Goal: Task Accomplishment & Management: Manage account settings

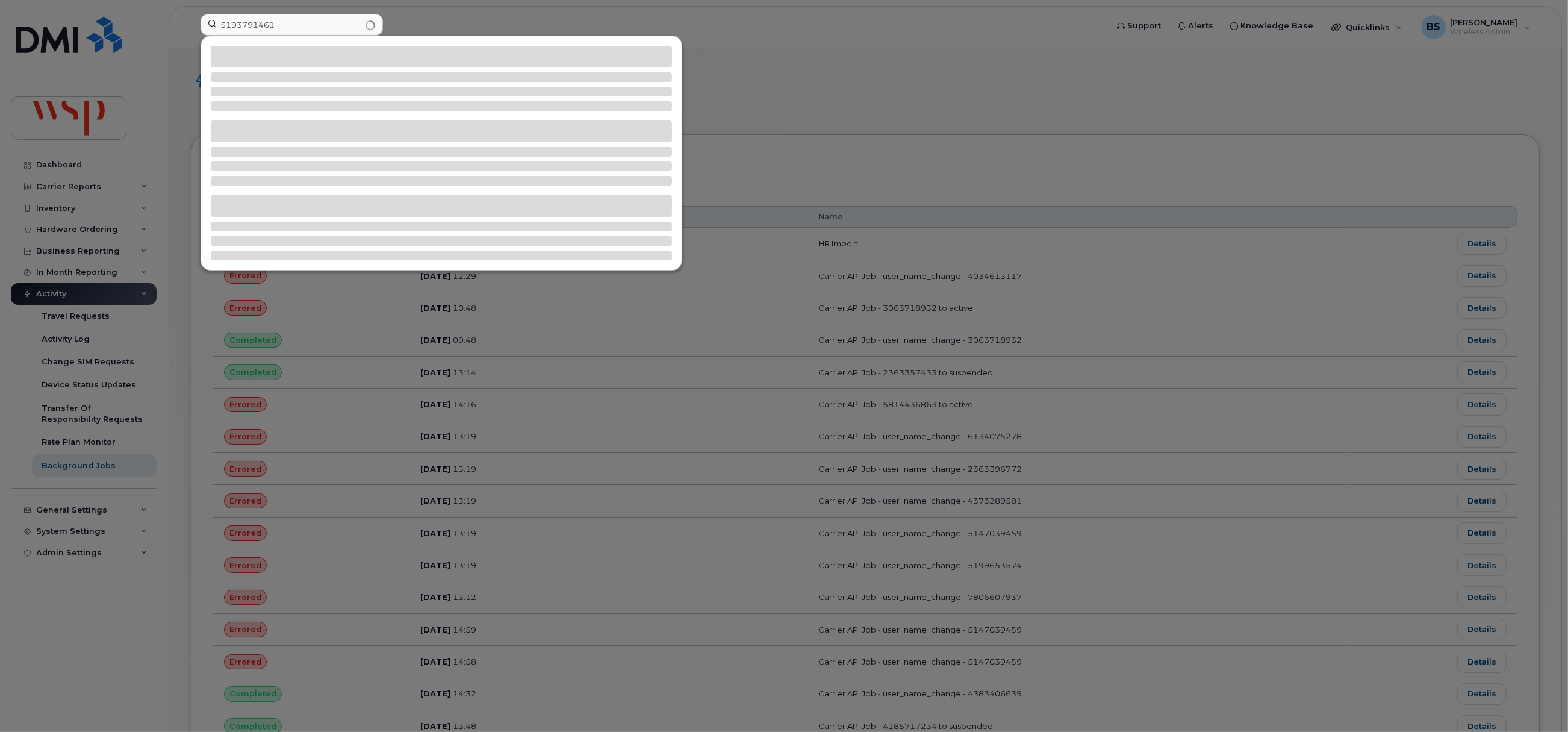
type input "5193791461"
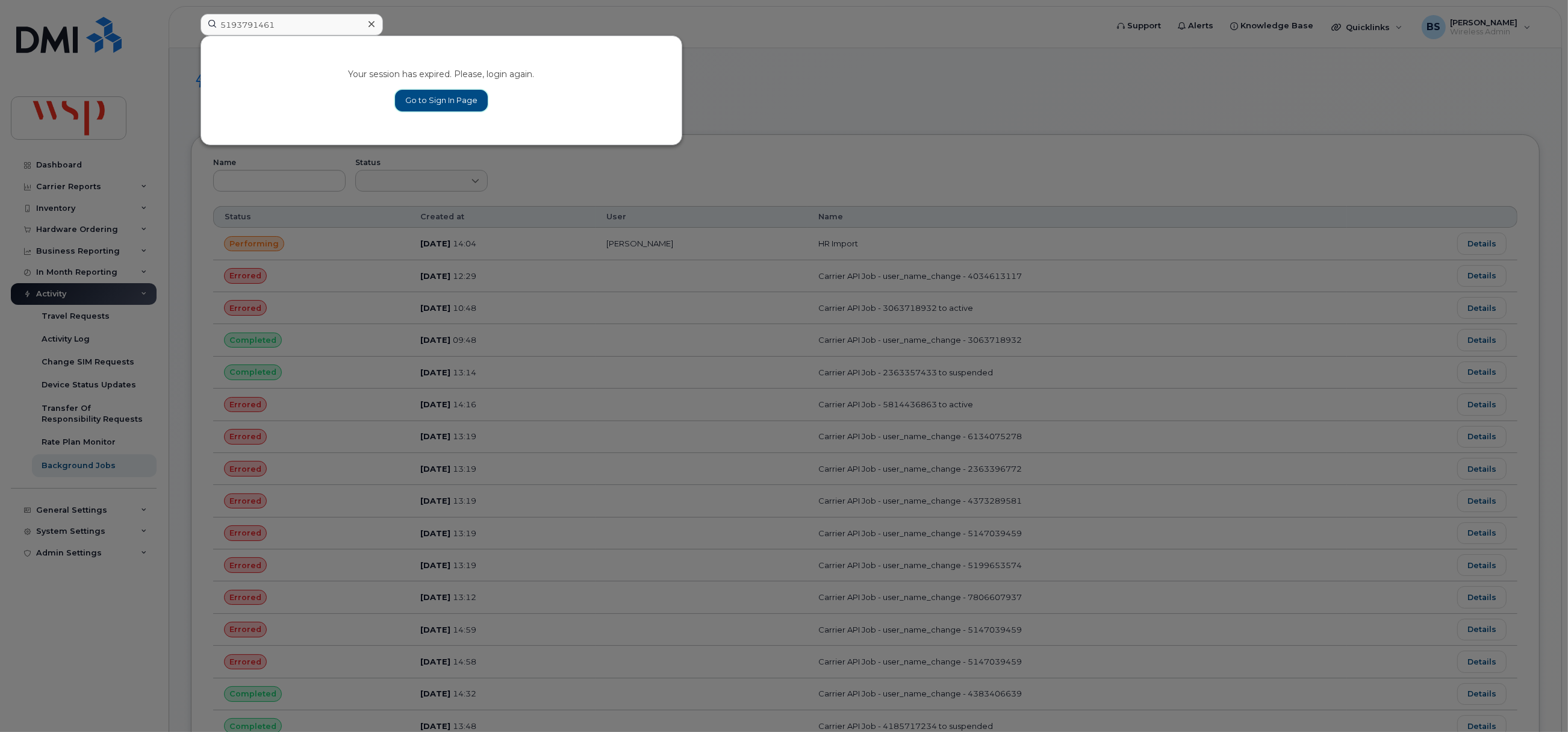
click at [428, 98] on link "Go to Sign In Page" at bounding box center [441, 100] width 93 height 21
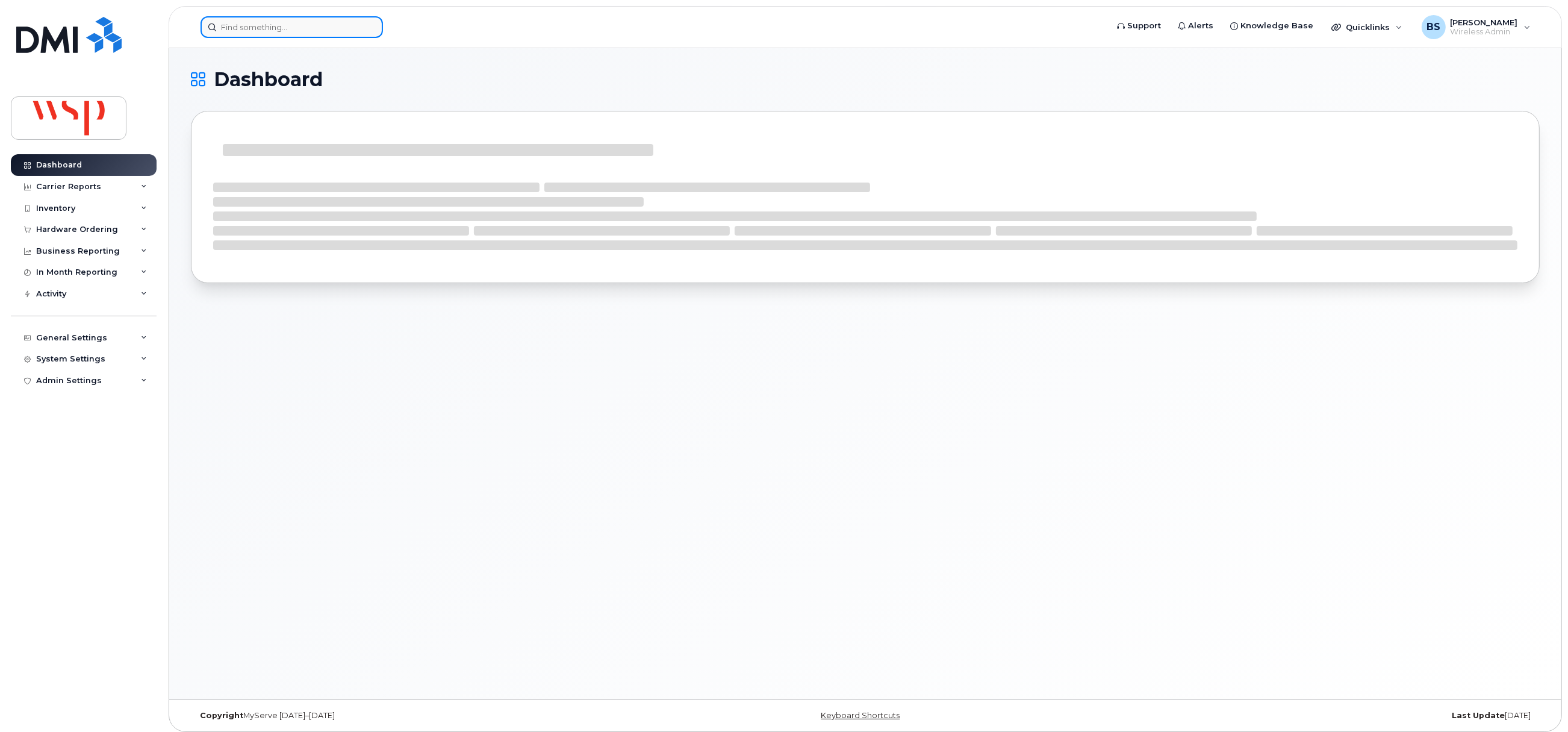
click at [248, 28] on input at bounding box center [292, 27] width 182 height 21
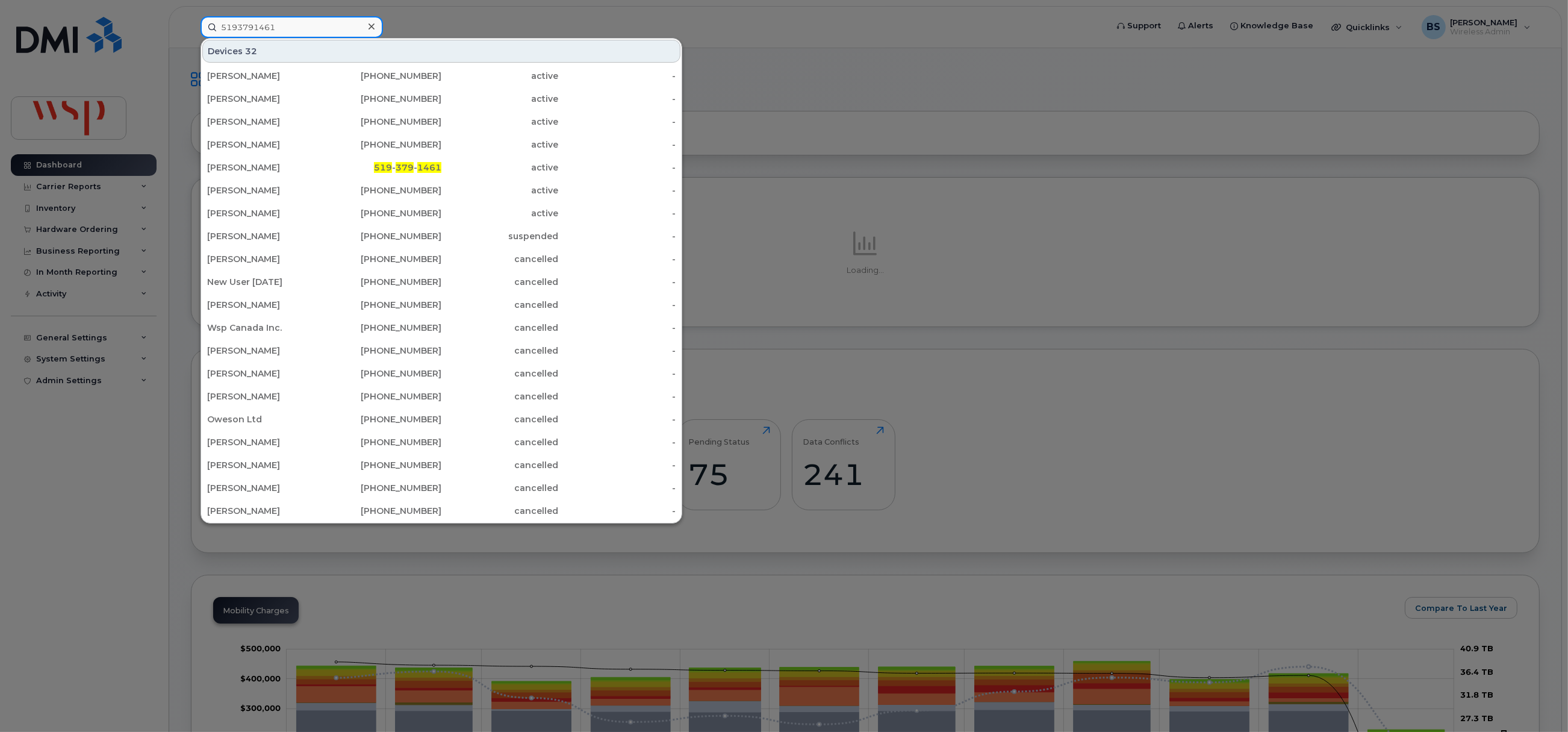
type input "5193791461"
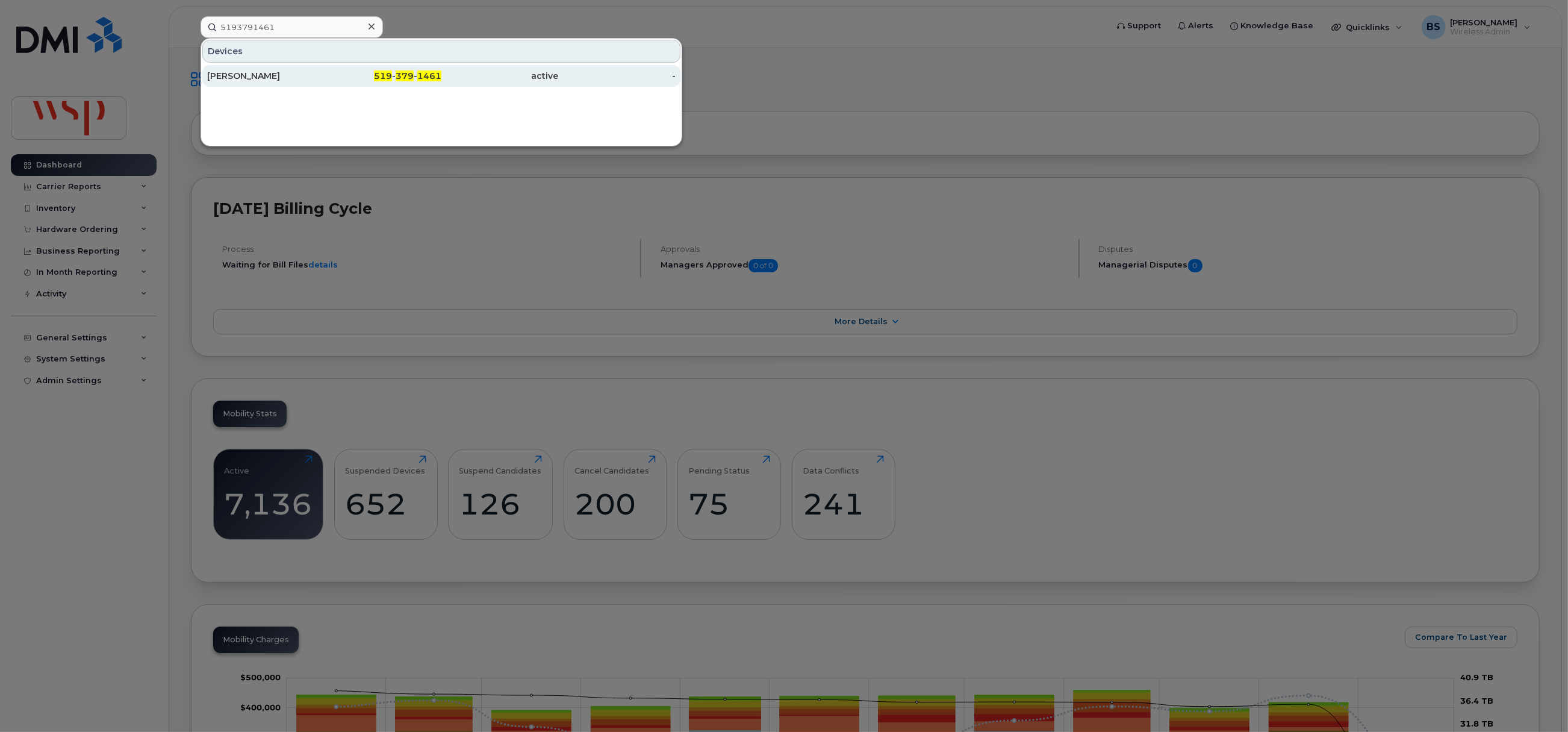
click at [241, 75] on div "Valery Kempers" at bounding box center [265, 76] width 117 height 12
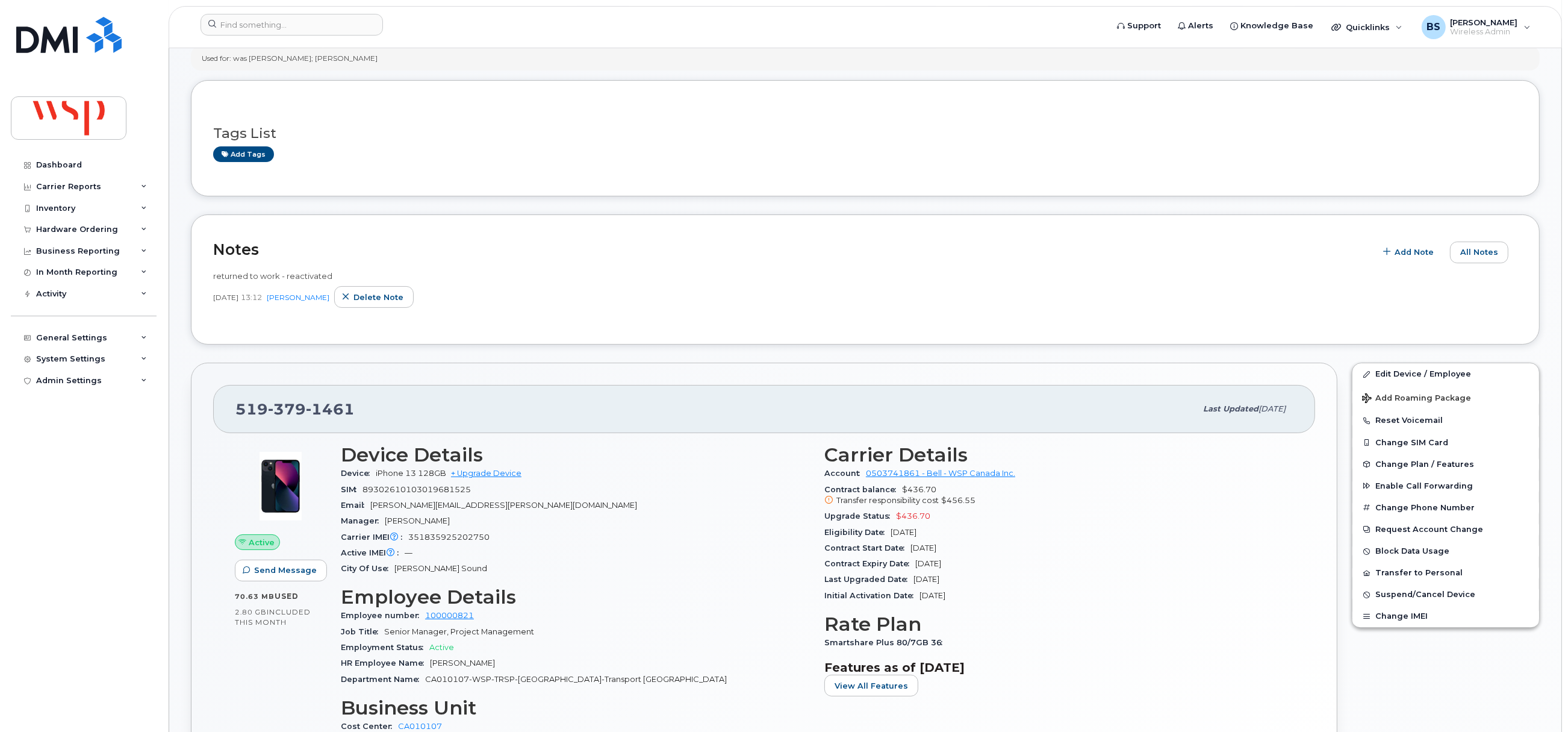
scroll to position [181, 0]
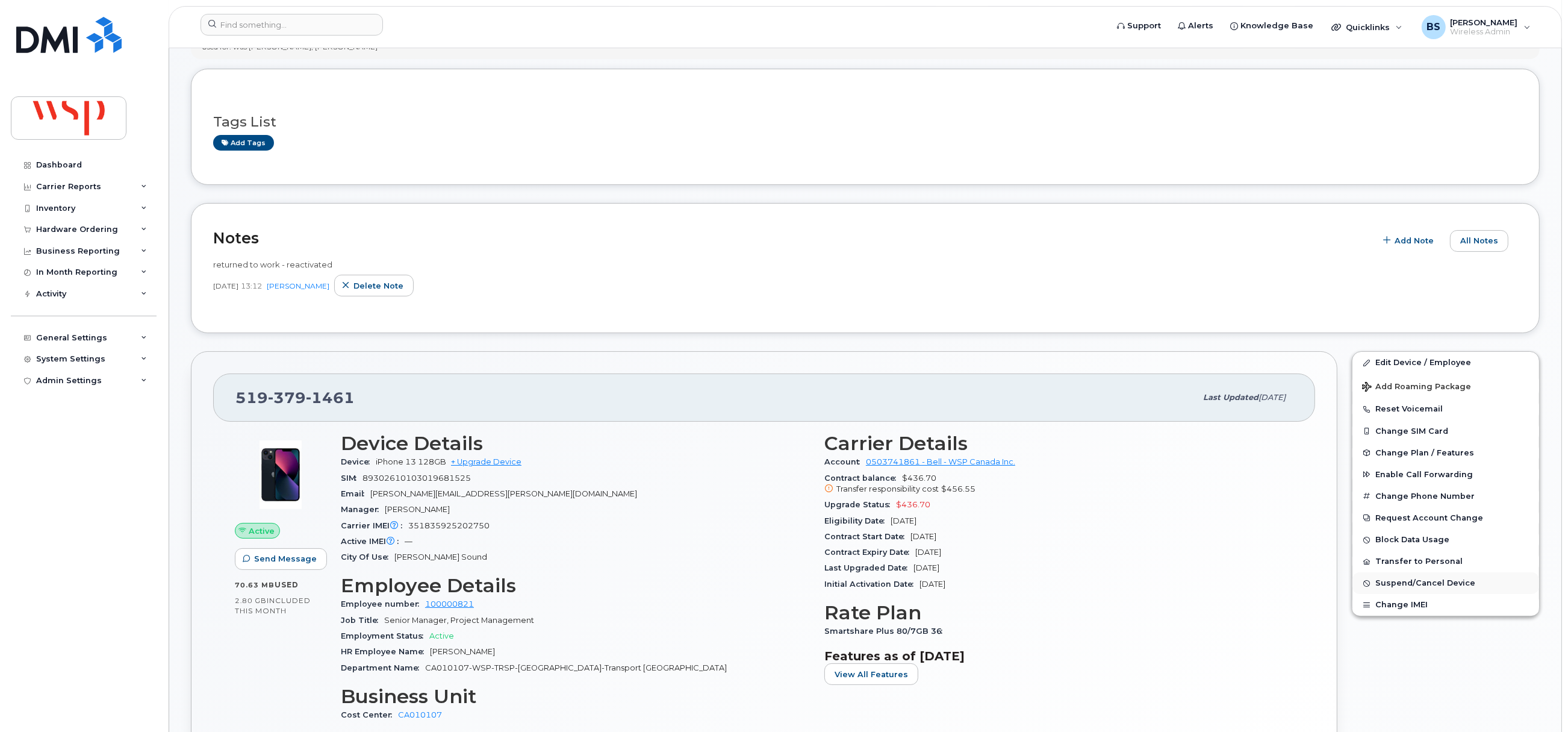
click at [1379, 584] on span "Suspend/Cancel Device" at bounding box center [1425, 583] width 100 height 9
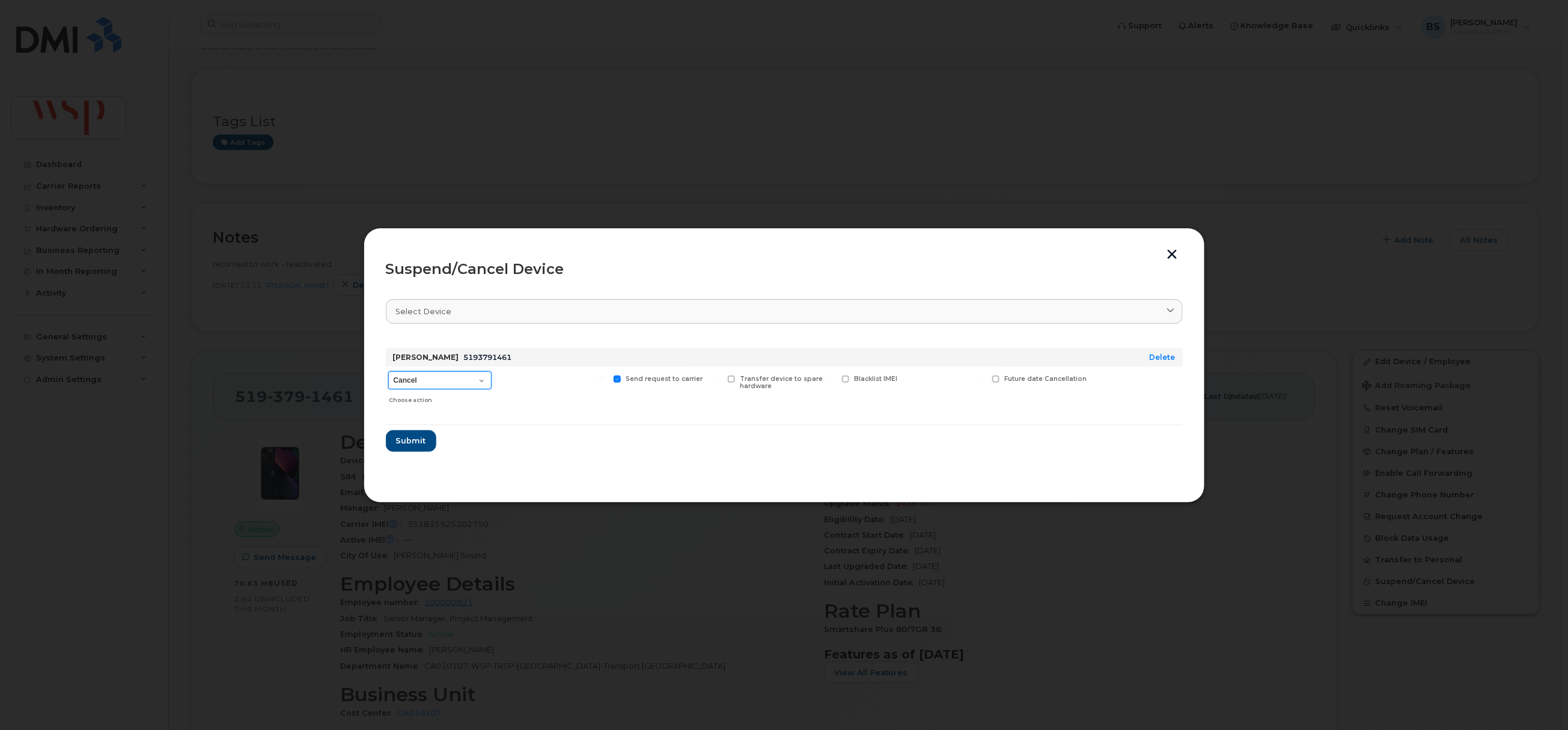
click at [440, 374] on select "Cancel Suspend - Extend Suspension Suspend - Reduced Rate Suspend - Full Rate S…" at bounding box center [440, 380] width 103 height 18
select select "[object Object]"
click at [388, 372] on select "Cancel Suspend - Extend Suspension Suspend - Reduced Rate Suspend - Full Rate S…" at bounding box center [440, 380] width 103 height 18
click at [409, 442] on span "Submit" at bounding box center [410, 441] width 30 height 12
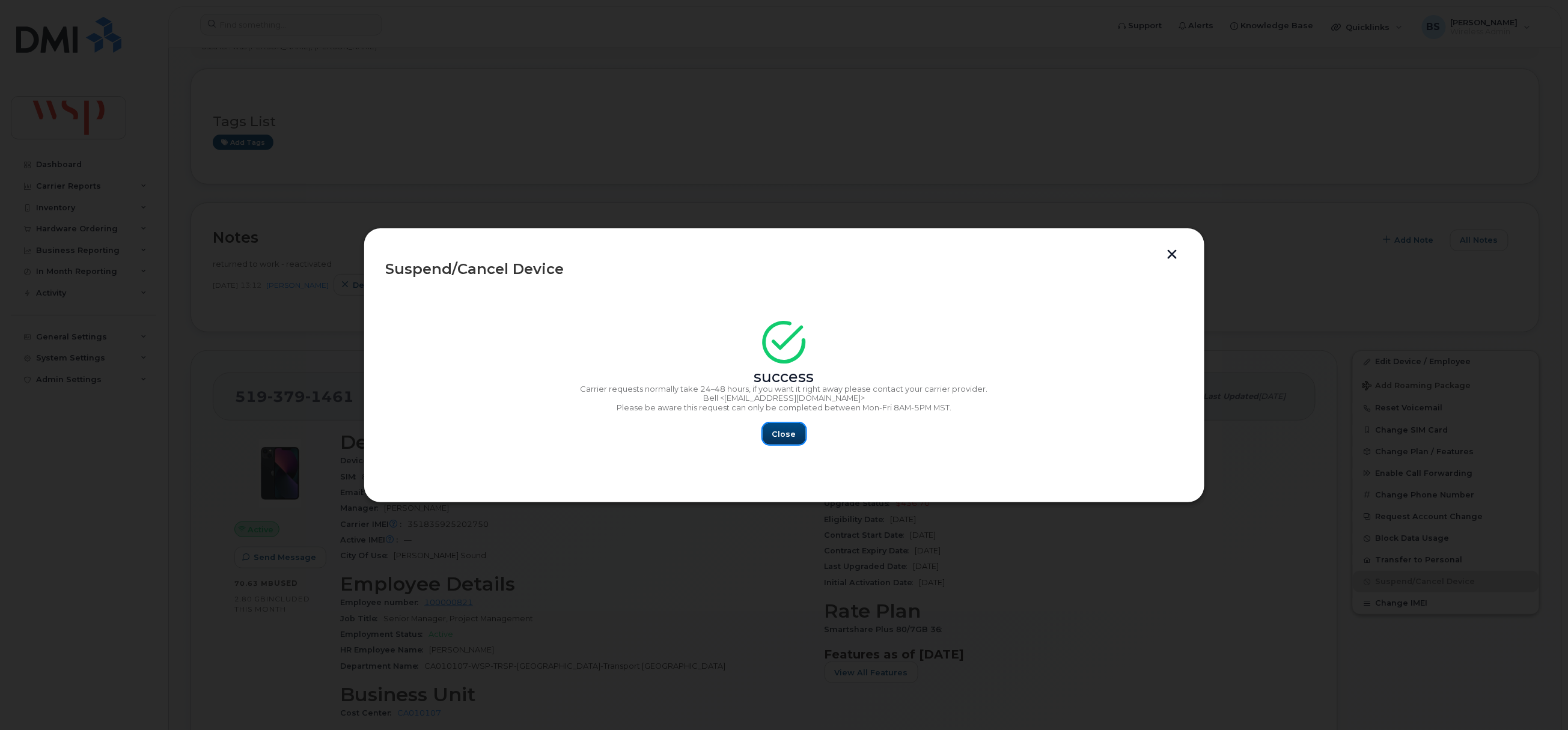
click at [786, 434] on span "Close" at bounding box center [784, 434] width 24 height 12
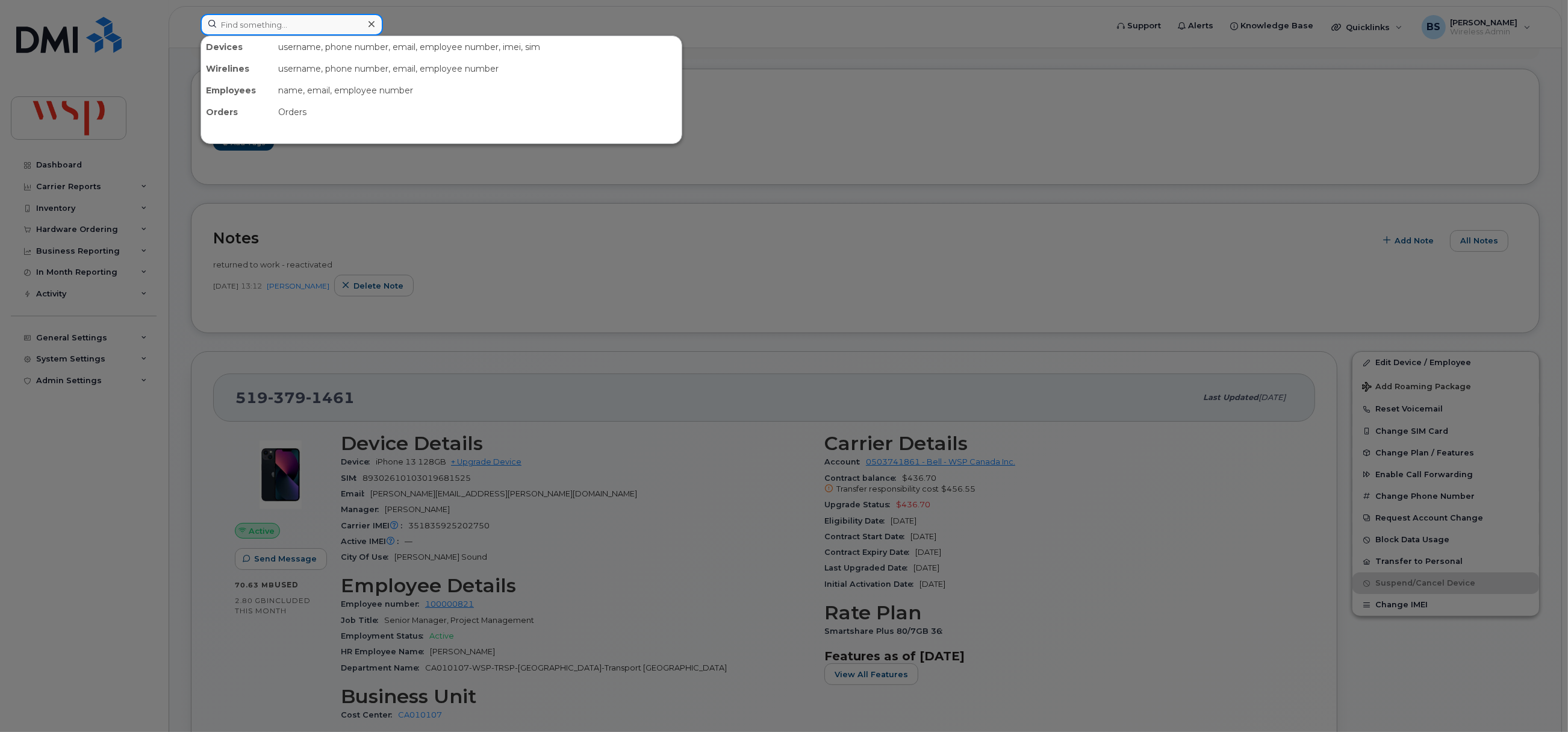
click at [243, 25] on input at bounding box center [292, 24] width 182 height 21
paste input "2364640479"
type input "2364640479"
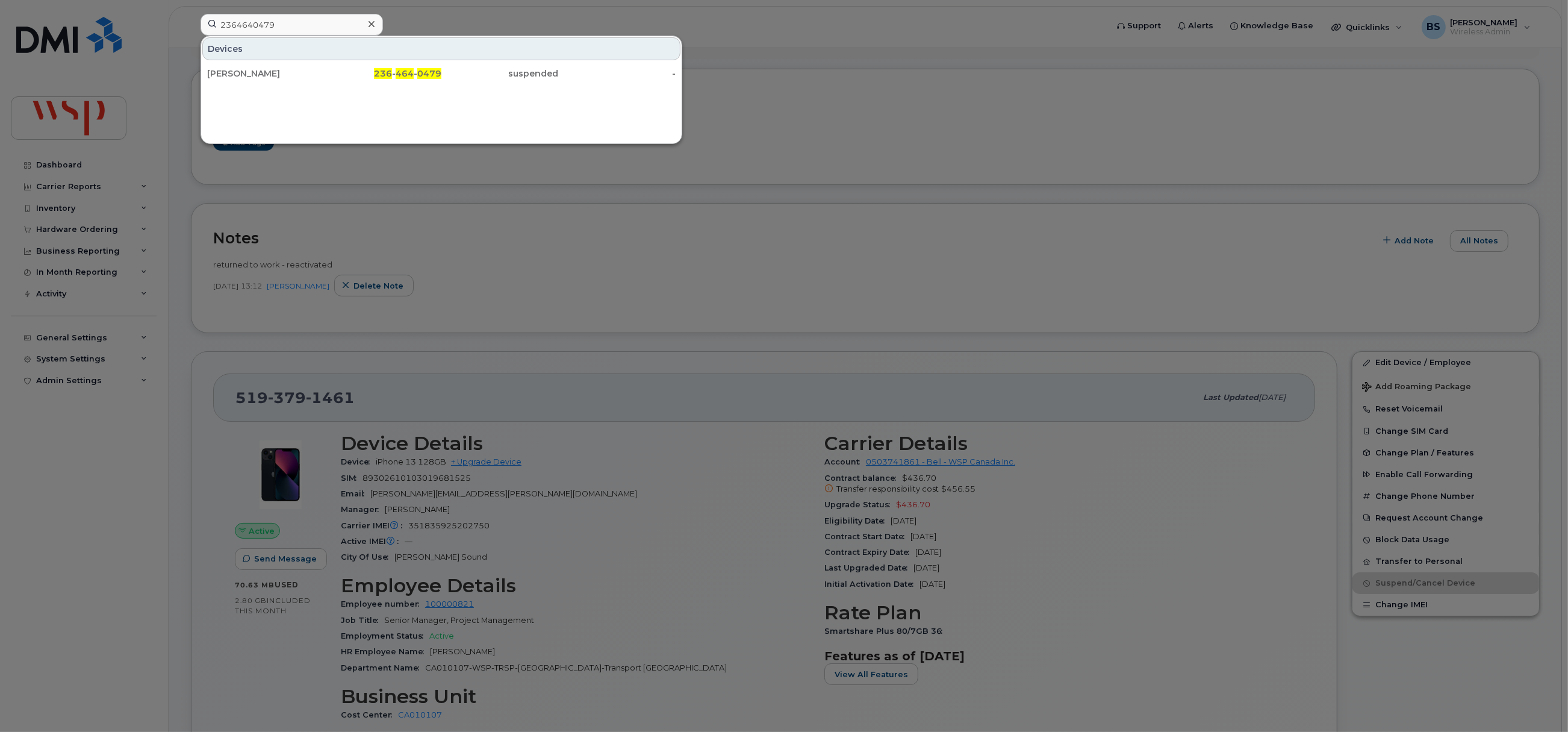
drag, startPoint x: 521, startPoint y: 225, endPoint x: 325, endPoint y: 164, distance: 205.3
click at [521, 225] on div at bounding box center [784, 366] width 1568 height 732
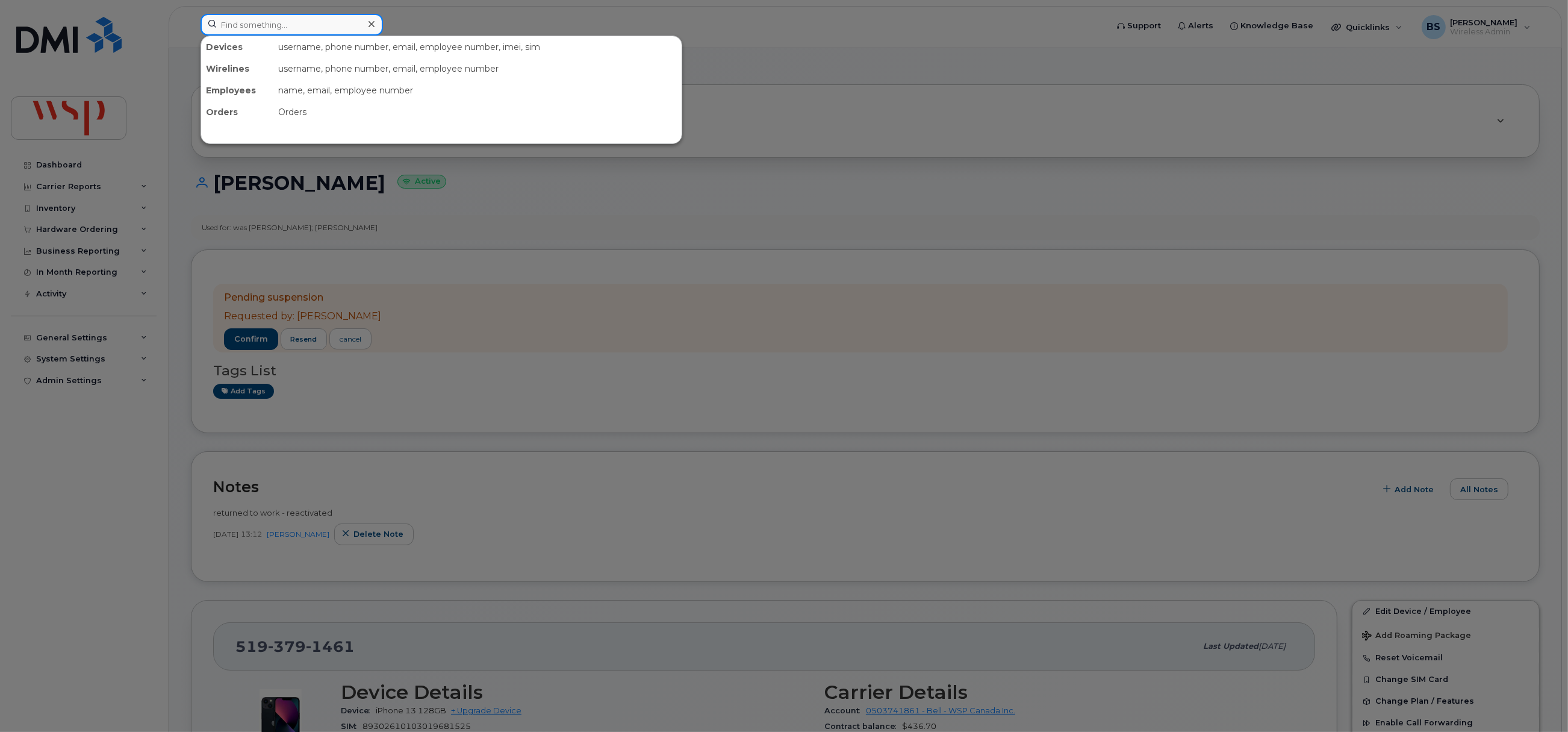
click at [313, 21] on input at bounding box center [292, 24] width 182 height 21
paste input "2364640479"
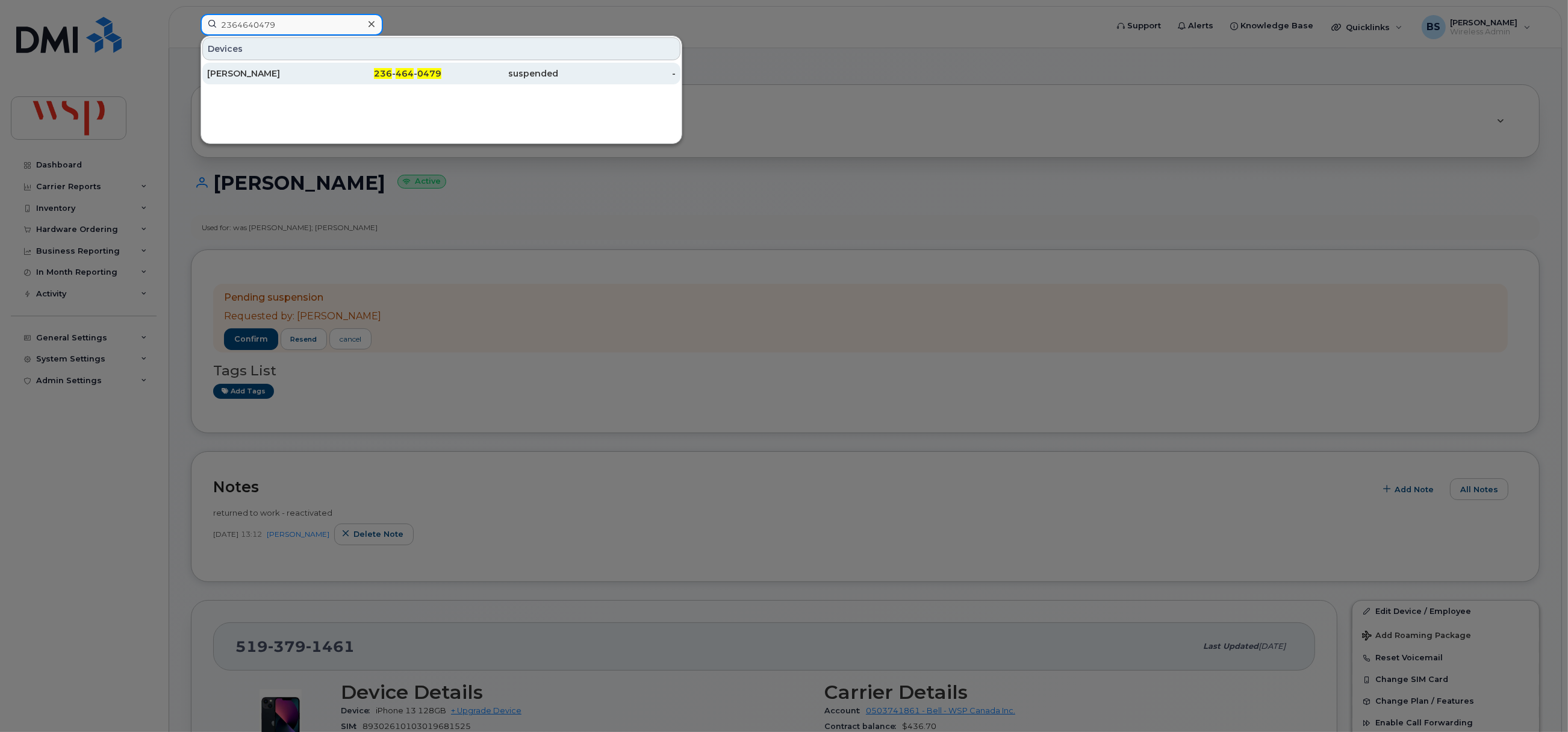
type input "2364640479"
click at [248, 72] on div "Kathryn Semiao" at bounding box center [265, 73] width 117 height 12
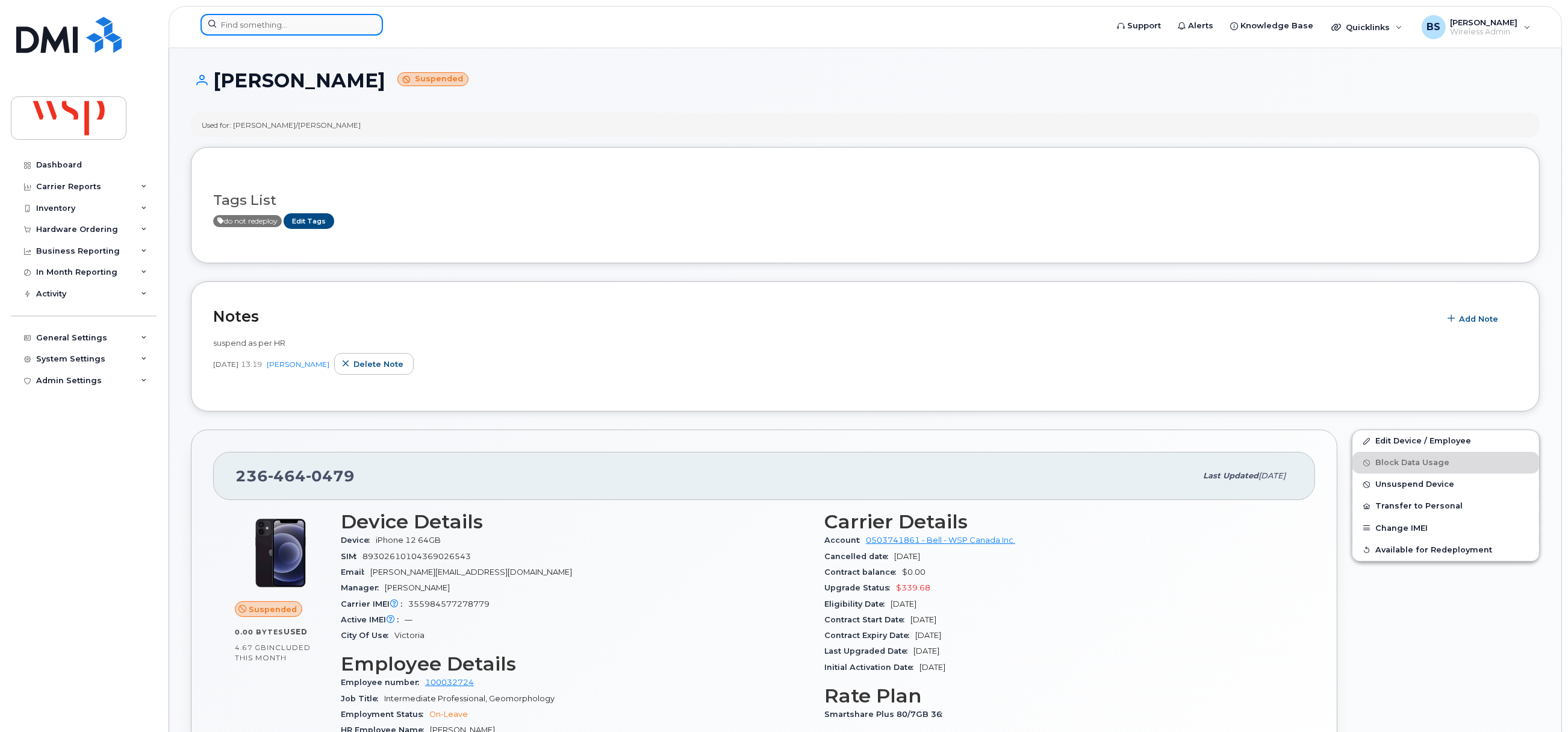
click at [325, 23] on input at bounding box center [292, 24] width 182 height 21
paste input "2363351471"
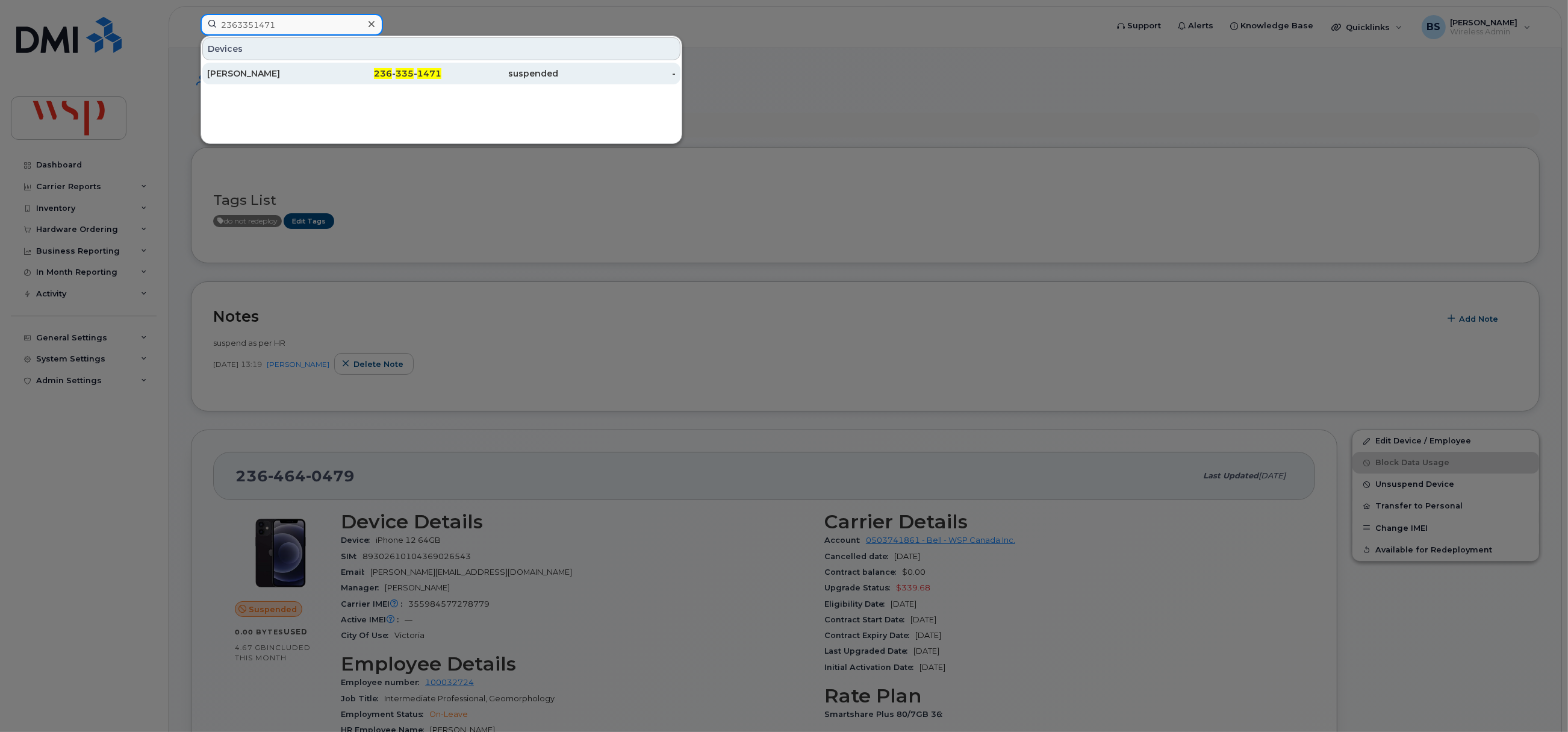
type input "2363351471"
drag, startPoint x: 234, startPoint y: 73, endPoint x: 607, endPoint y: 116, distance: 375.5
click at [236, 71] on div "[PERSON_NAME]" at bounding box center [265, 73] width 117 height 12
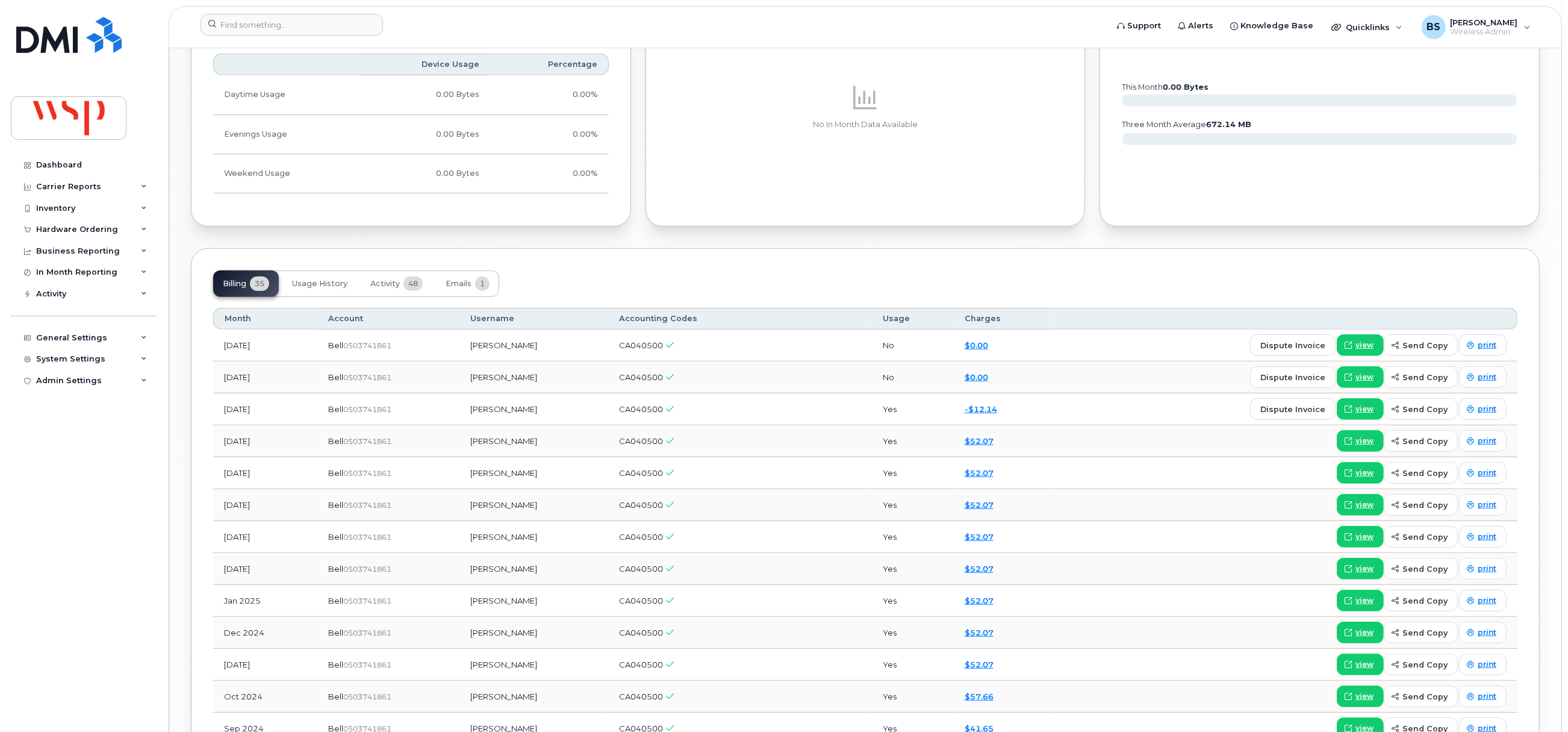
scroll to position [903, 0]
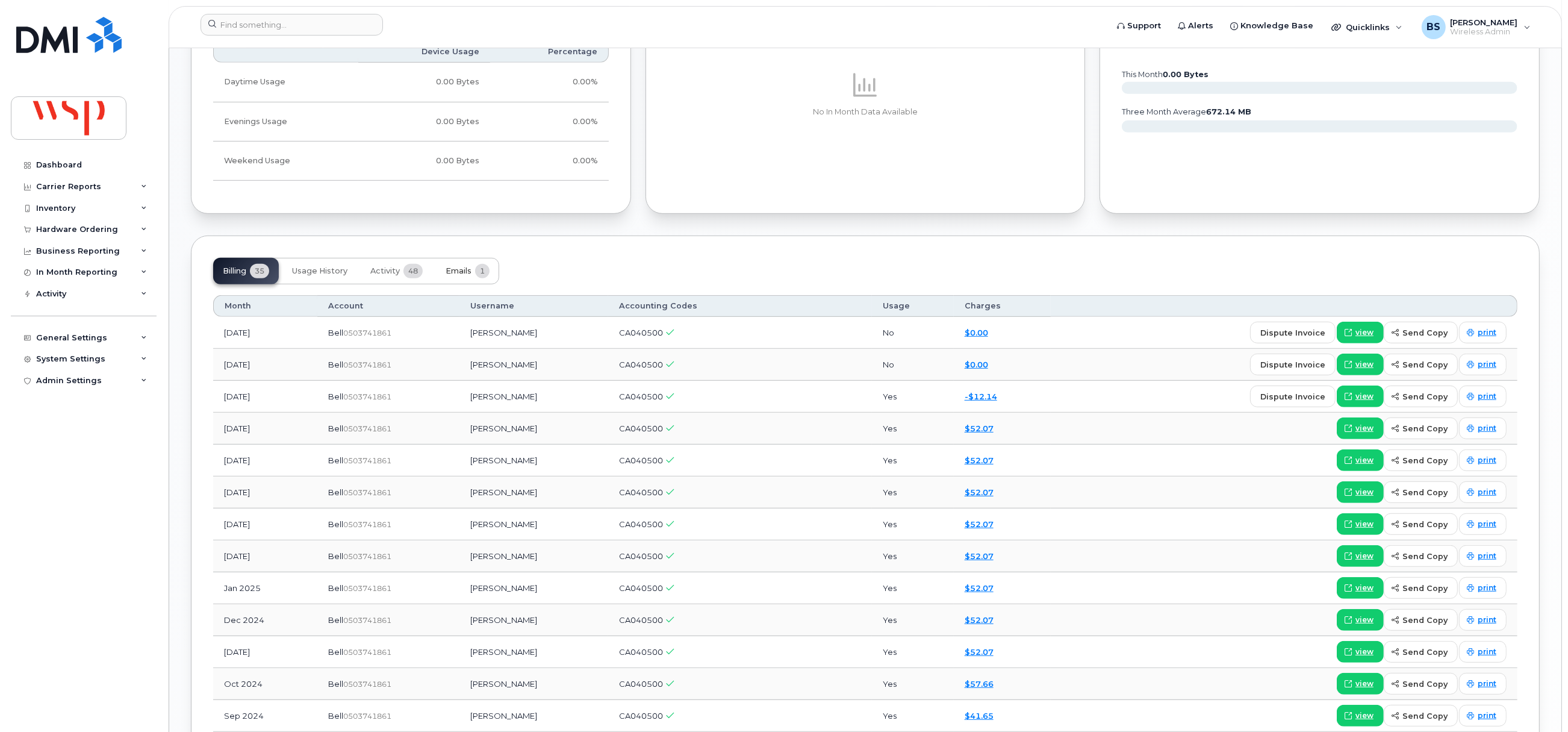
click at [466, 274] on span "Emails" at bounding box center [459, 271] width 26 height 10
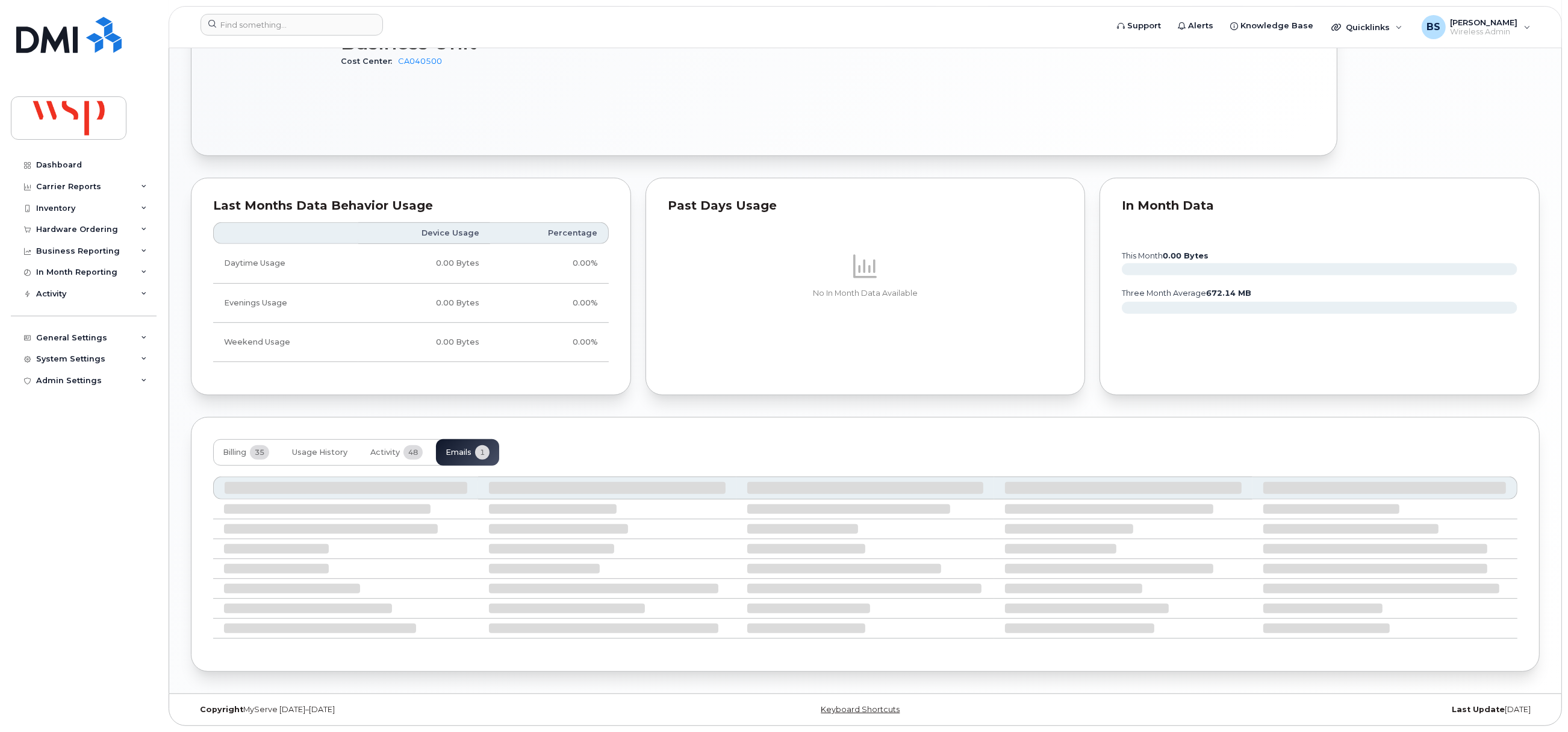
scroll to position [608, 0]
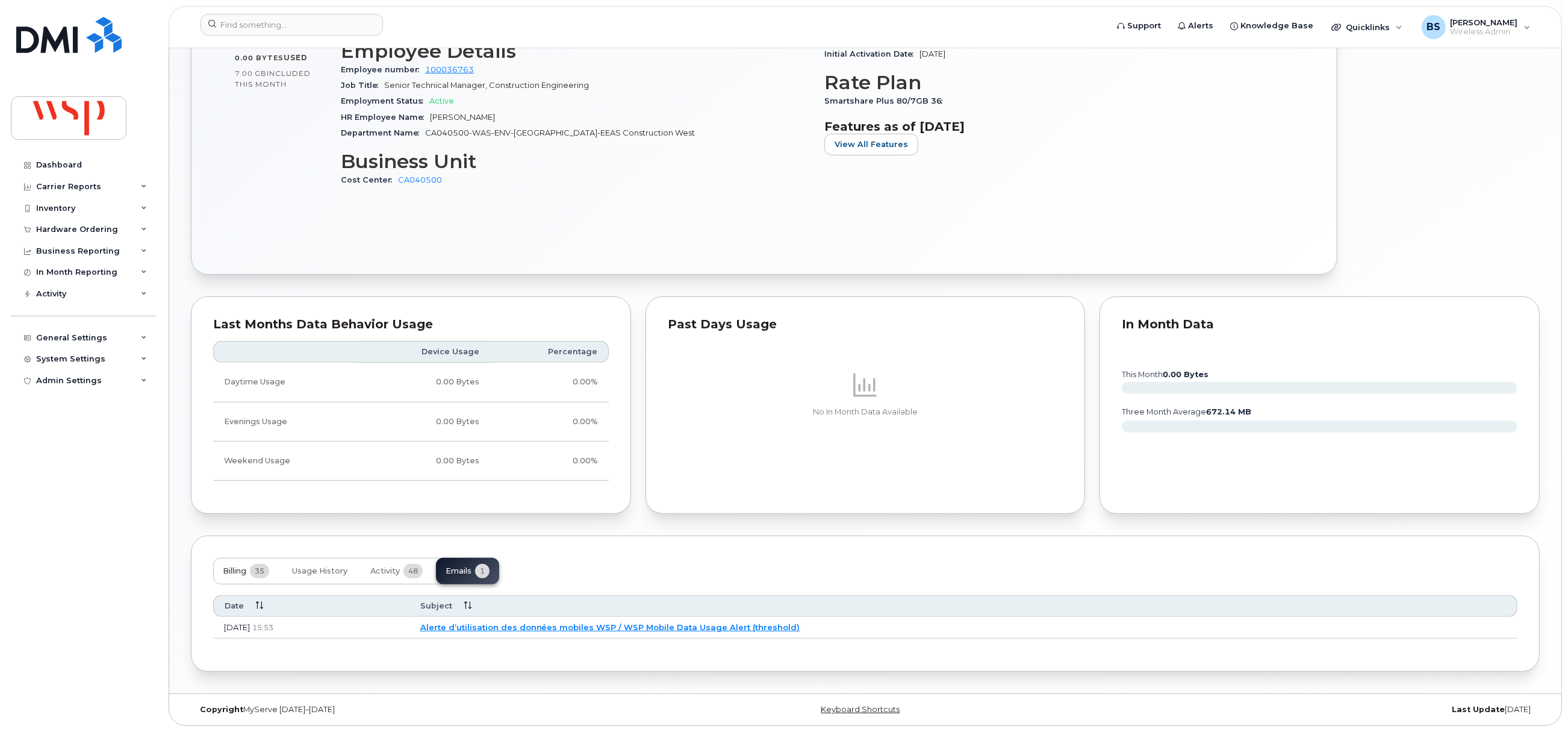
click at [236, 570] on span "Billing" at bounding box center [234, 571] width 23 height 10
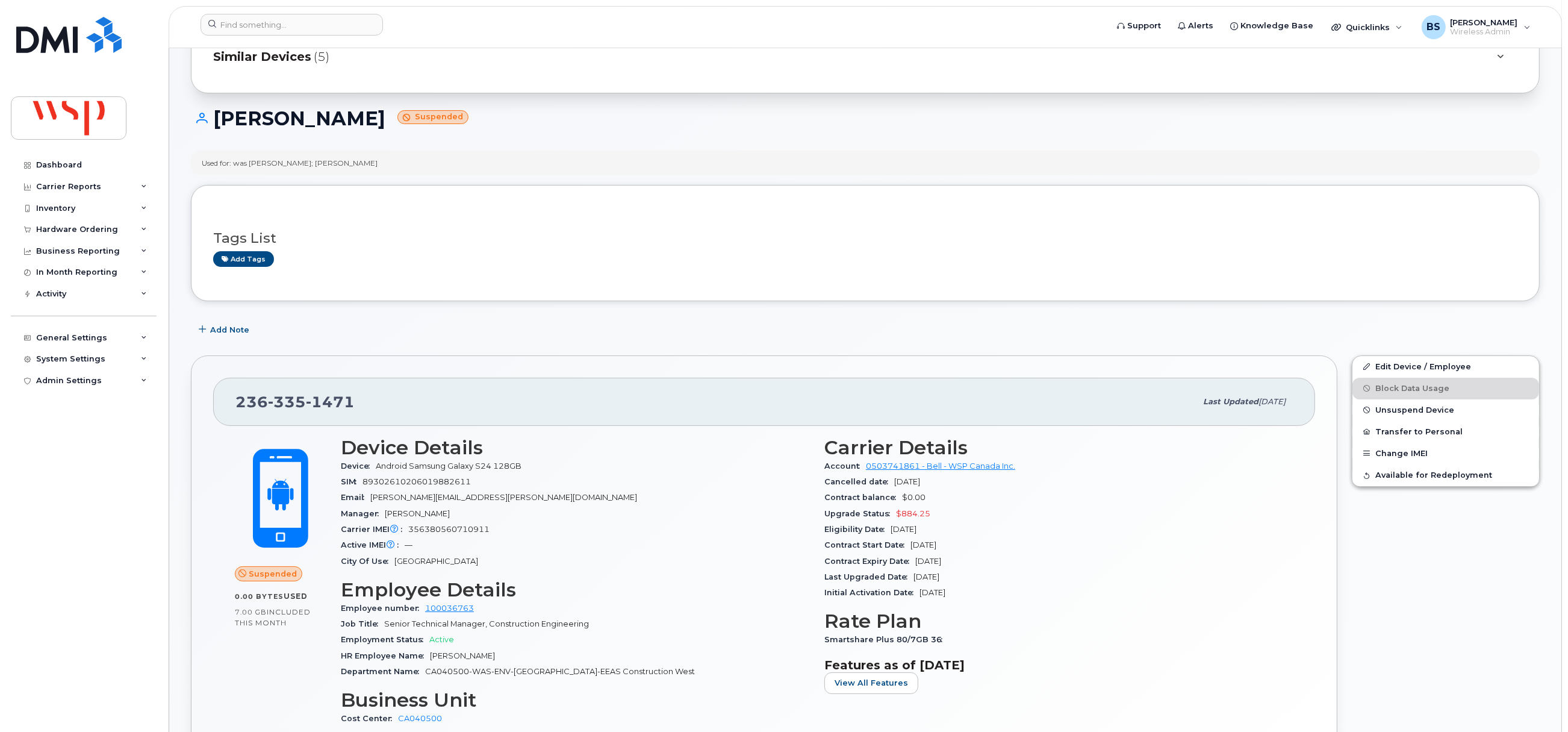
scroll to position [0, 0]
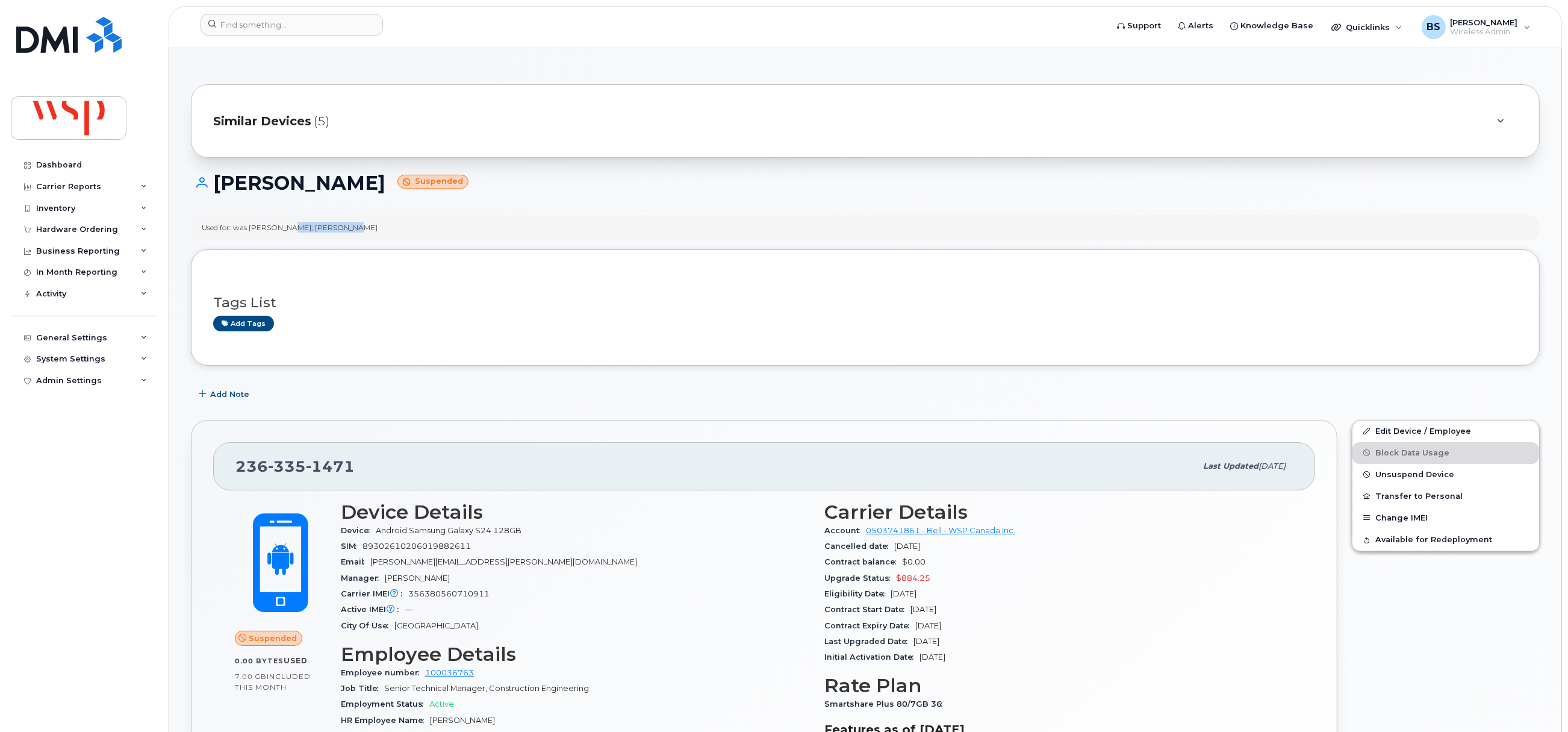
drag, startPoint x: 364, startPoint y: 231, endPoint x: 293, endPoint y: 237, distance: 71.3
click at [293, 237] on div "Used for: was Azan Jamal; Keith MacKay" at bounding box center [865, 227] width 1349 height 25
copy div "l; Keith MacKay"
drag, startPoint x: 583, startPoint y: 310, endPoint x: 595, endPoint y: 295, distance: 19.2
click at [584, 311] on div "Tags List Add tags" at bounding box center [865, 307] width 1304 height 47
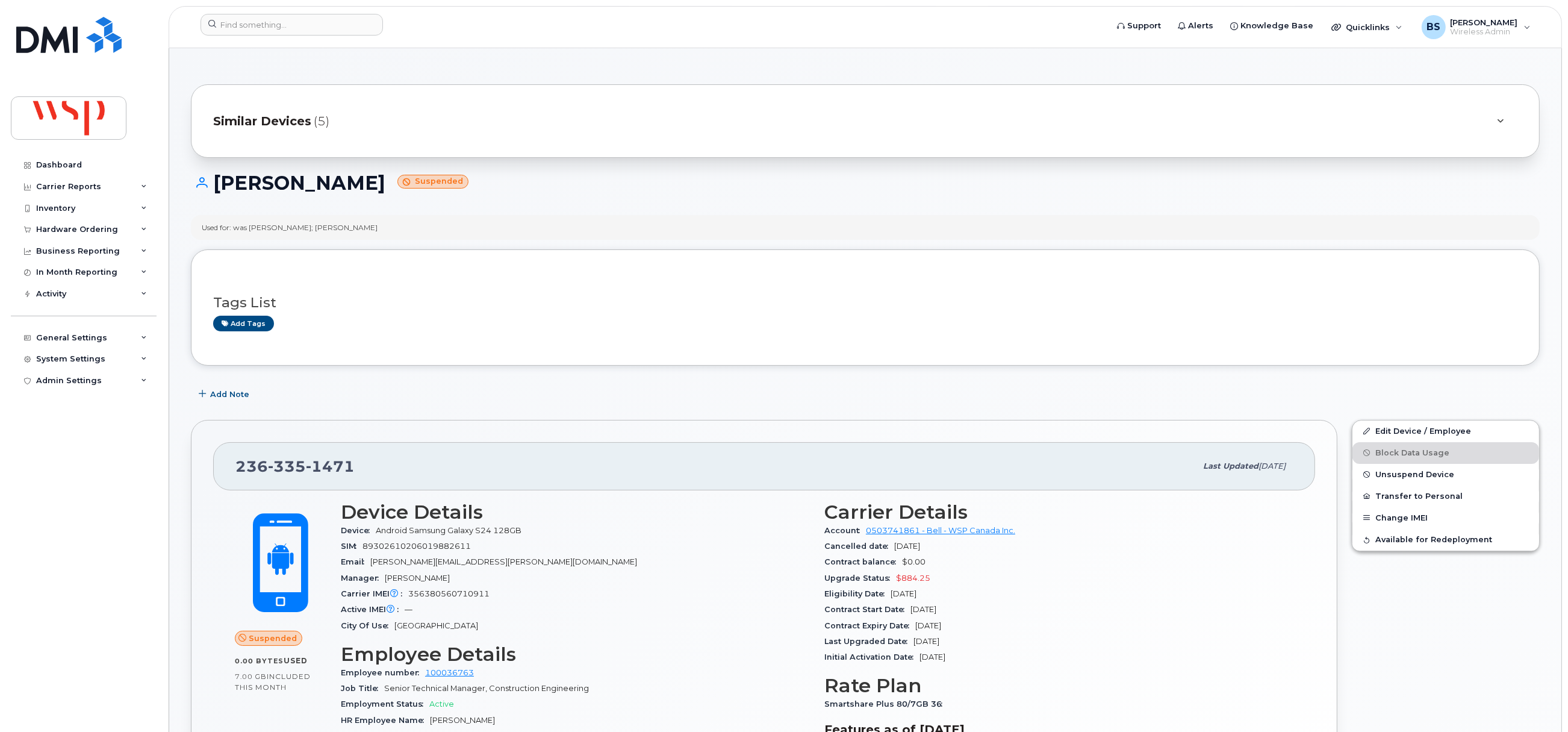
scroll to position [181, 0]
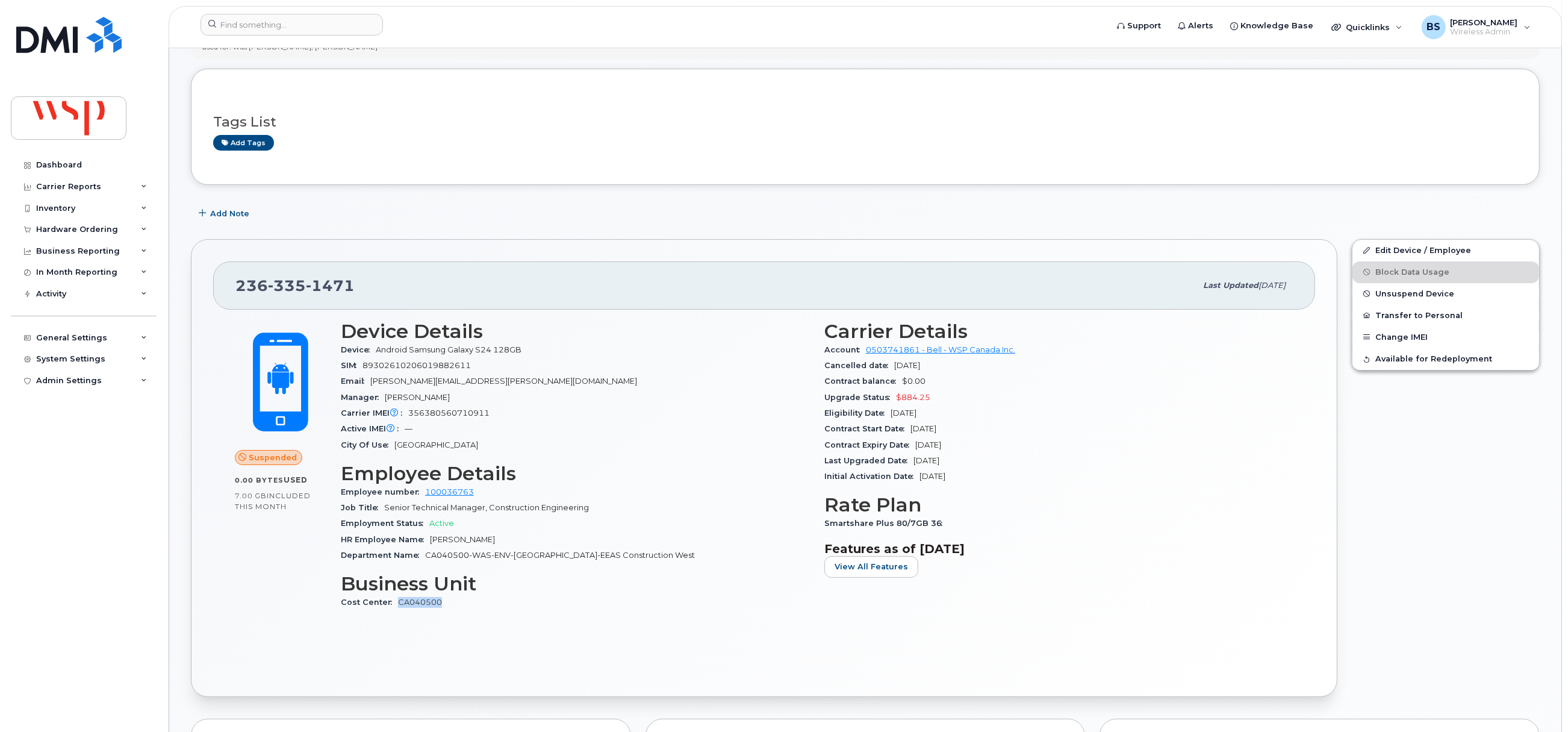
drag, startPoint x: 460, startPoint y: 604, endPoint x: 395, endPoint y: 604, distance: 65.0
click at [395, 604] on div "Cost Center CA040500" at bounding box center [575, 602] width 469 height 16
copy link "CA040500"
drag, startPoint x: 898, startPoint y: 404, endPoint x: 890, endPoint y: 394, distance: 12.8
click at [890, 394] on div "Upgrade Status $884.25" at bounding box center [1059, 397] width 469 height 16
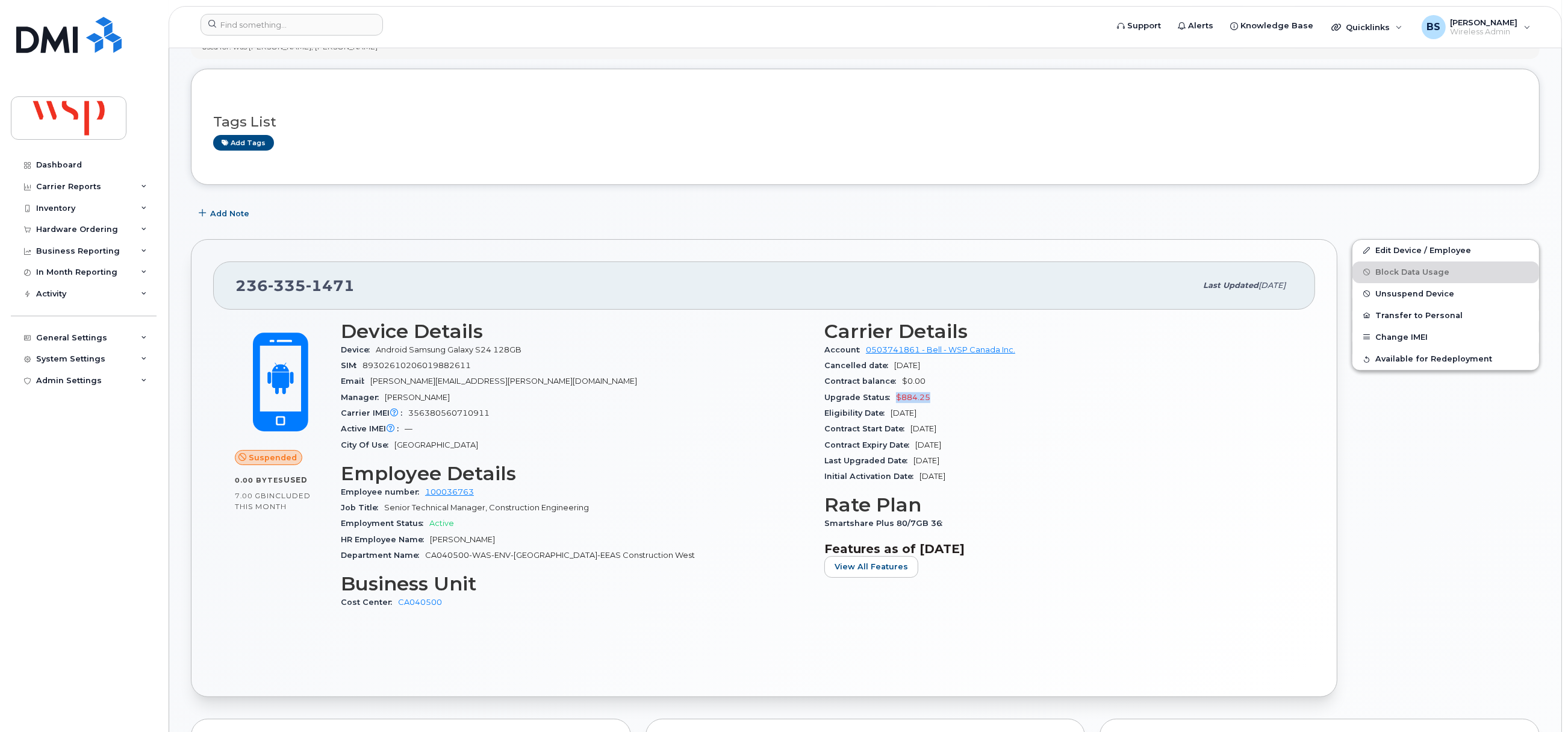
copy span "$884.25"
click at [316, 21] on input at bounding box center [292, 24] width 182 height 21
paste input "5142165930"
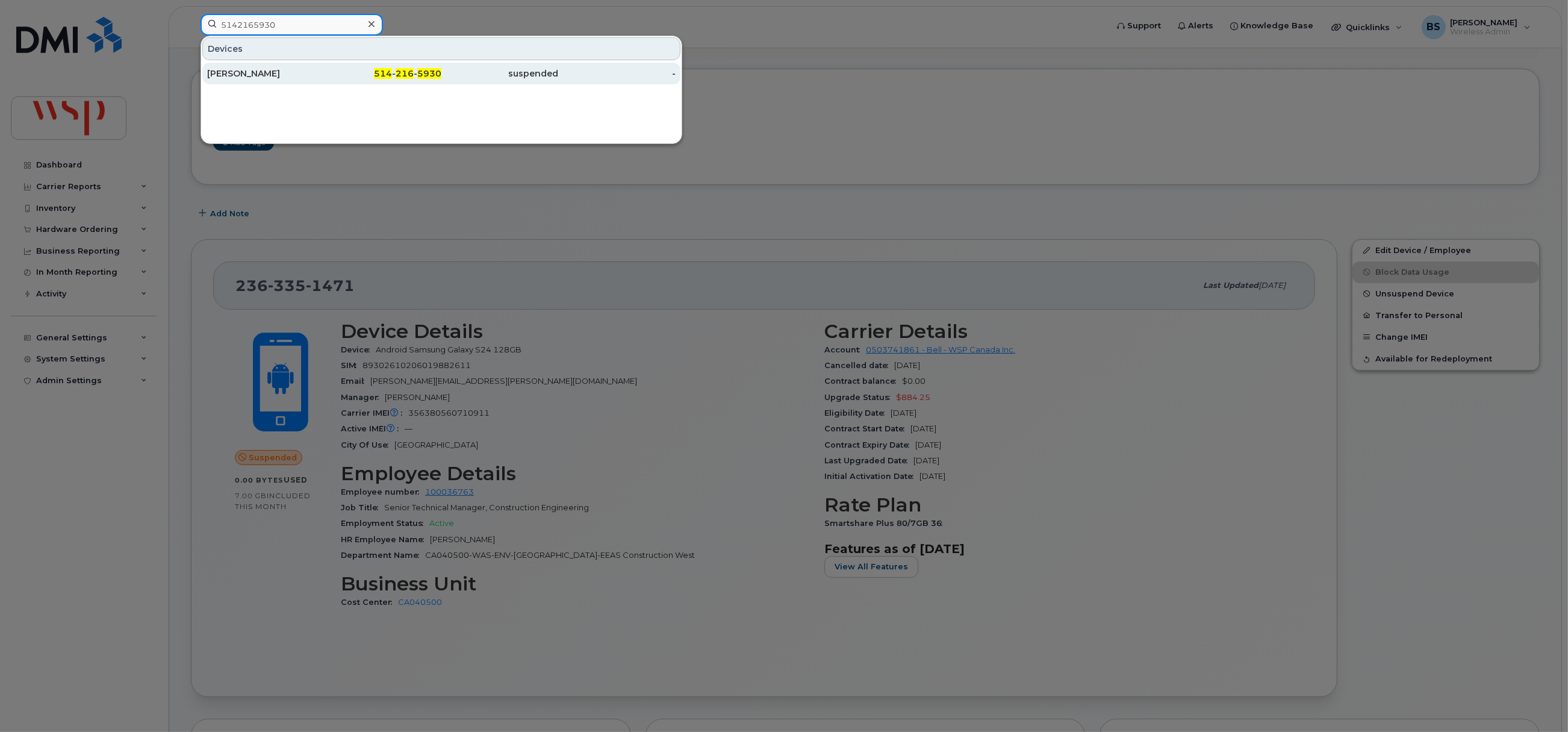
type input "5142165930"
drag, startPoint x: 226, startPoint y: 70, endPoint x: 236, endPoint y: 59, distance: 14.9
click at [226, 69] on div "Abolfazl Kamali" at bounding box center [265, 73] width 117 height 12
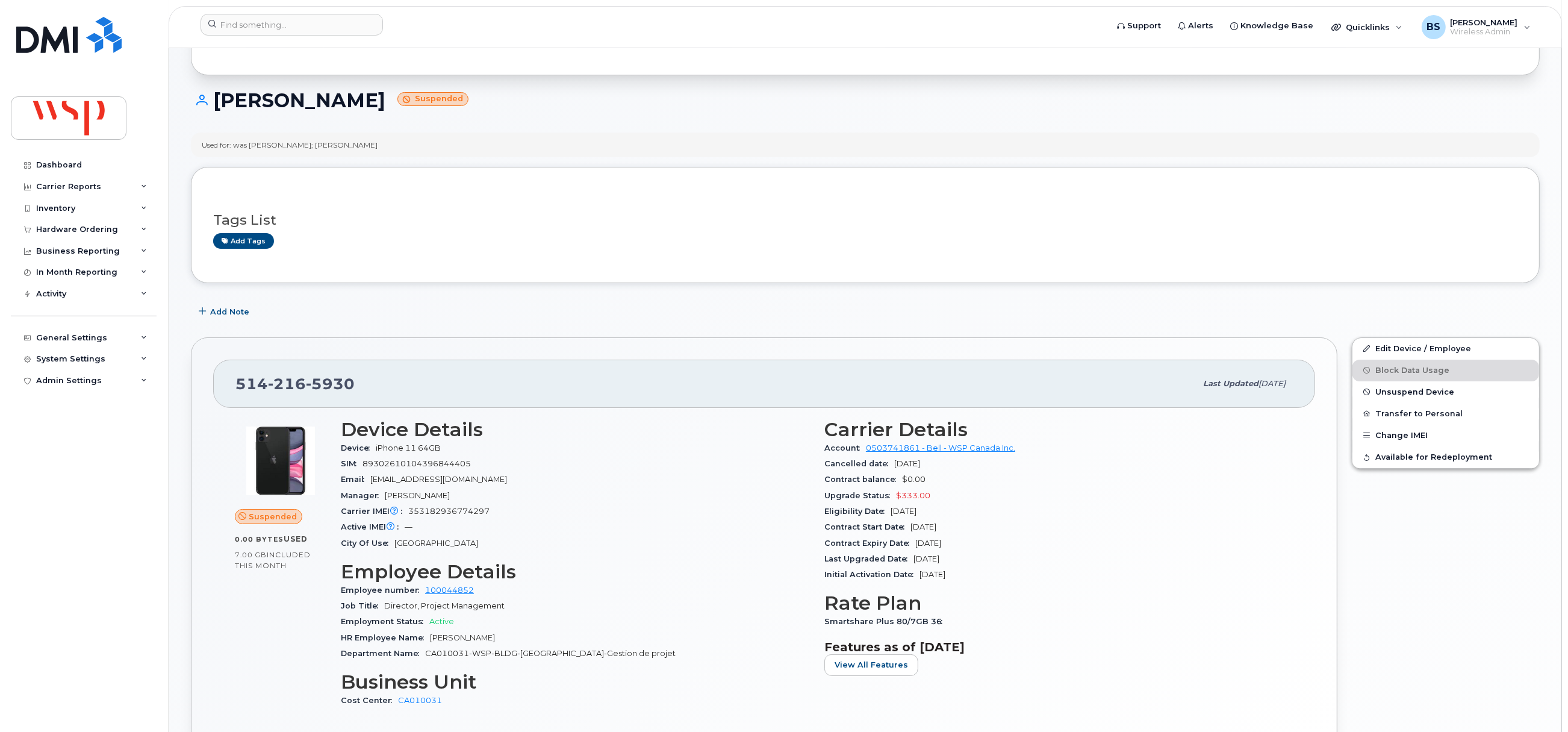
scroll to position [271, 0]
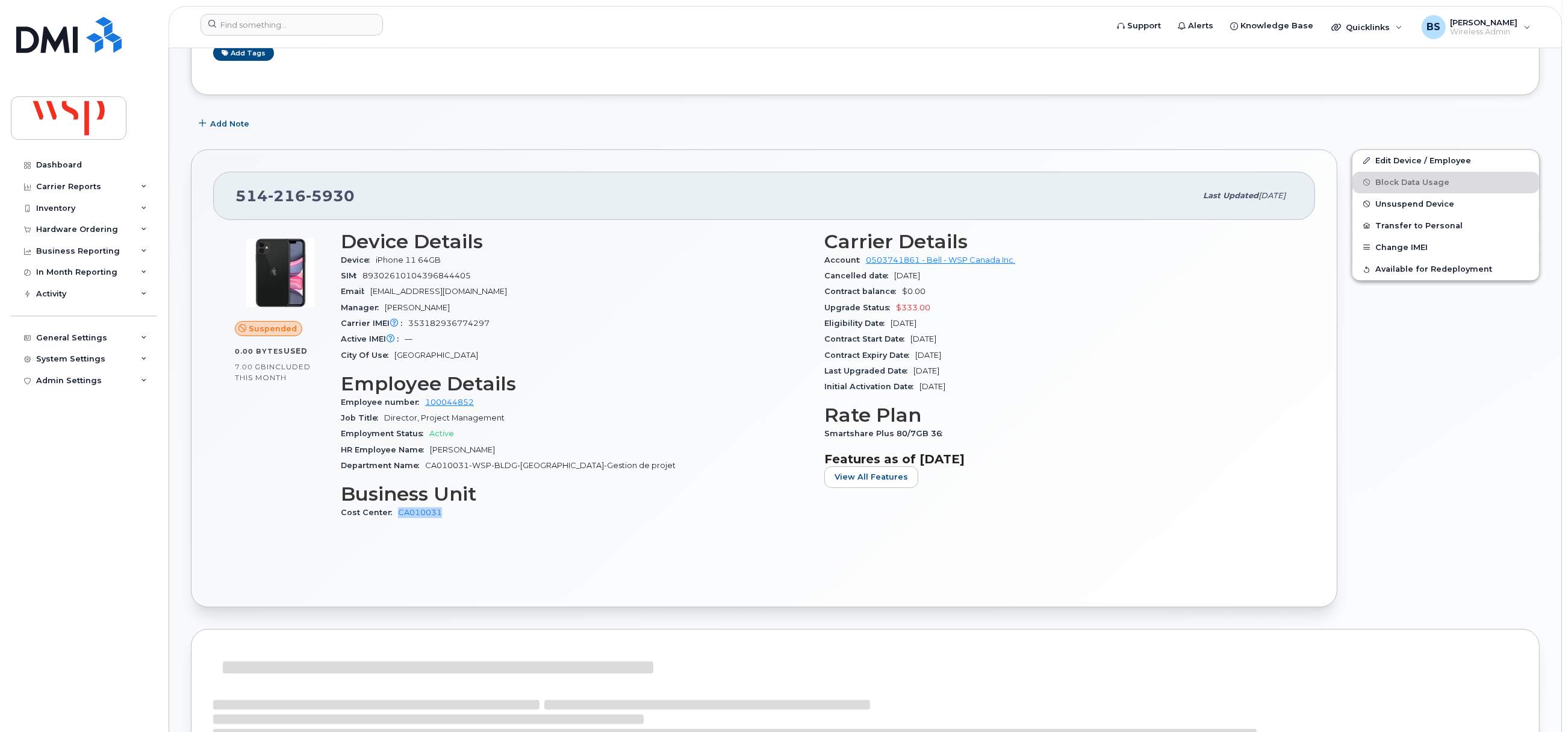
drag, startPoint x: 439, startPoint y: 516, endPoint x: 417, endPoint y: 507, distance: 23.8
click at [390, 525] on div "Device Details Device iPhone 11 64GB SIM [TECHNICAL_ID] Email [EMAIL_ADDRESS][D…" at bounding box center [575, 381] width 483 height 315
copy link "CA010031"
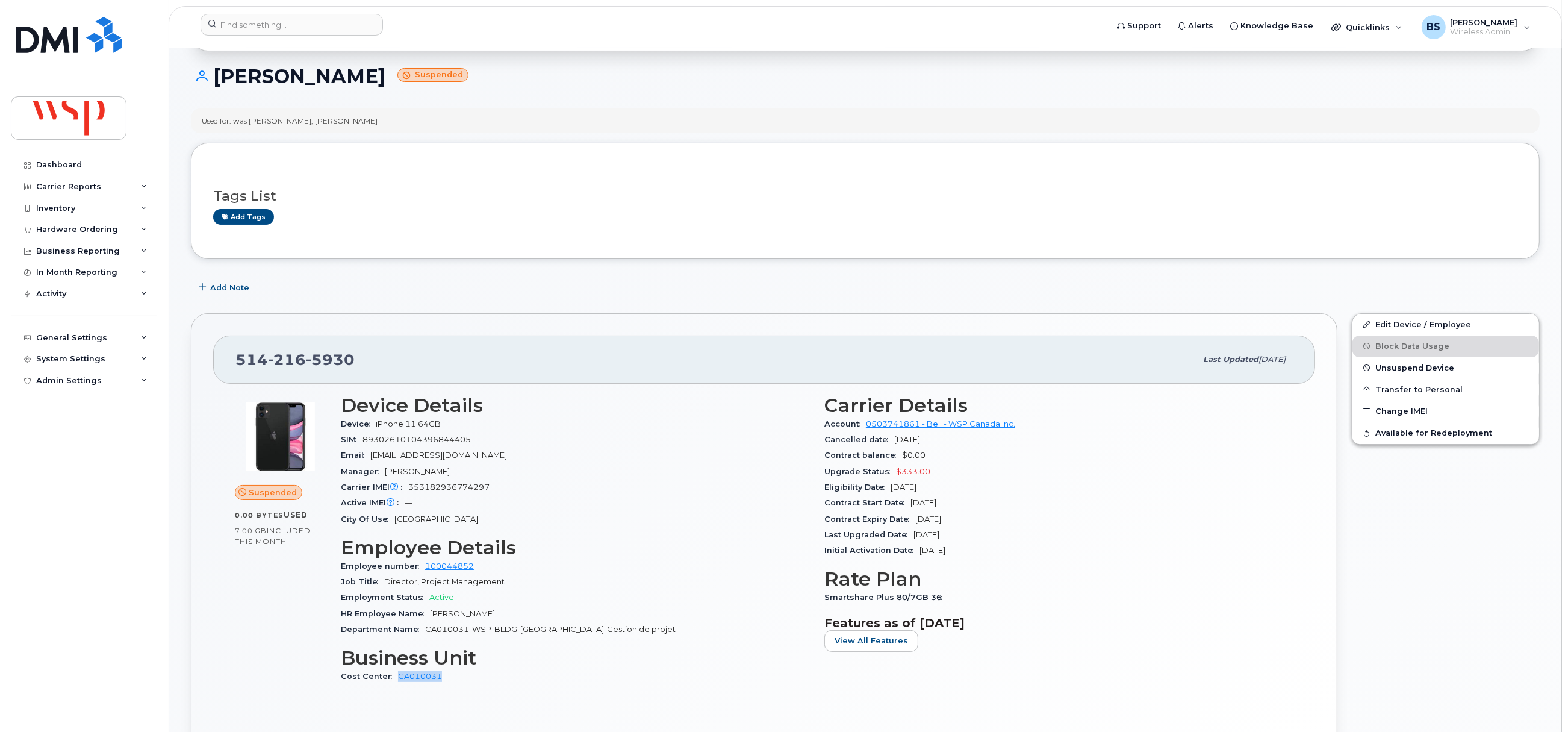
scroll to position [0, 0]
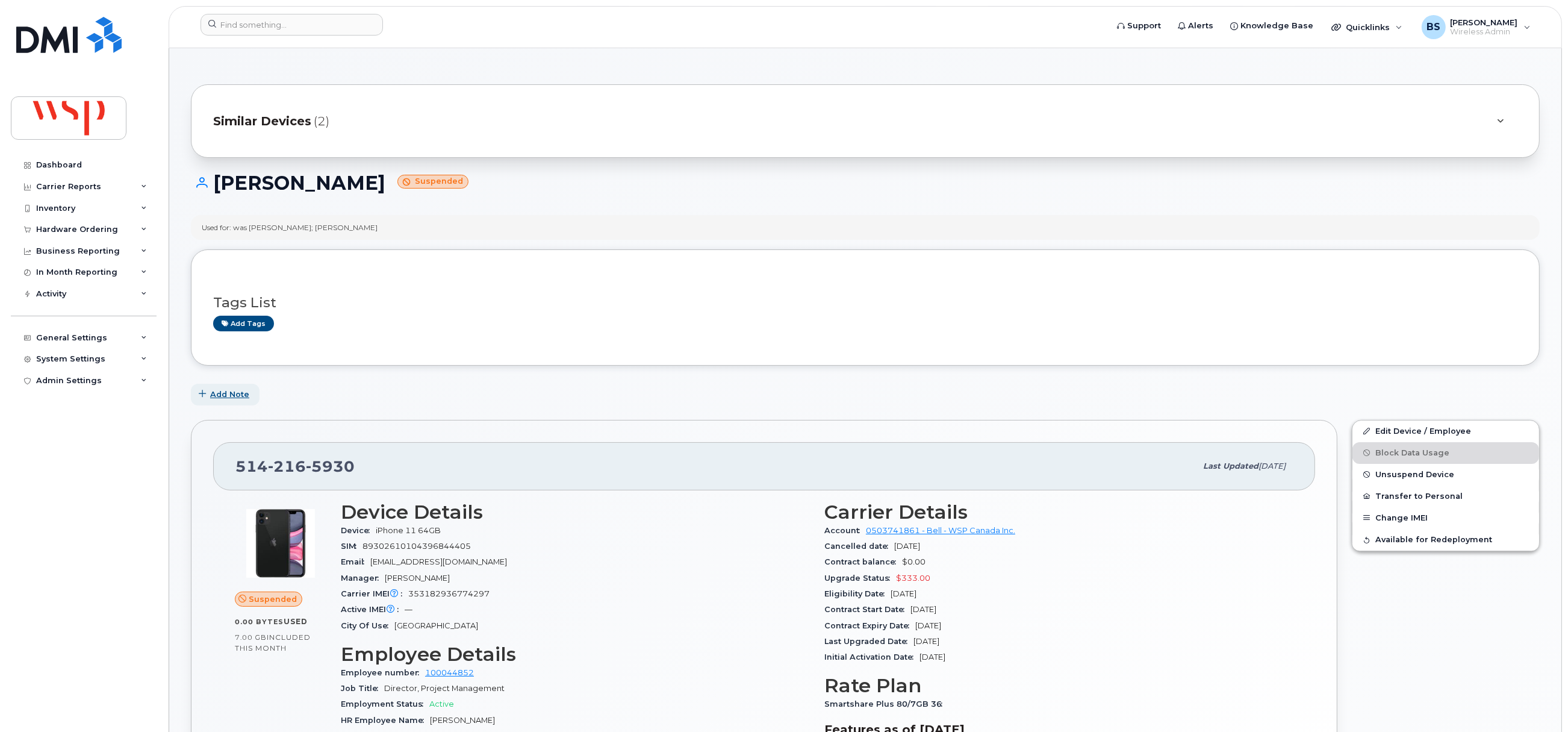
click at [221, 394] on span "Add Note" at bounding box center [230, 394] width 39 height 12
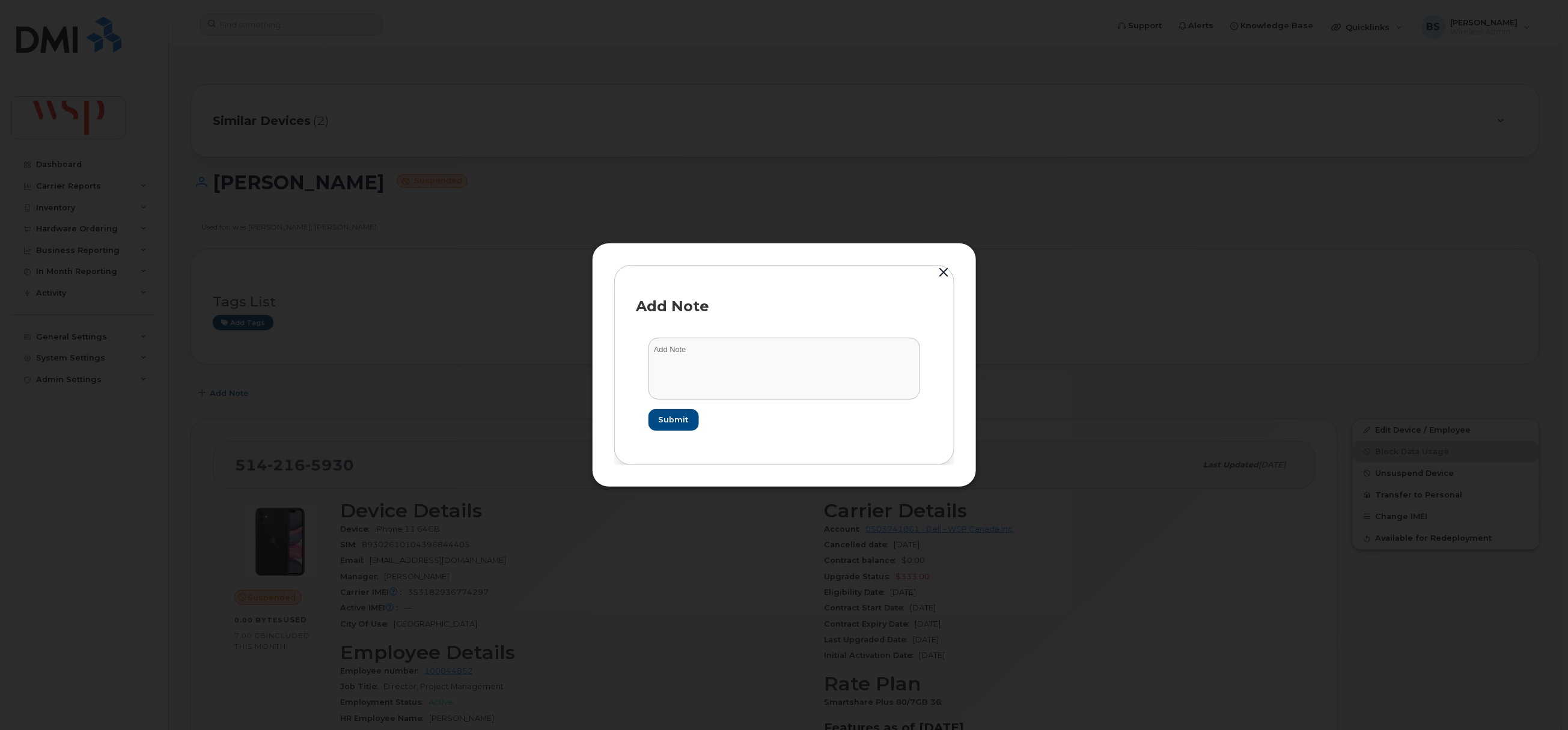
drag, startPoint x: 943, startPoint y: 269, endPoint x: 842, endPoint y: 229, distance: 108.6
click at [943, 270] on button "button" at bounding box center [944, 272] width 18 height 17
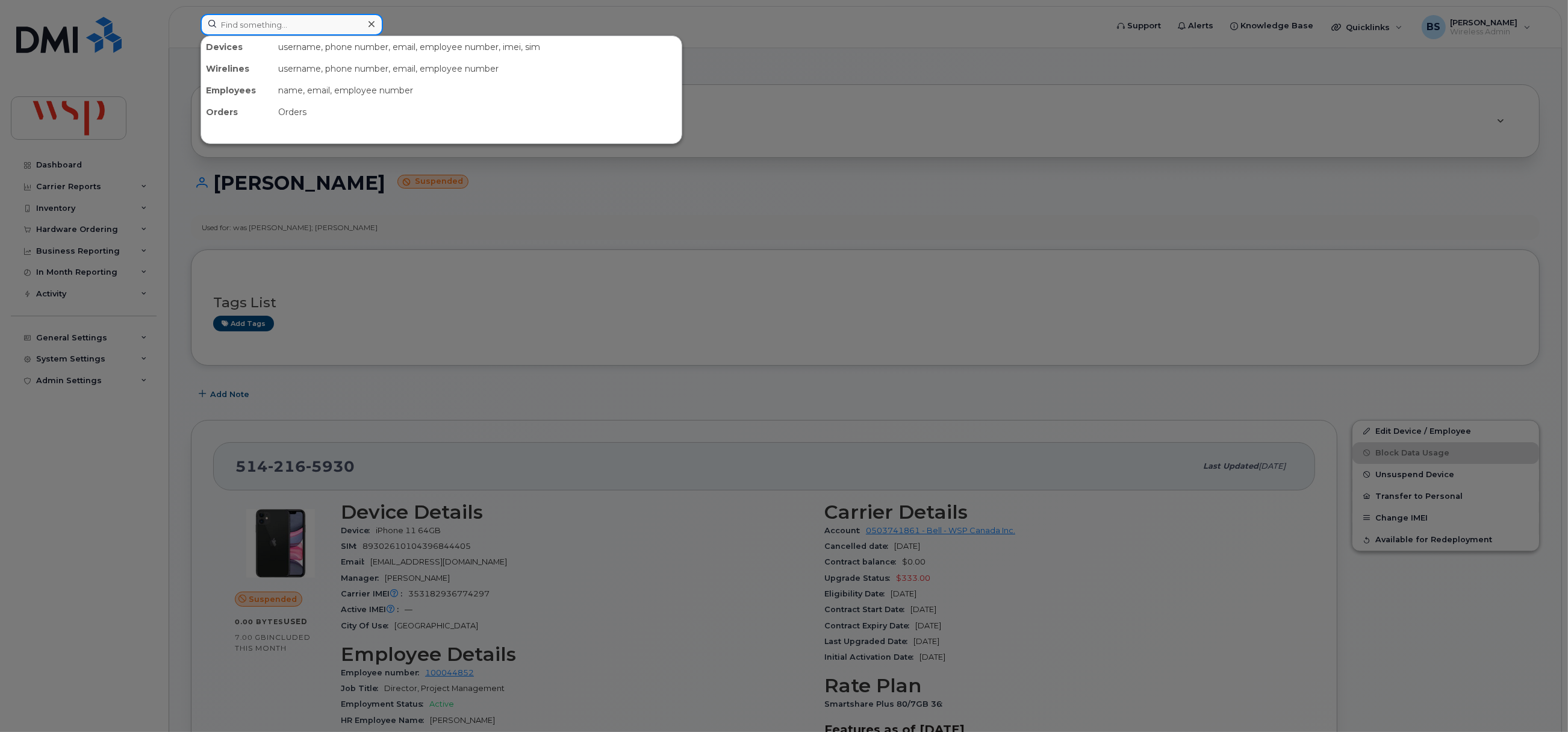
click at [299, 27] on input at bounding box center [292, 24] width 182 height 21
paste input "2363351471"
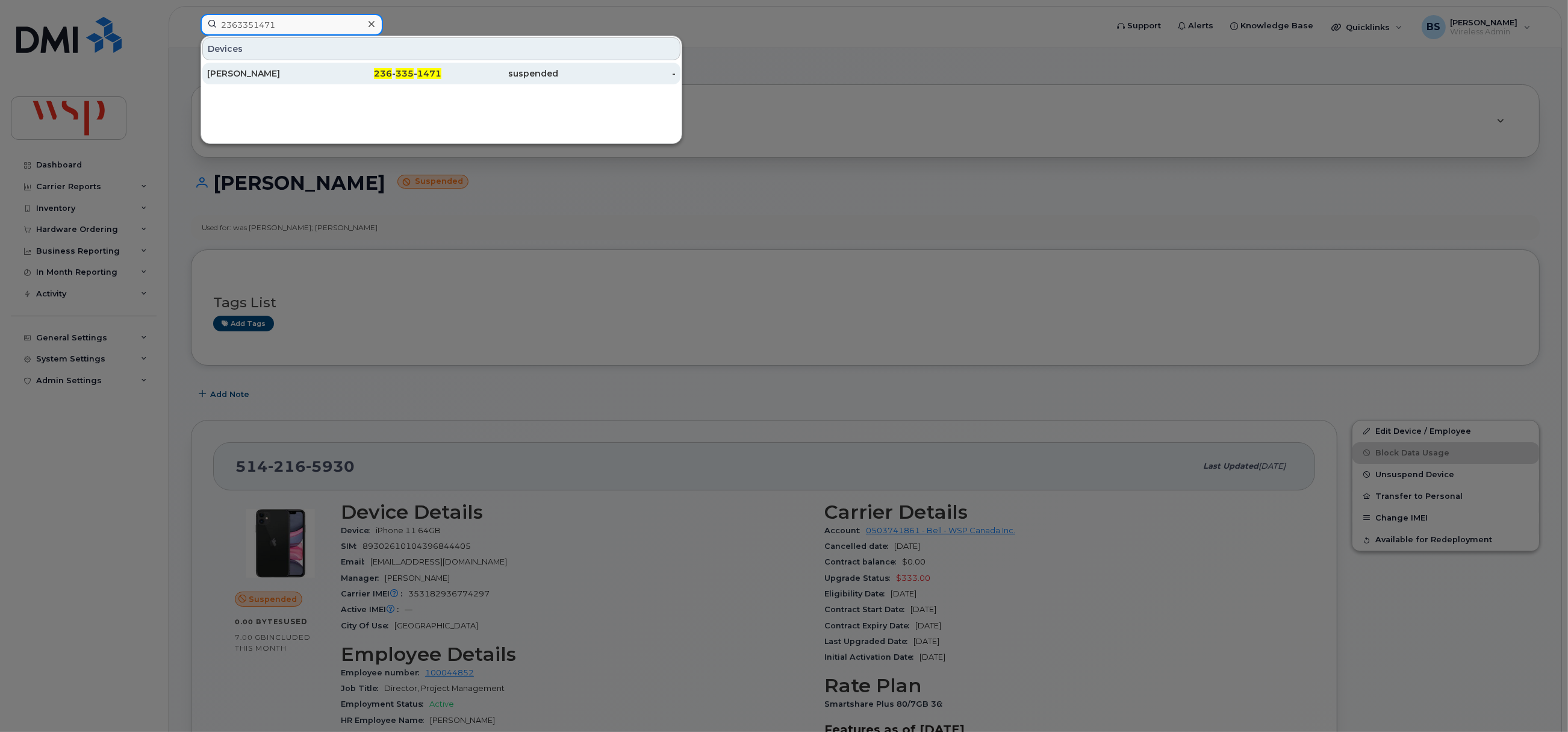
type input "2363351471"
click at [225, 68] on div "[PERSON_NAME]" at bounding box center [265, 73] width 117 height 21
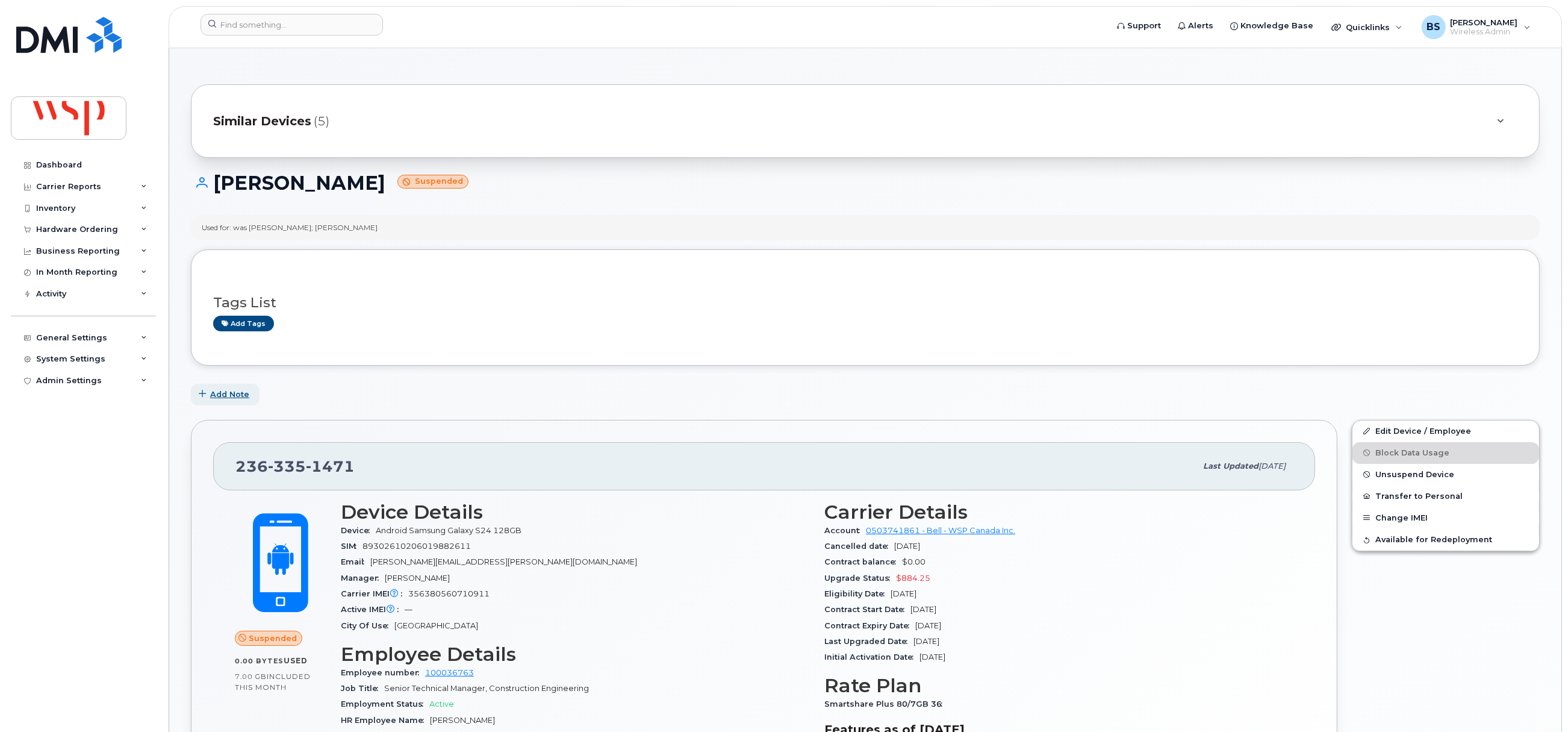
click at [238, 394] on span "Add Note" at bounding box center [230, 394] width 39 height 12
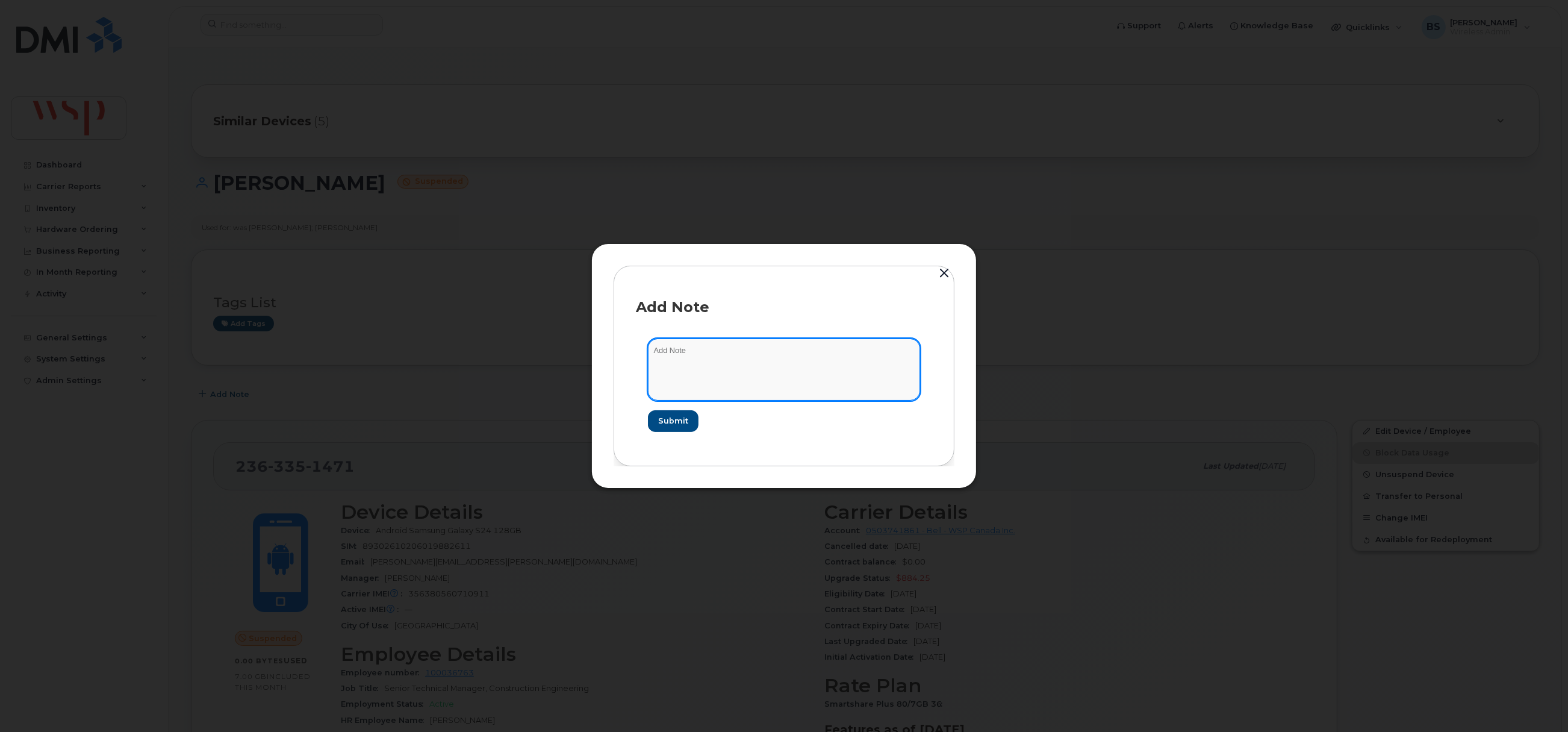
click at [680, 390] on textarea at bounding box center [784, 369] width 272 height 61
paste textarea "W00074276"
type textarea "used for PO# W00074276 for new activation (used exception)"
click at [667, 420] on span "Submit" at bounding box center [672, 421] width 30 height 12
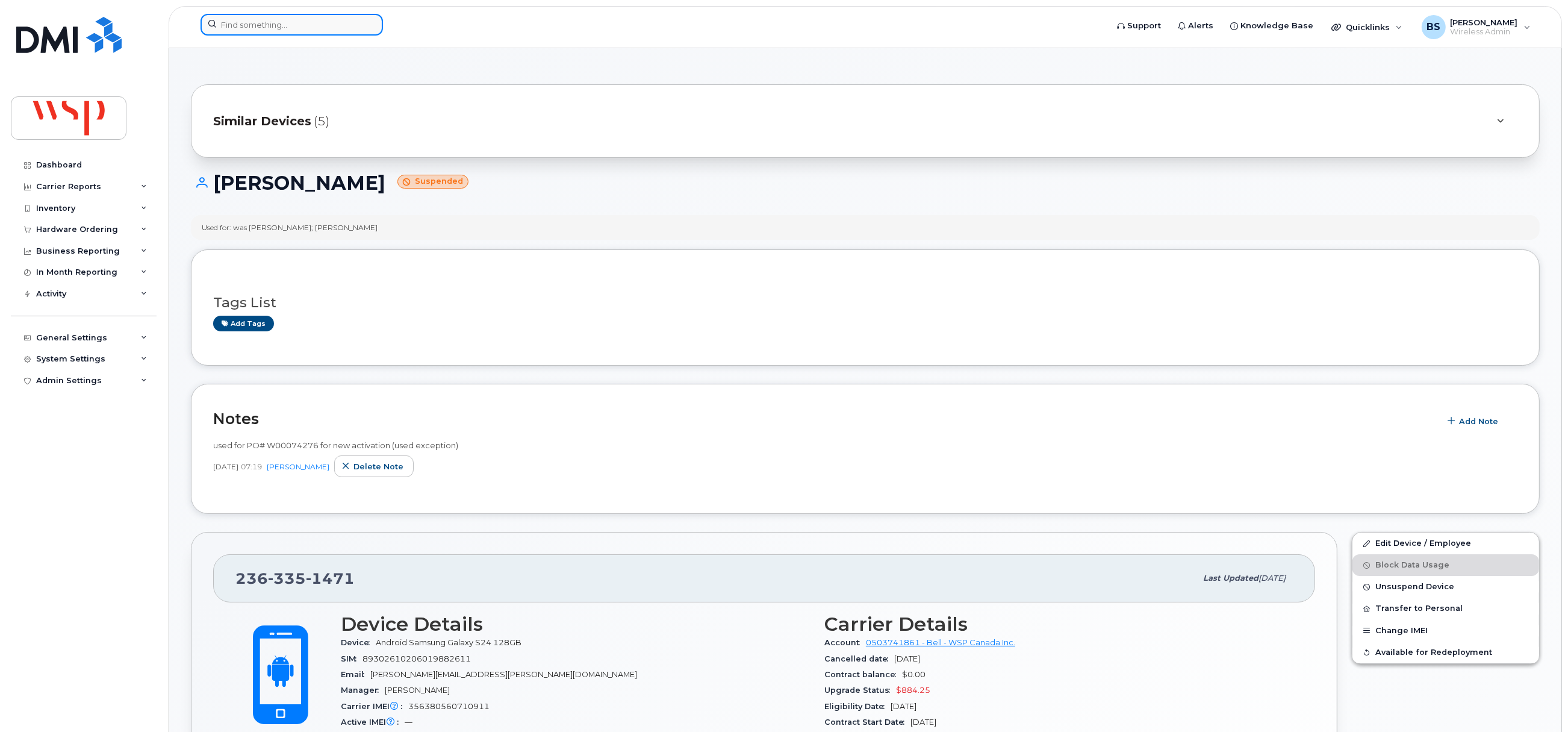
click at [261, 29] on input at bounding box center [292, 24] width 182 height 21
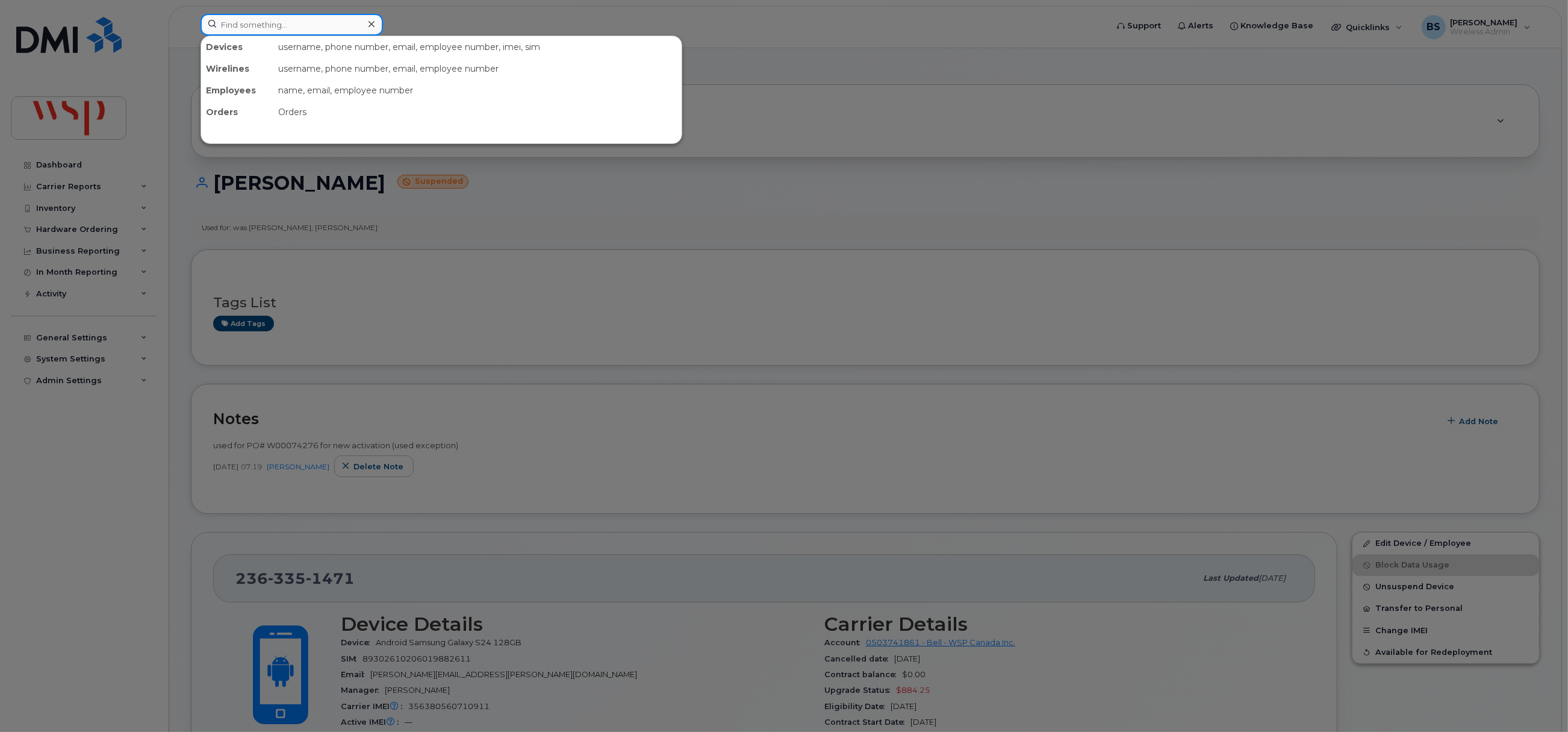
paste input "306-502-4518"
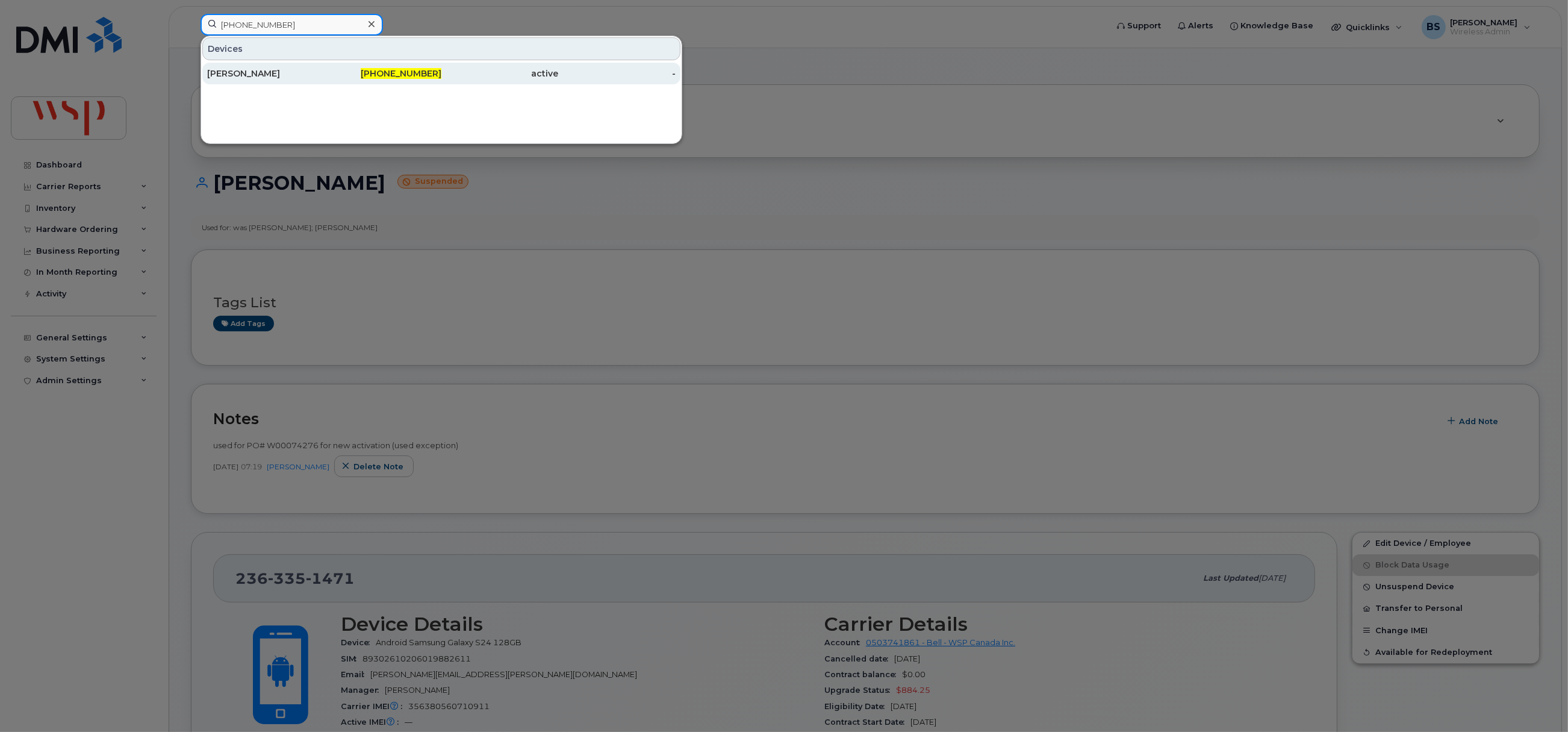
type input "306-502-4518"
click at [231, 73] on div "JASON COONEY" at bounding box center [265, 73] width 117 height 12
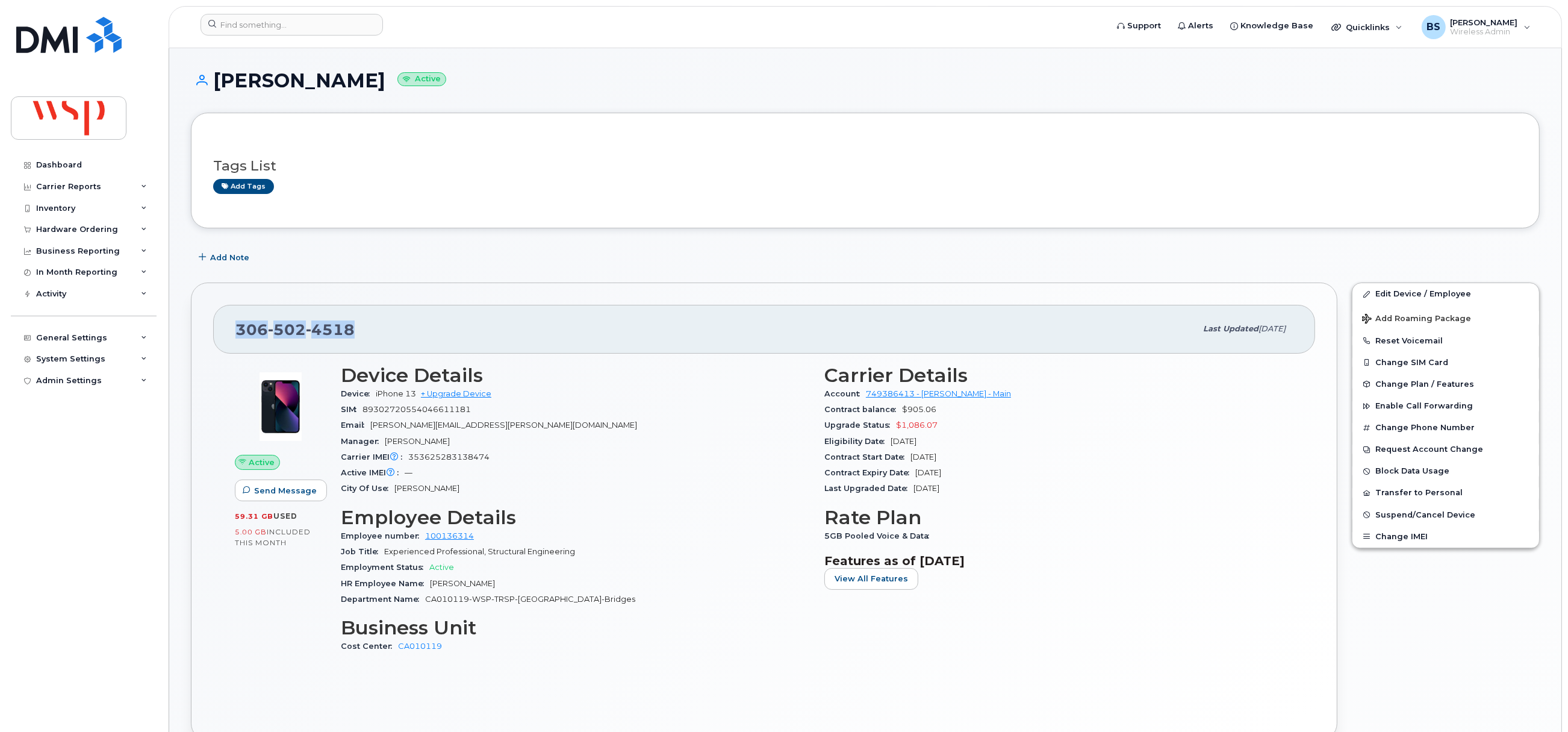
drag, startPoint x: 359, startPoint y: 331, endPoint x: 209, endPoint y: 329, distance: 150.0
click at [209, 329] on div "306 502 4518 Last updated Aug 29, 2025 Active Send Message 59.31 GB  used 5.00 …" at bounding box center [764, 511] width 1147 height 458
copy span "306 502 4518"
drag, startPoint x: 324, startPoint y: 25, endPoint x: 311, endPoint y: 18, distance: 14.8
click at [318, 23] on input at bounding box center [292, 24] width 182 height 21
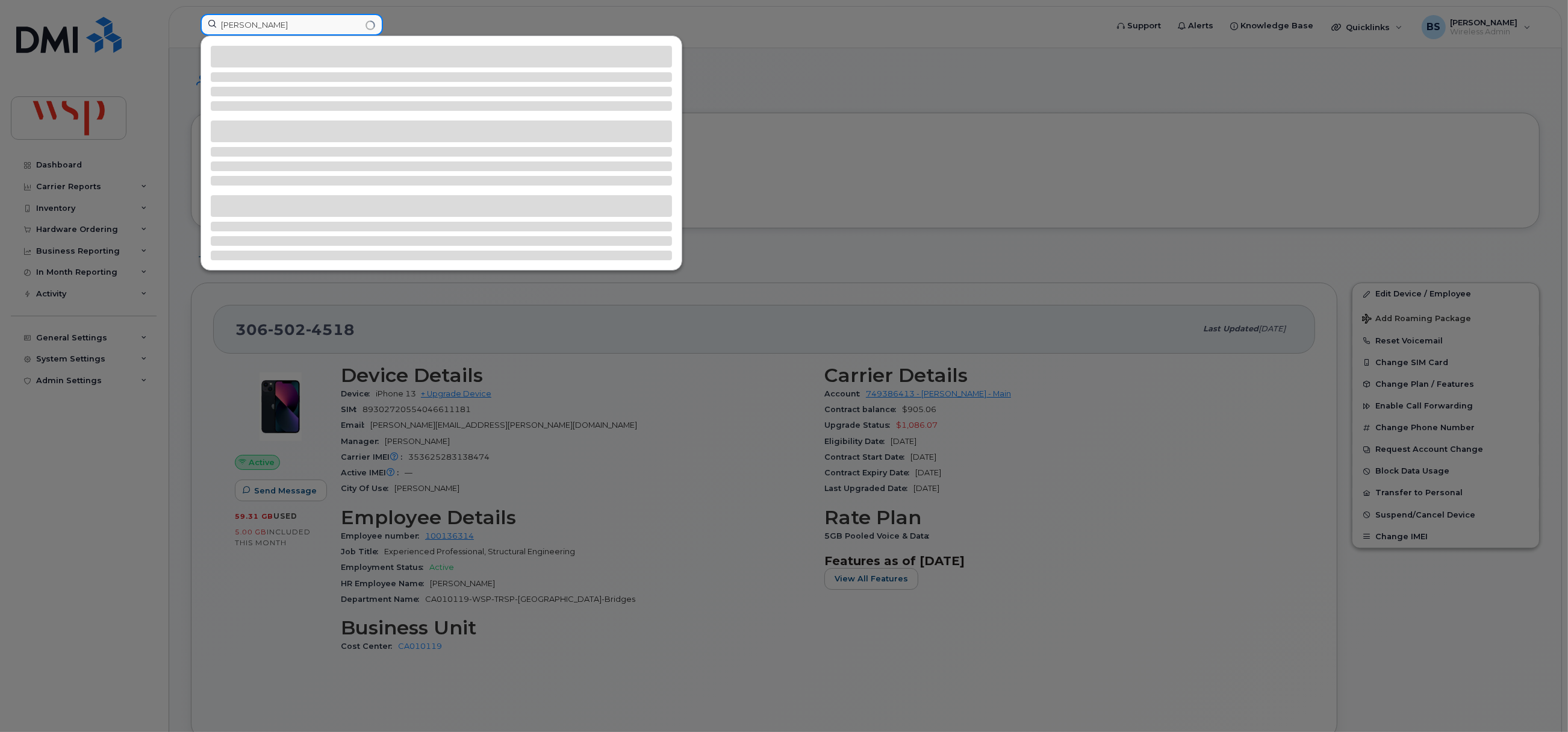
type input "john lopes"
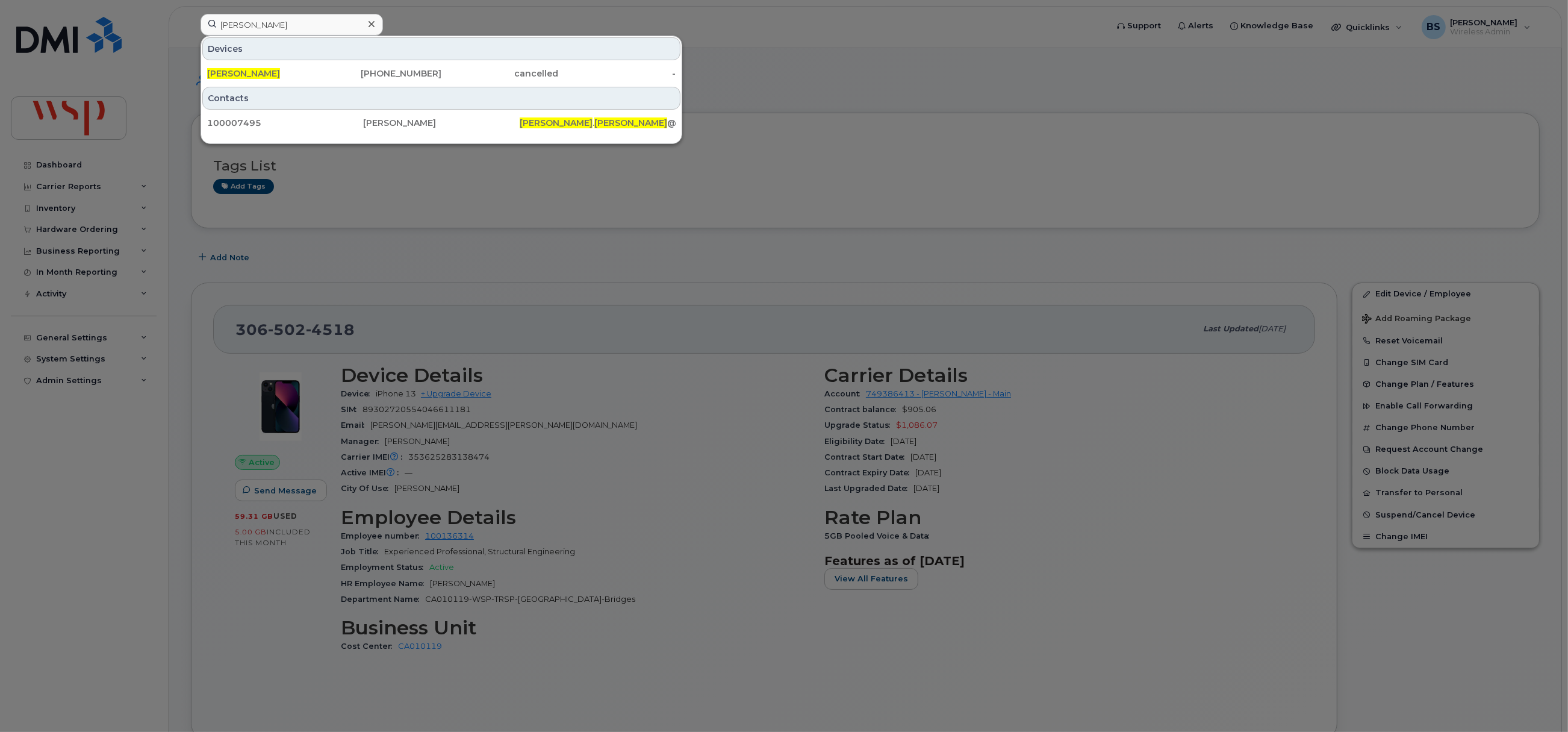
drag, startPoint x: 423, startPoint y: 70, endPoint x: 172, endPoint y: 353, distance: 378.3
click at [423, 70] on div "438-355-7170" at bounding box center [383, 73] width 117 height 12
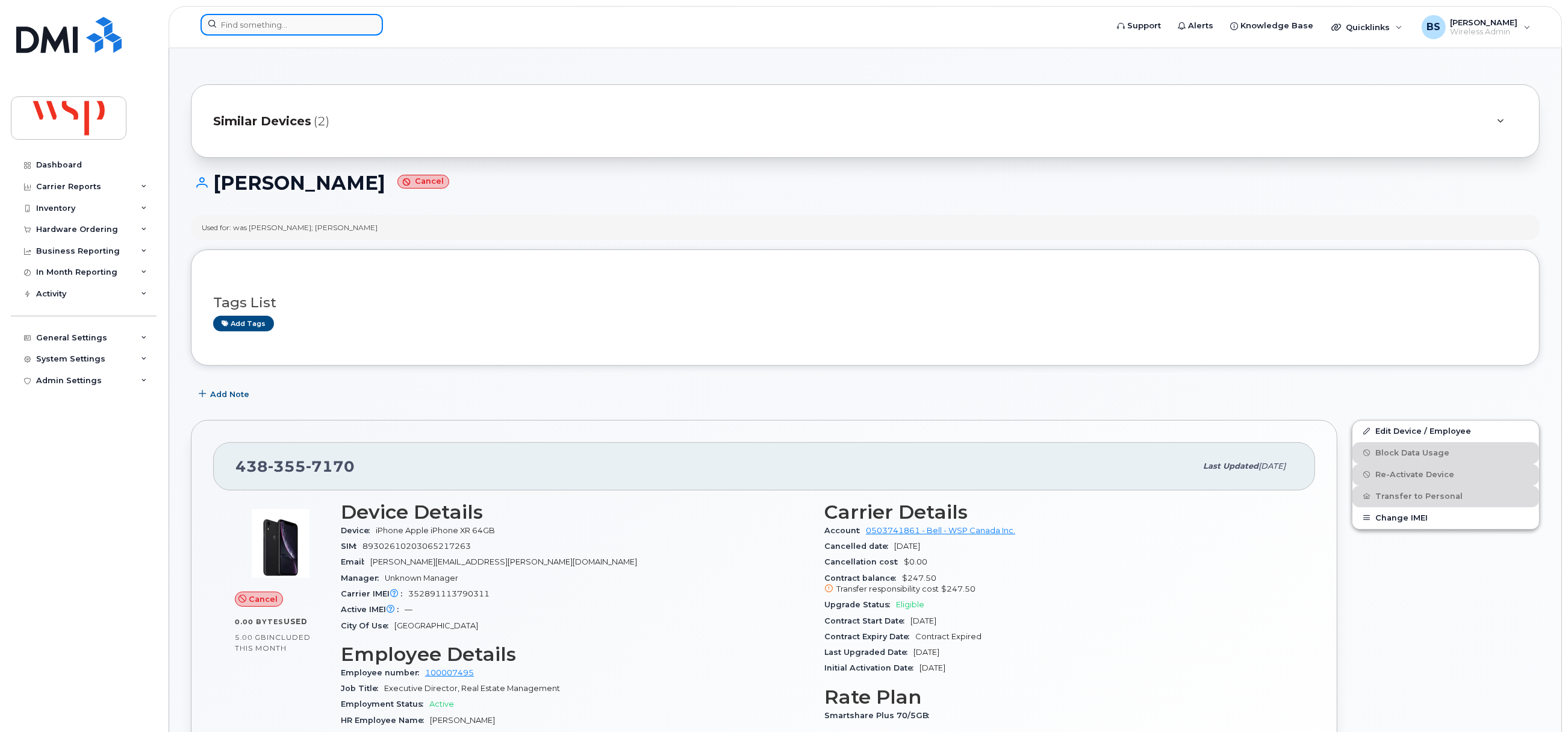
click at [274, 29] on input at bounding box center [292, 24] width 182 height 21
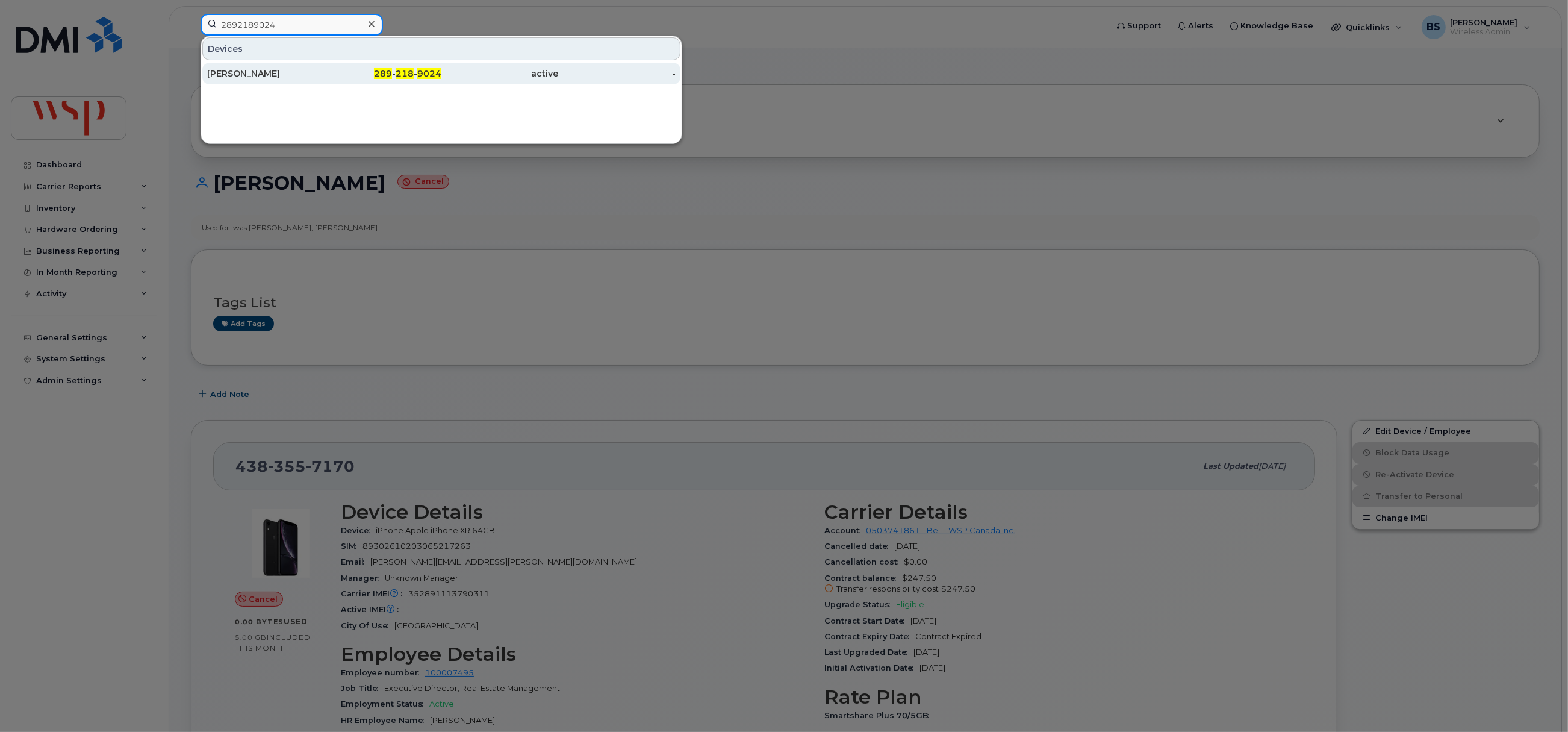
type input "2892189024"
drag, startPoint x: 243, startPoint y: 71, endPoint x: 272, endPoint y: 96, distance: 38.3
click at [243, 71] on div "[PERSON_NAME]" at bounding box center [265, 73] width 117 height 12
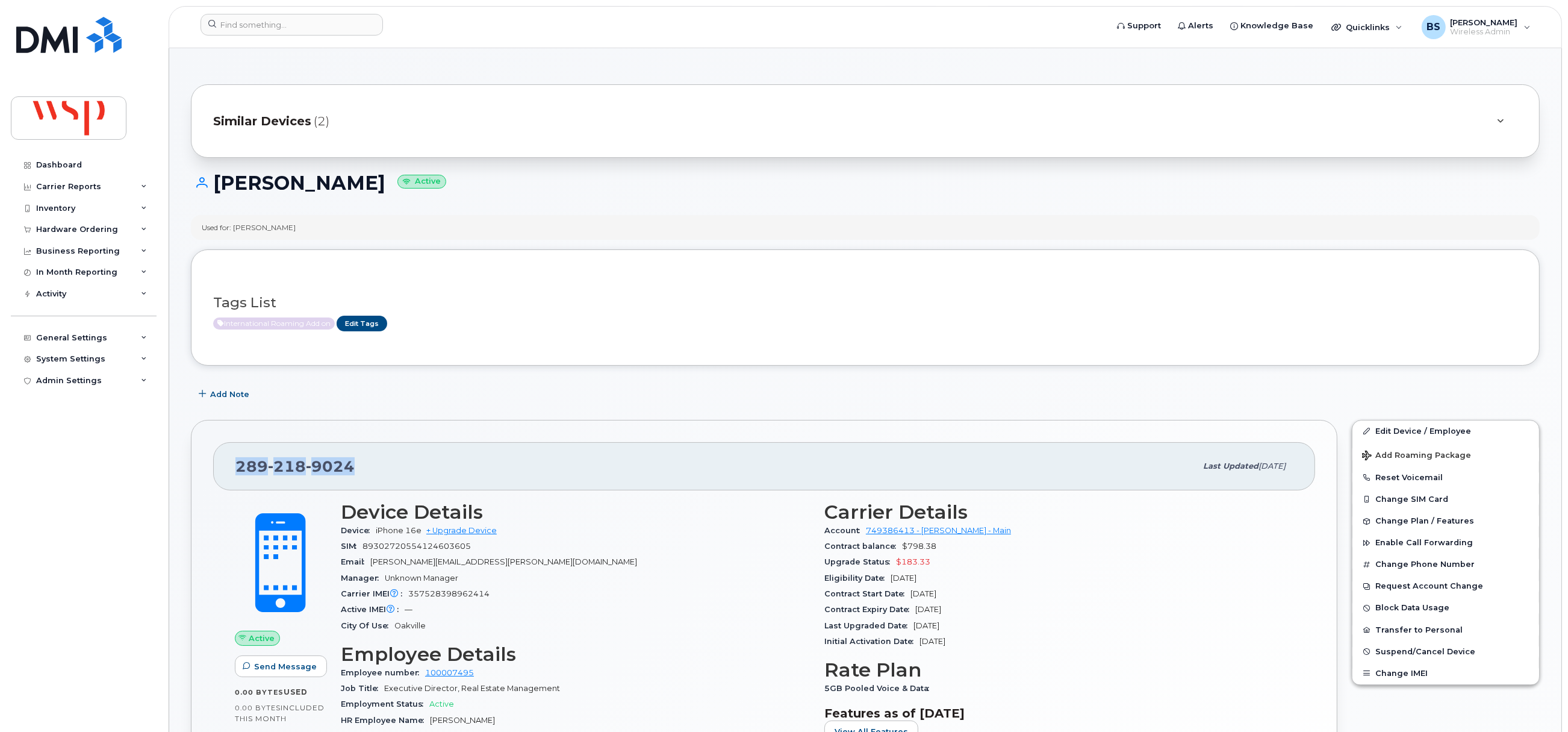
drag, startPoint x: 263, startPoint y: 474, endPoint x: 233, endPoint y: 475, distance: 30.0
click at [234, 475] on div "289 218 9024 Last updated Aug 29, 2025" at bounding box center [764, 466] width 1102 height 48
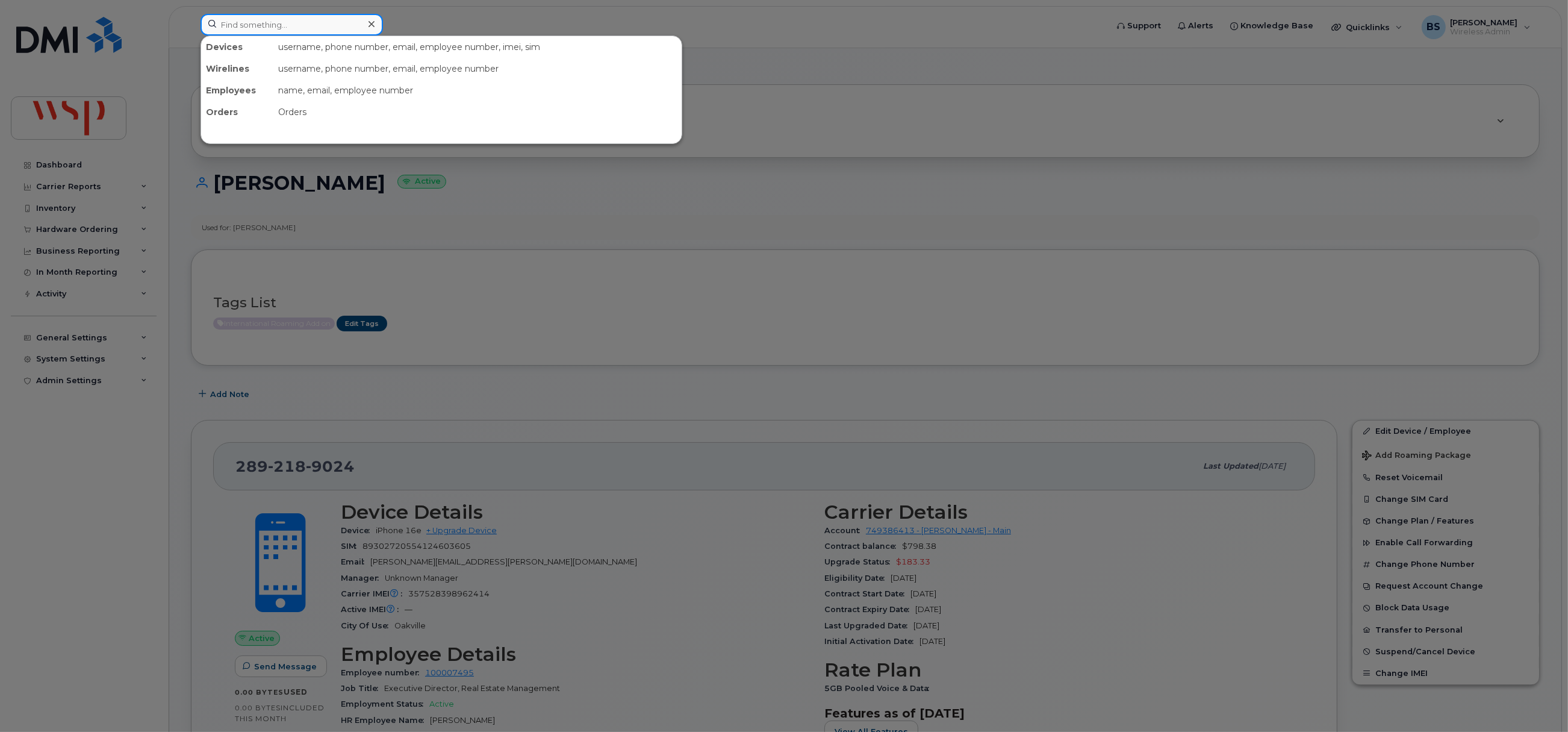
click at [279, 27] on input at bounding box center [292, 24] width 182 height 21
drag, startPoint x: 735, startPoint y: 260, endPoint x: 713, endPoint y: 248, distance: 25.1
click at [736, 258] on div at bounding box center [784, 366] width 1568 height 732
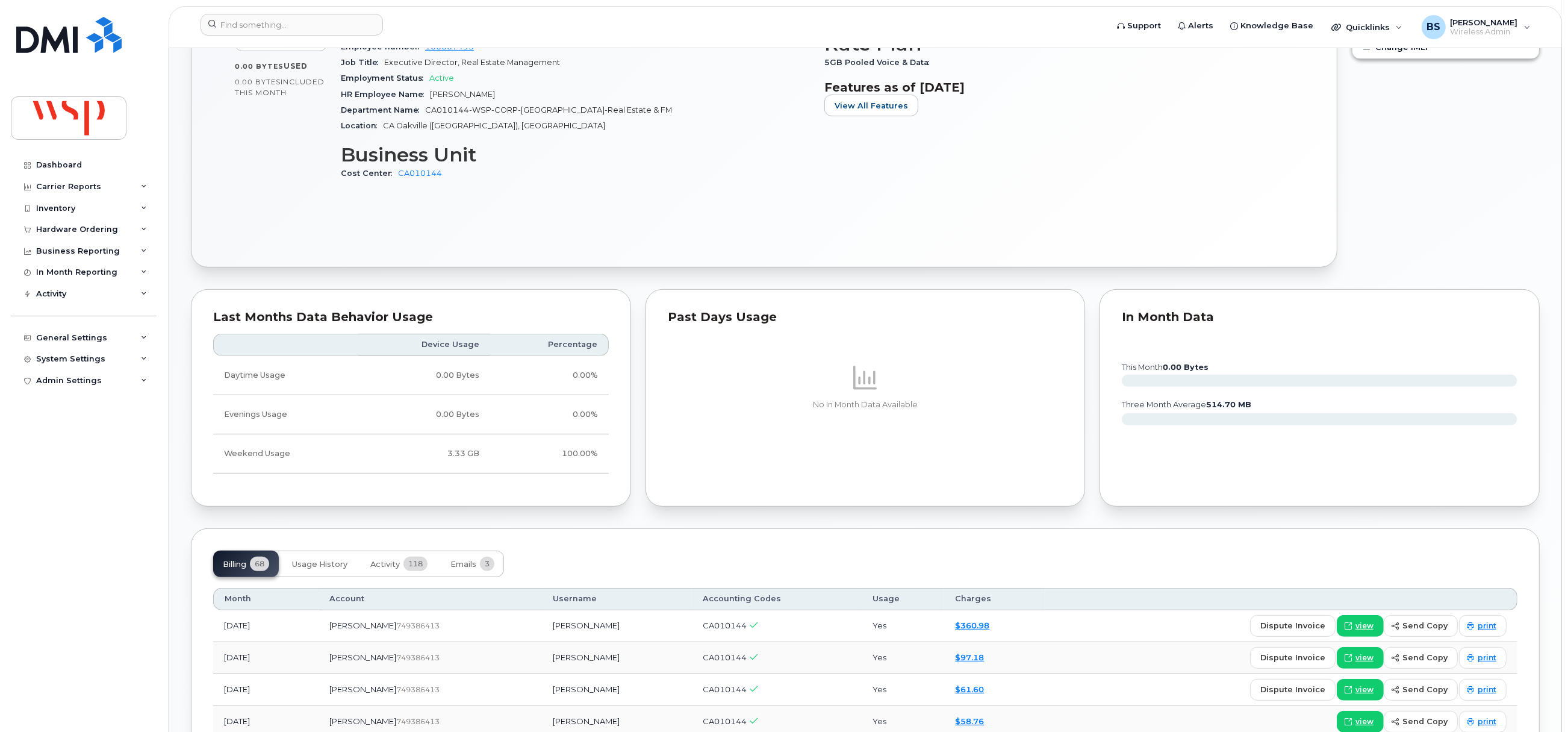
scroll to position [722, 0]
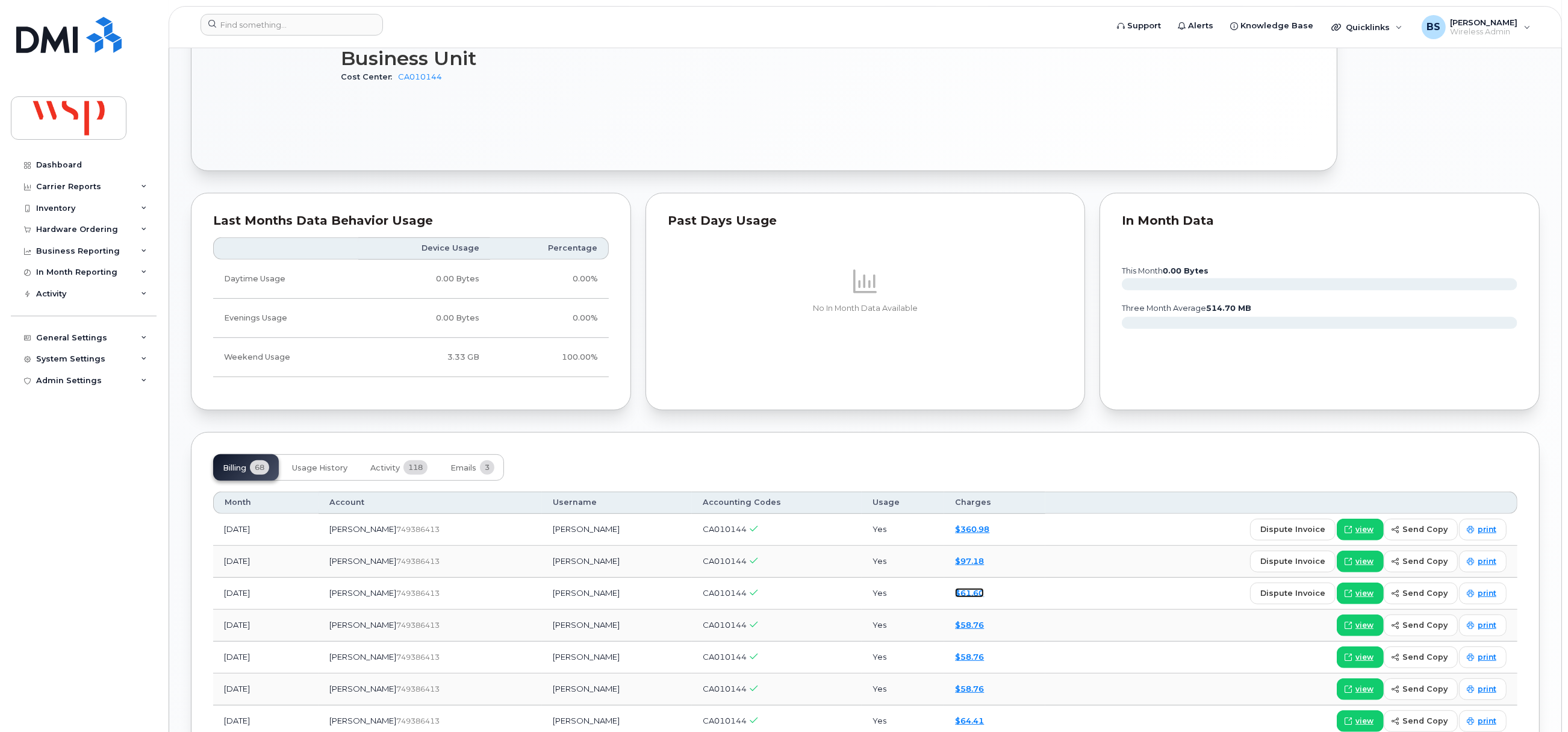
click at [955, 593] on link "$61.60" at bounding box center [969, 592] width 29 height 10
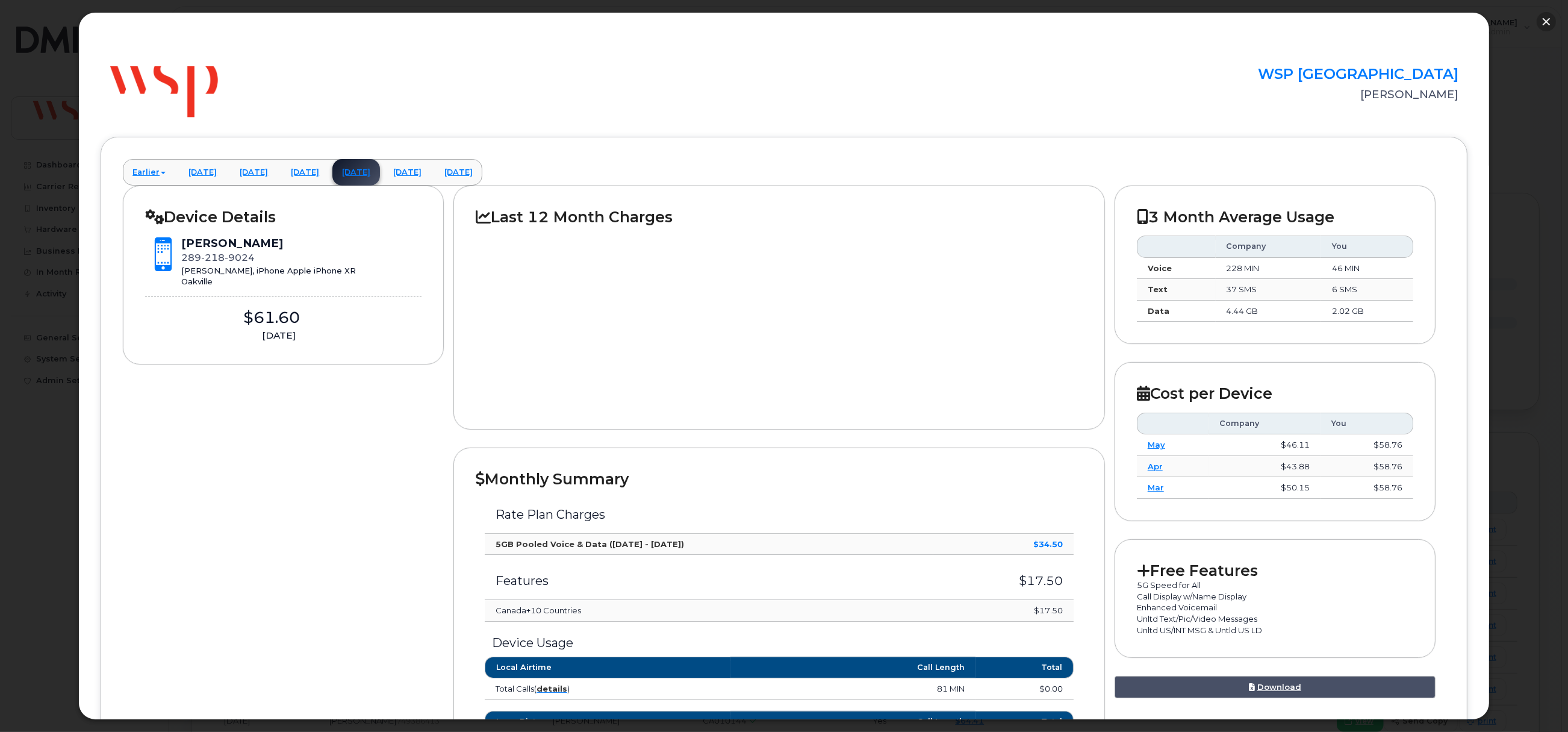
click at [1543, 20] on button "button" at bounding box center [1547, 22] width 19 height 19
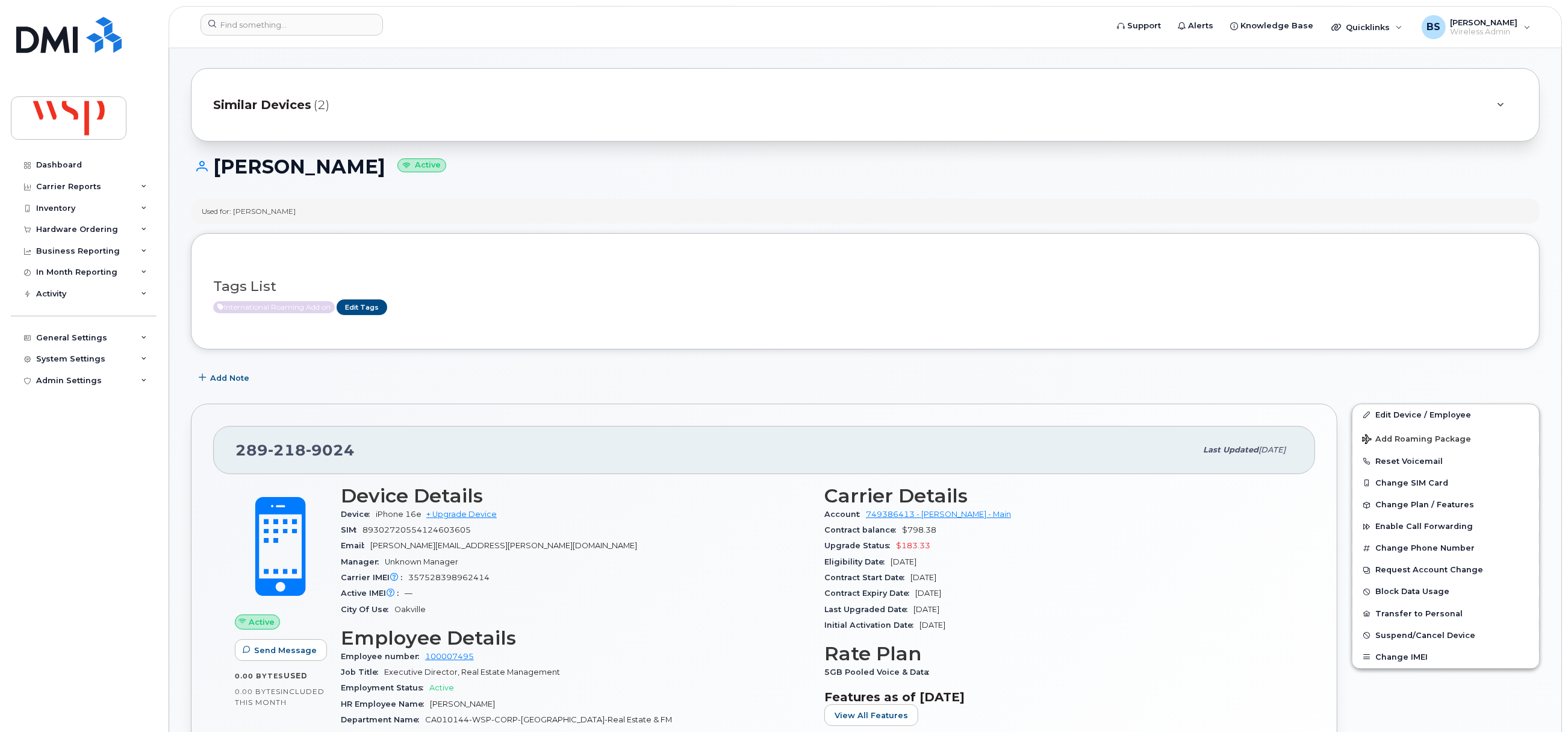
scroll to position [0, 0]
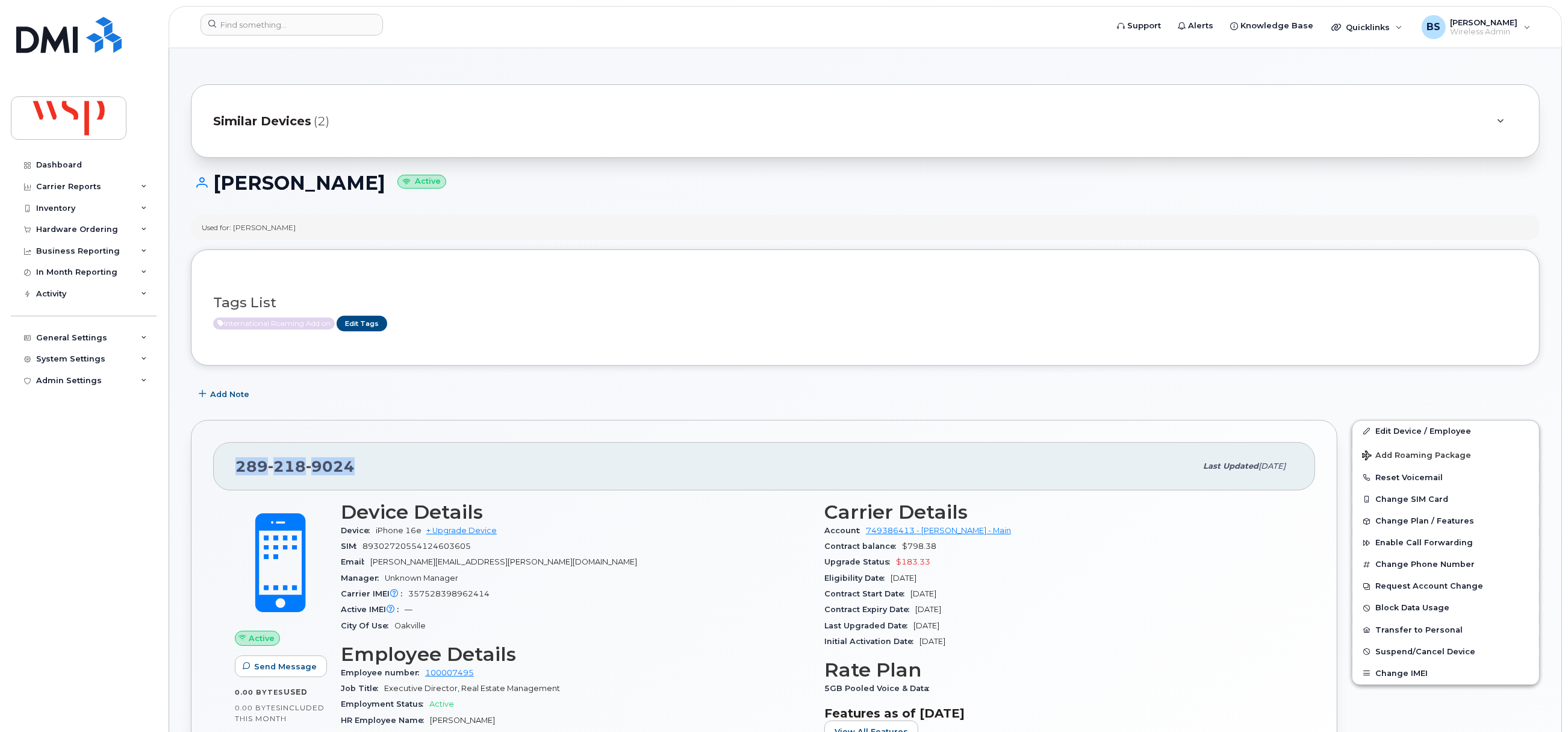
drag, startPoint x: 370, startPoint y: 466, endPoint x: 213, endPoint y: 479, distance: 157.5
click at [213, 479] on div "289 218 9024 Last updated Aug 29, 2025" at bounding box center [764, 466] width 1102 height 48
copy span "289 218 9024"
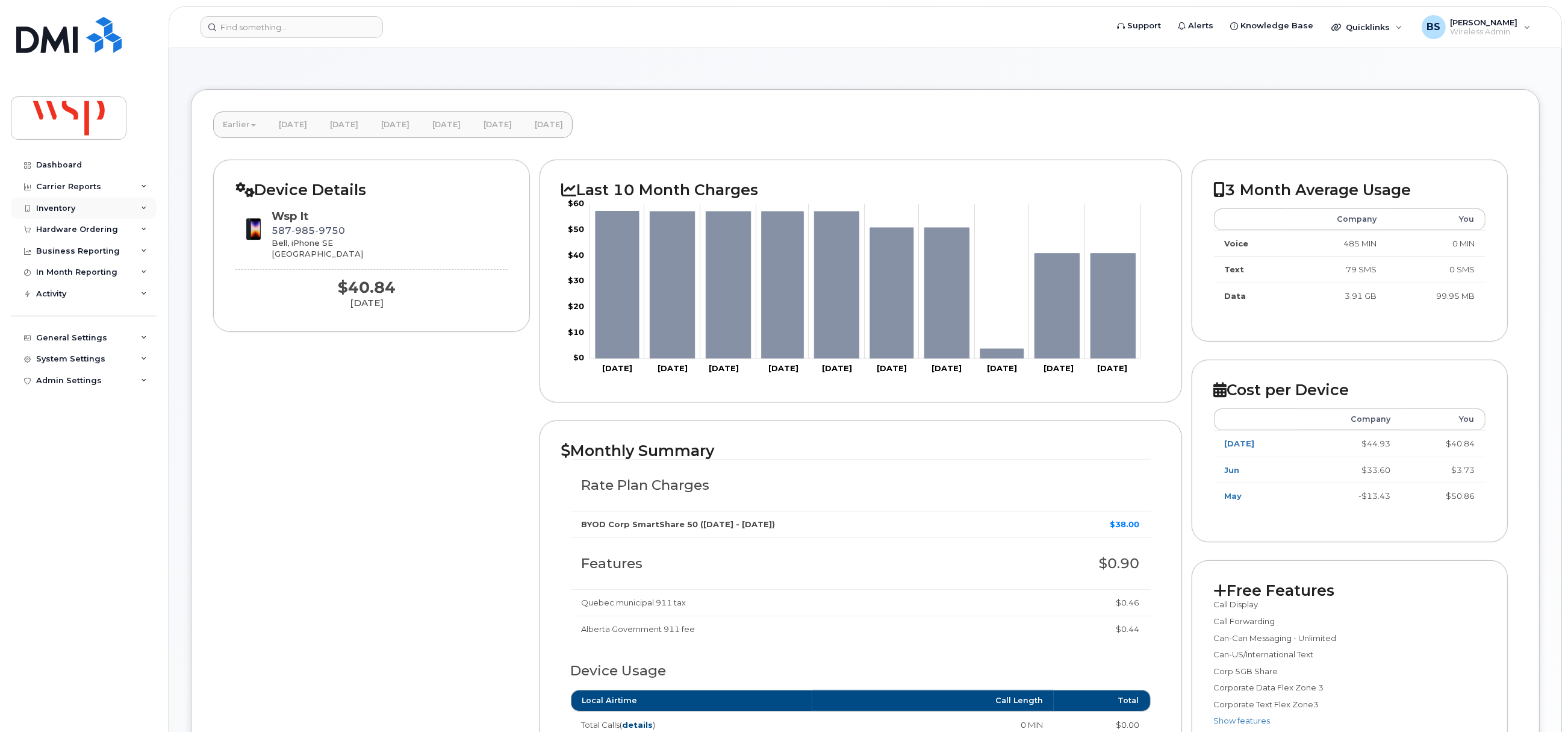
click at [50, 204] on div "Inventory" at bounding box center [56, 208] width 39 height 10
click at [69, 230] on div "Mobility Devices" at bounding box center [75, 230] width 68 height 11
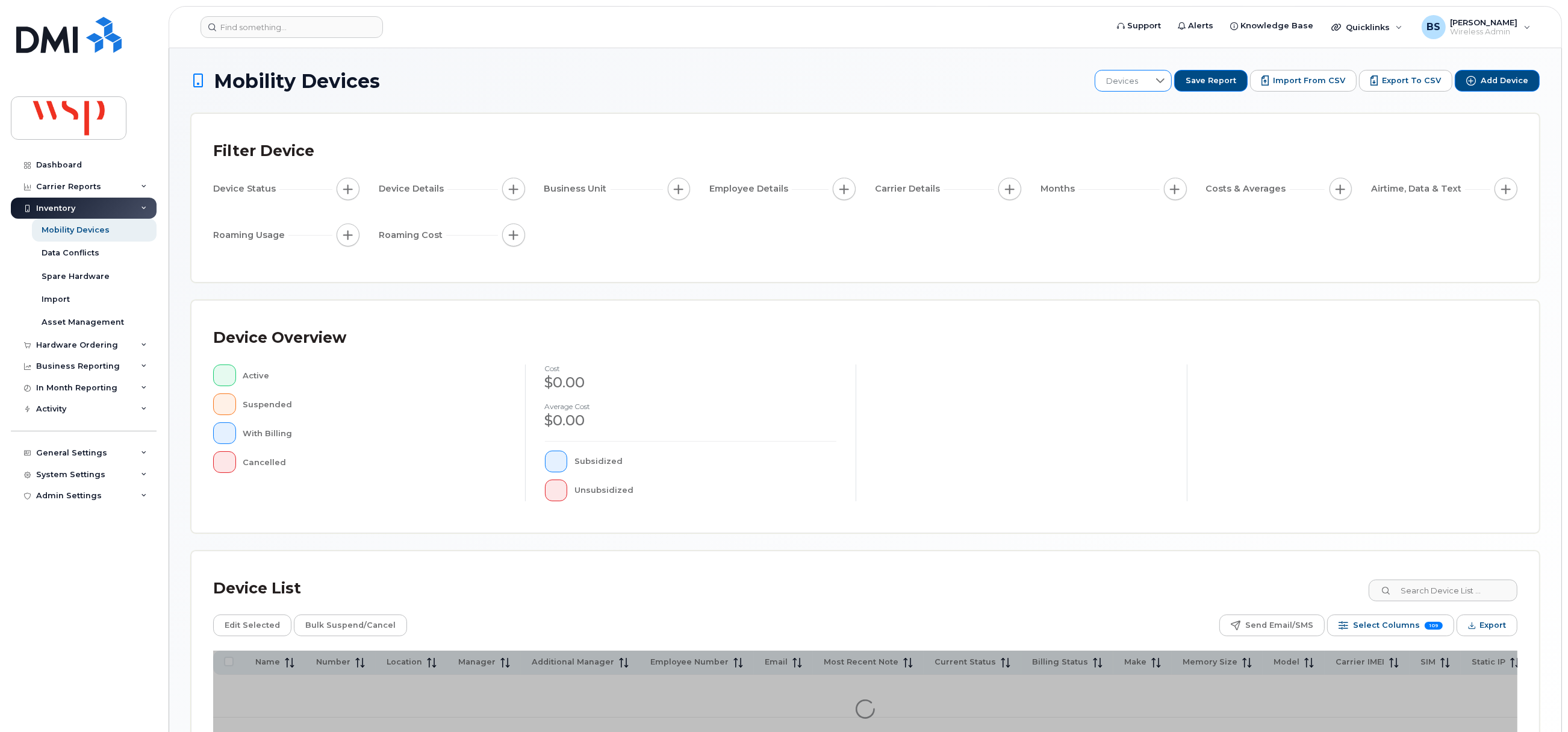
click at [1136, 76] on span "Devices" at bounding box center [1122, 81] width 54 height 21
click at [1128, 140] on span "BRS" at bounding box center [1123, 144] width 17 height 12
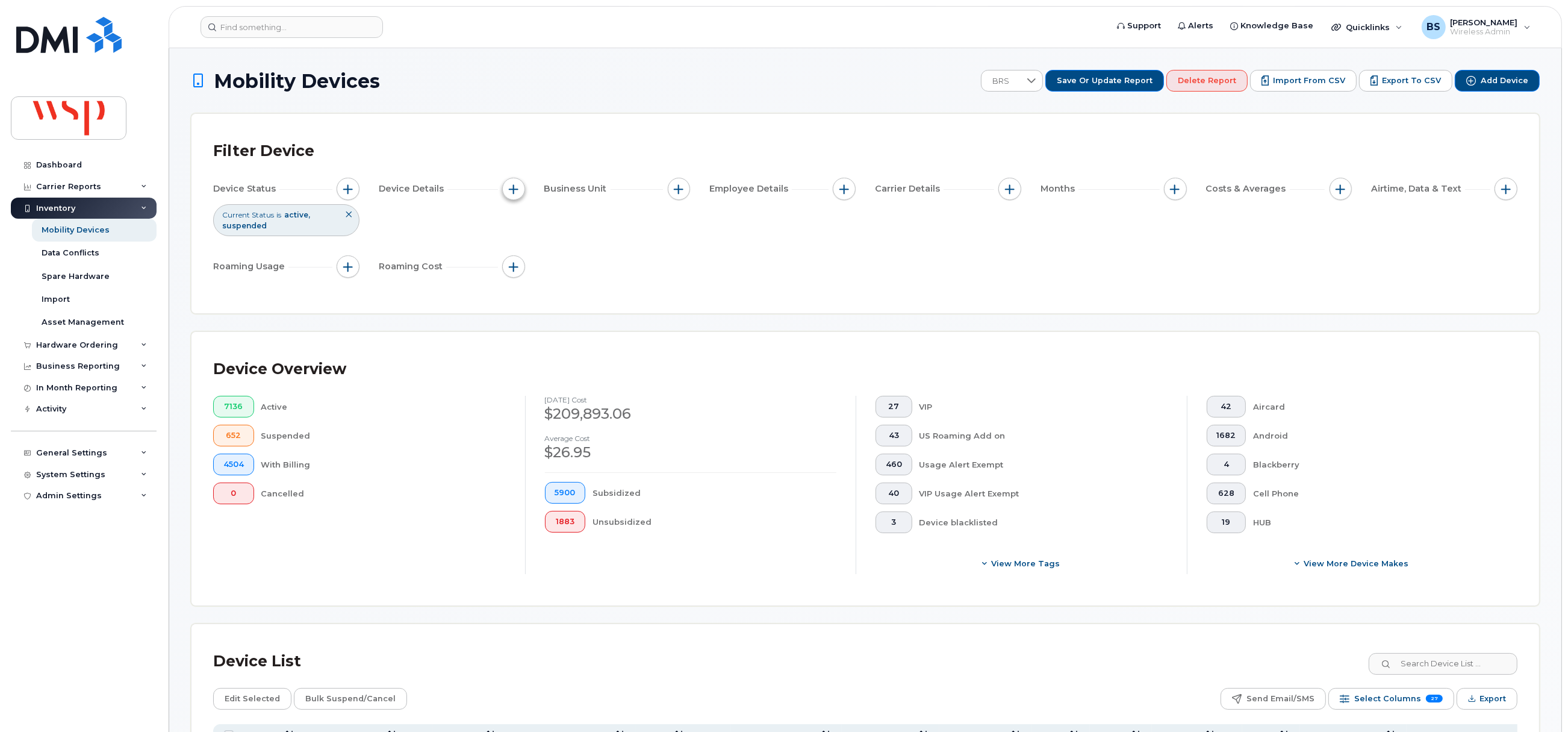
click at [510, 188] on span "button" at bounding box center [513, 189] width 10 height 10
click at [783, 272] on div "Device Status Current Status is active suspended Device Details Business Unit E…" at bounding box center [865, 230] width 1304 height 105
click at [1026, 564] on span "View more tags" at bounding box center [1026, 564] width 69 height 12
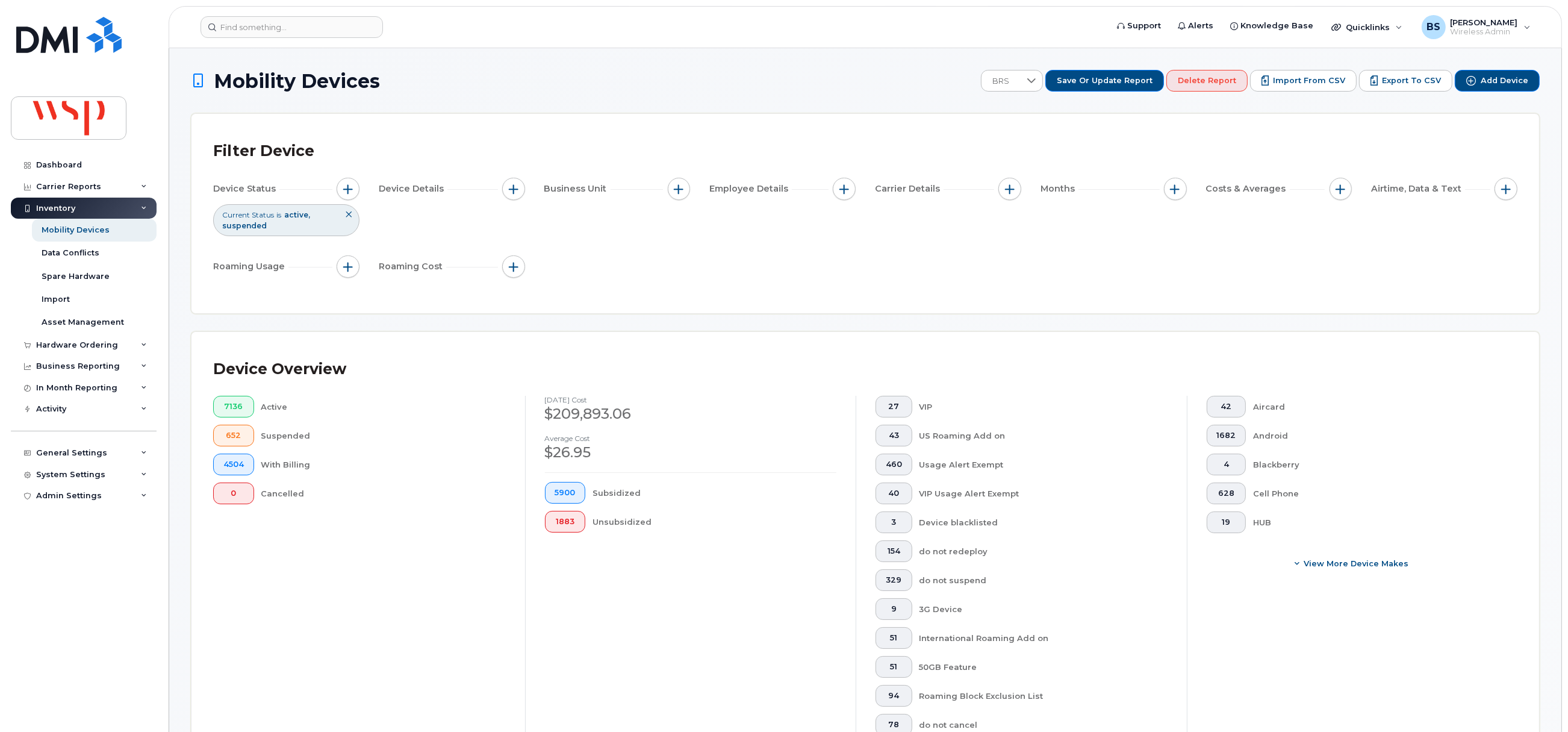
scroll to position [90, 0]
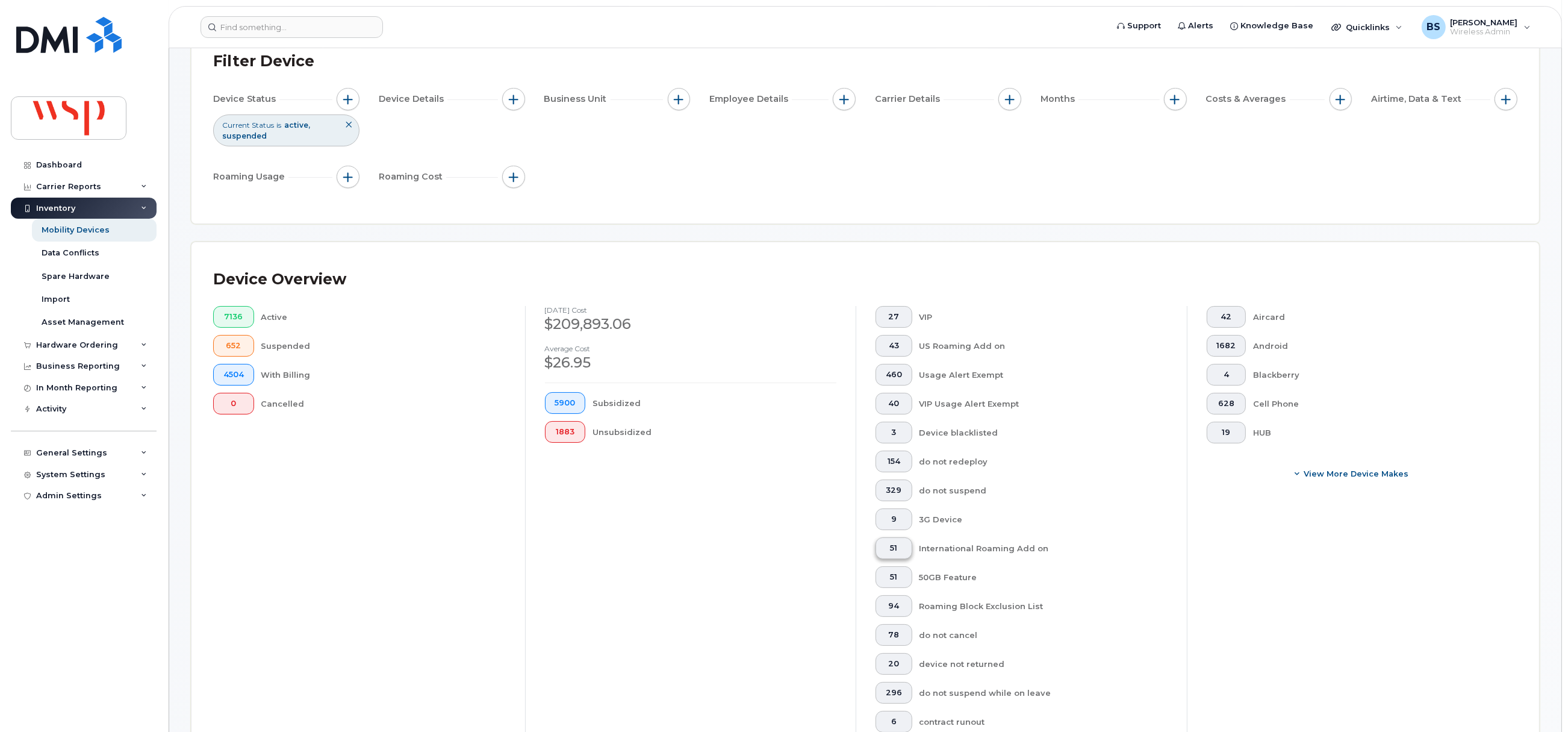
click at [897, 550] on span "51" at bounding box center [894, 548] width 16 height 10
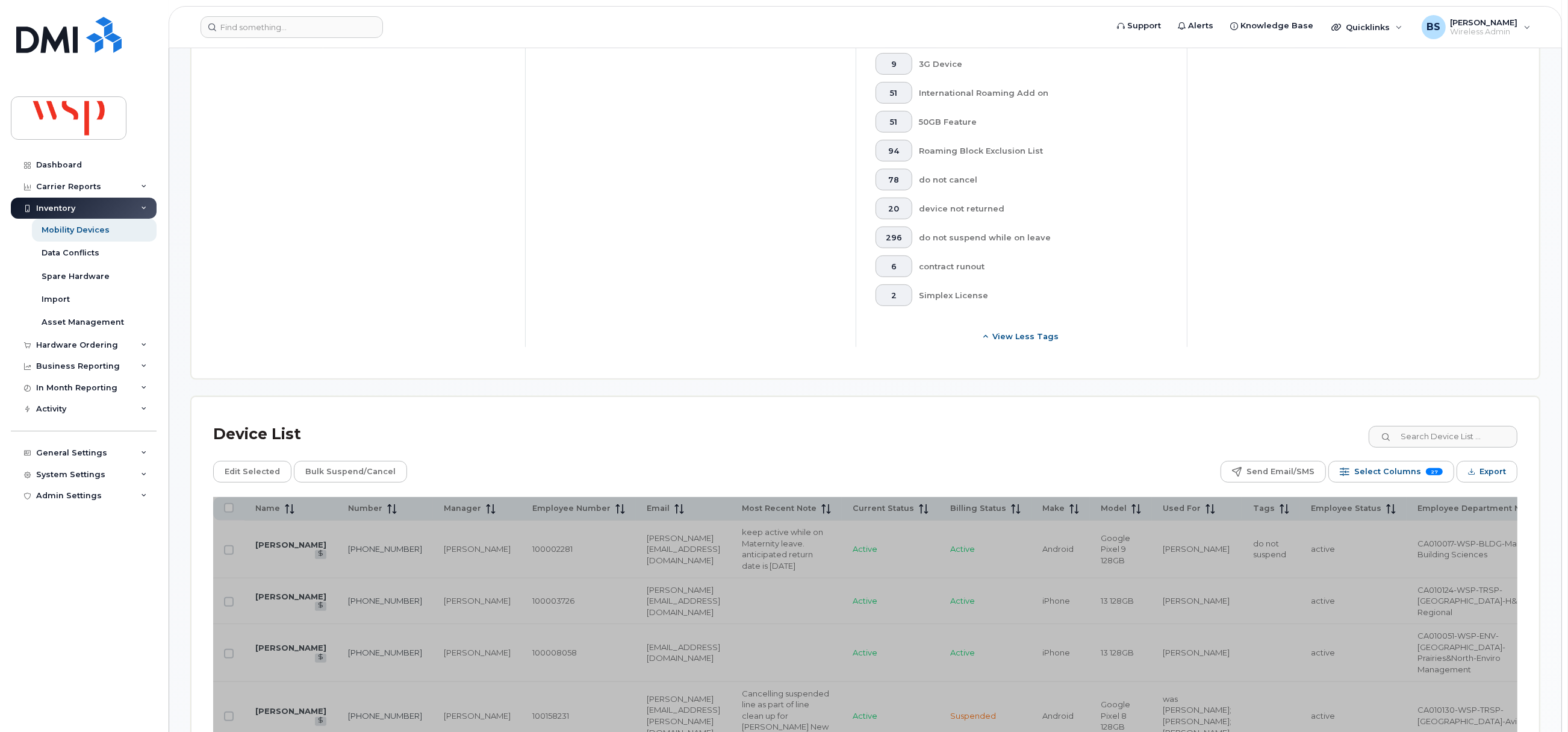
scroll to position [813, 0]
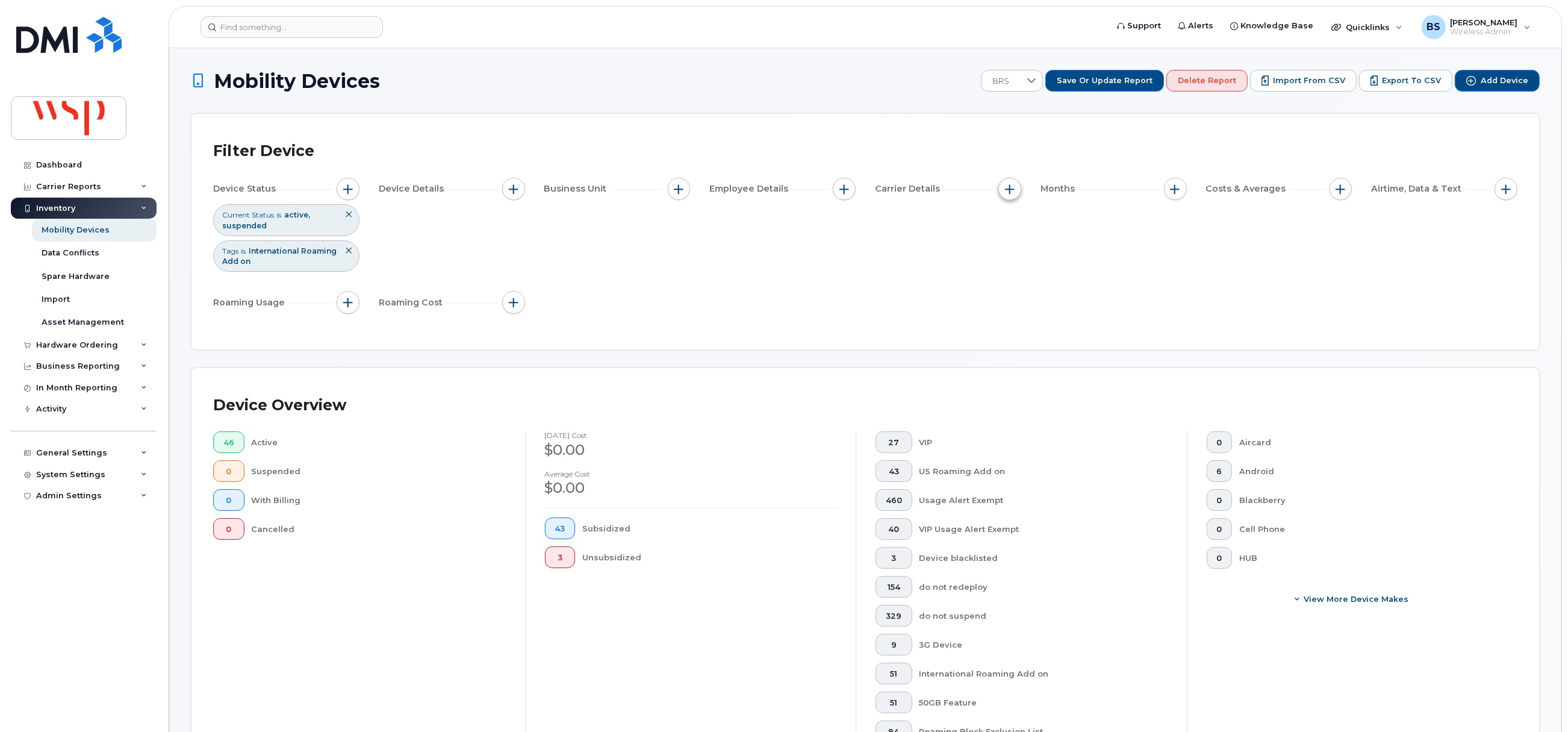
click at [1006, 189] on span "button" at bounding box center [1010, 189] width 10 height 10
click at [1010, 227] on input "Carrier" at bounding box center [1013, 225] width 10 height 10
checkbox input "true"
click at [1046, 269] on div "empty" at bounding box center [1080, 274] width 108 height 21
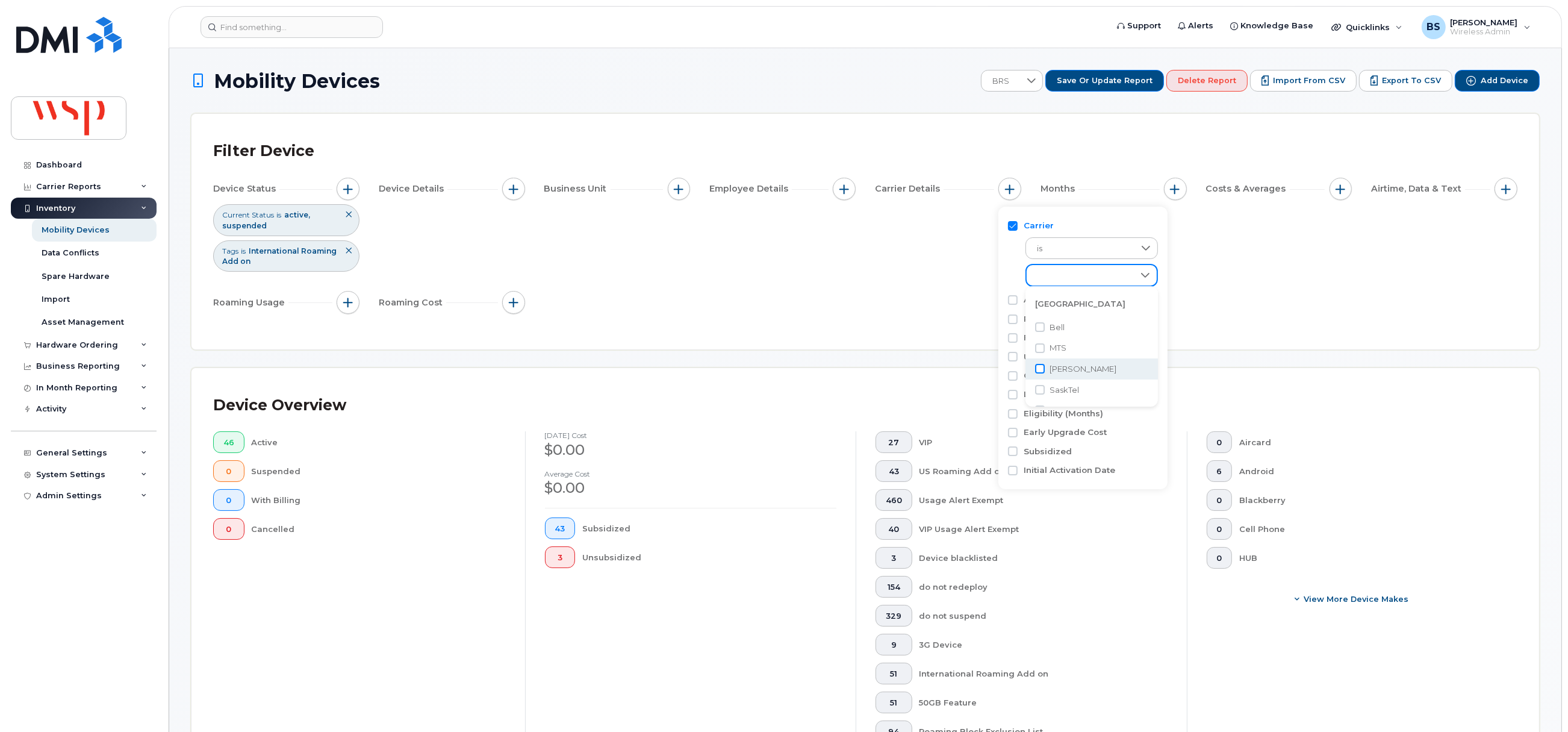
click at [1039, 369] on input "Rogers" at bounding box center [1040, 368] width 10 height 10
checkbox input "true"
click at [875, 322] on div "Filter Device Device Status Current Status is active suspended Tags is Internat…" at bounding box center [865, 231] width 1304 height 192
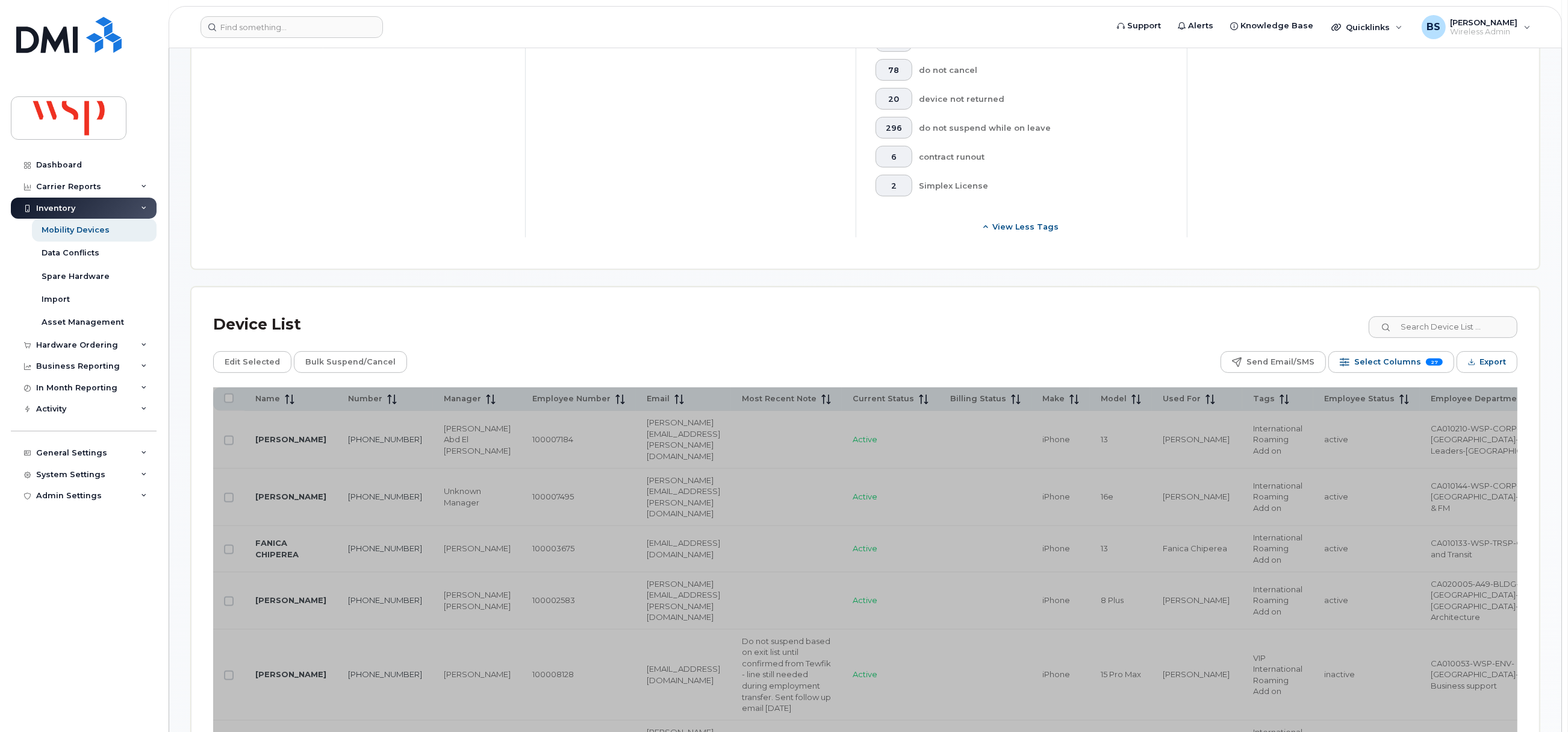
scroll to position [722, 0]
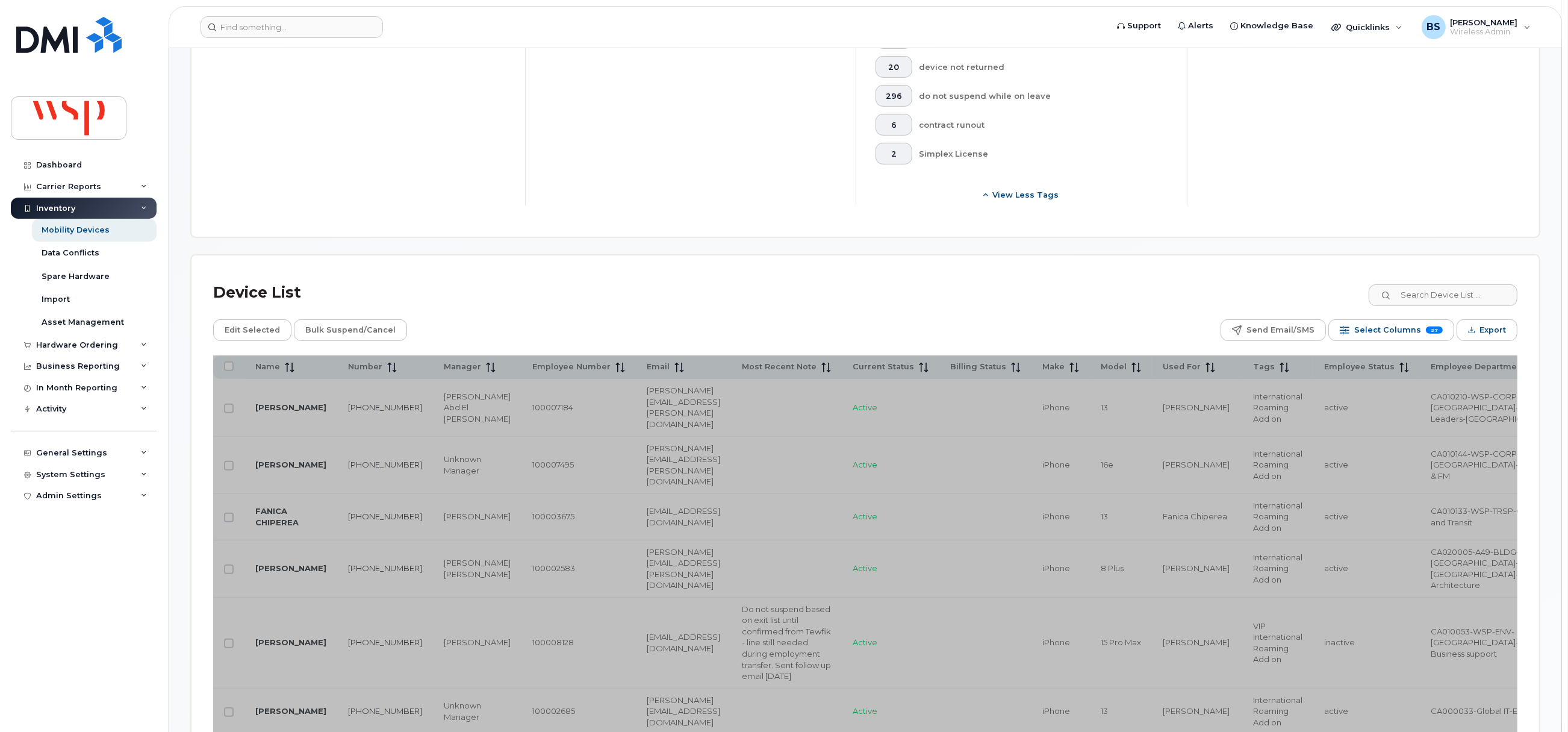
drag, startPoint x: 355, startPoint y: 412, endPoint x: 340, endPoint y: 402, distance: 18.0
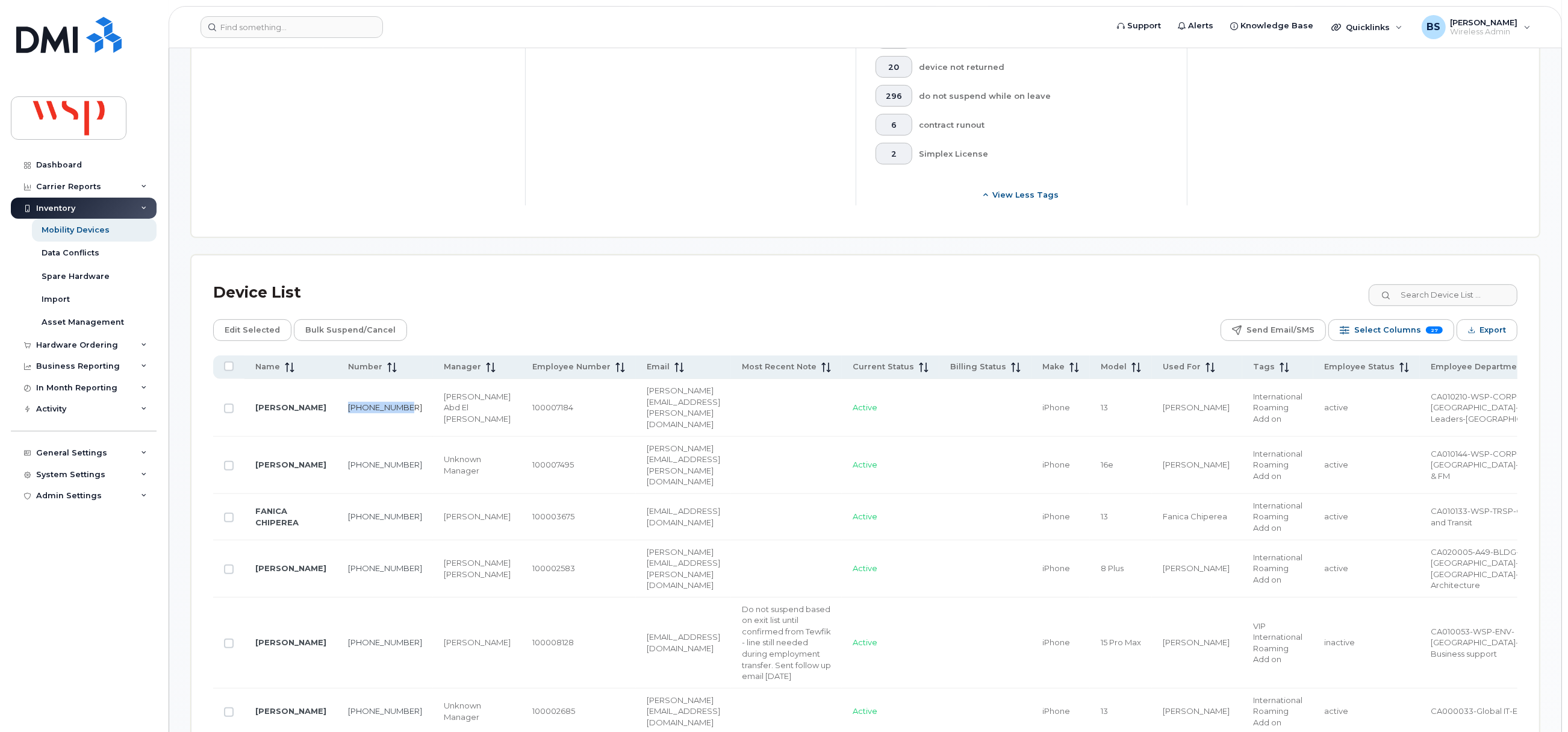
drag, startPoint x: 368, startPoint y: 408, endPoint x: 338, endPoint y: 399, distance: 31.3
click at [338, 399] on td "[PHONE_NUMBER]" at bounding box center [385, 407] width 96 height 57
copy link "[PHONE_NUMBER]"
drag, startPoint x: 347, startPoint y: 457, endPoint x: 335, endPoint y: 443, distance: 18.4
click at [337, 443] on td "289-218-9024" at bounding box center [385, 465] width 96 height 57
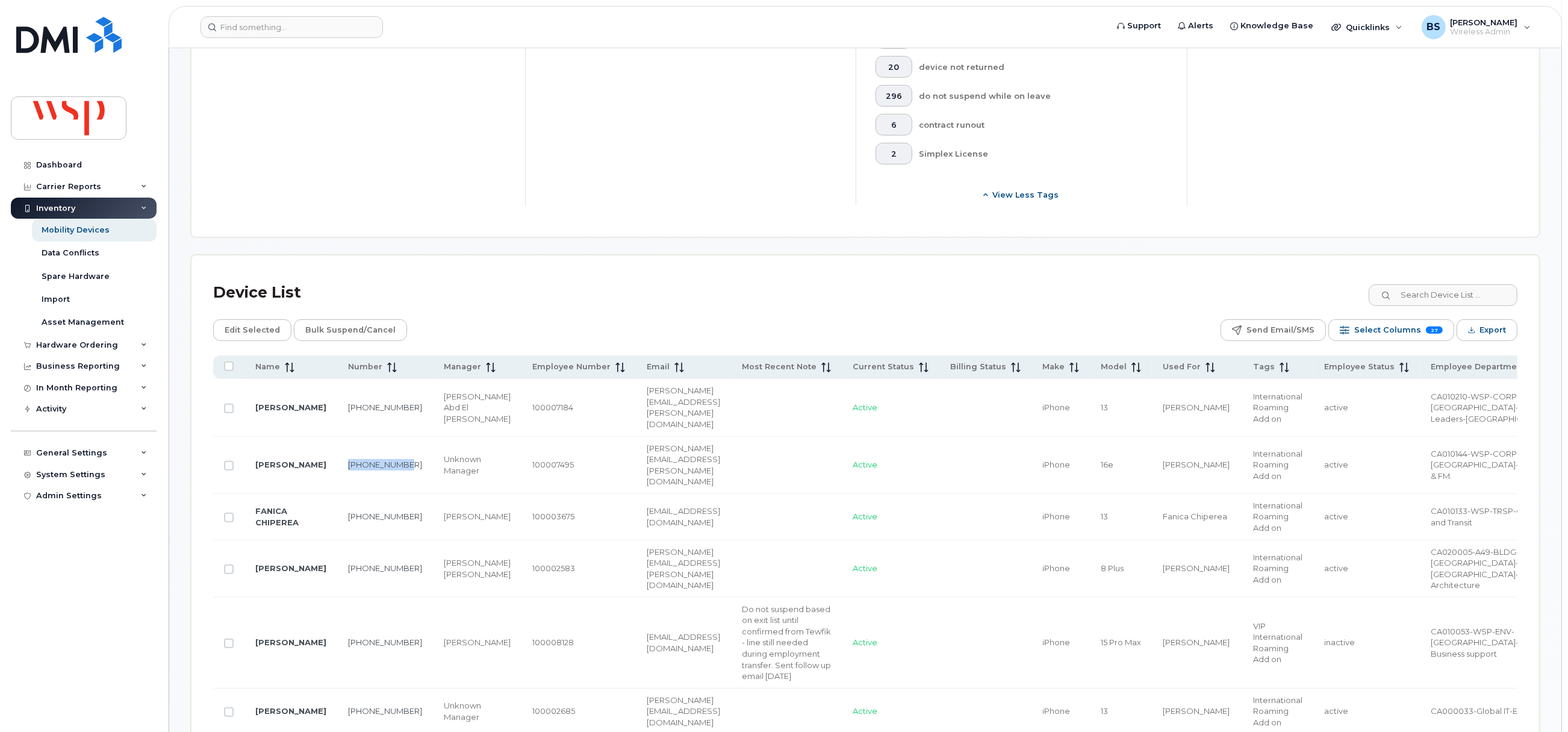
copy link "289-218-9024"
drag, startPoint x: 366, startPoint y: 502, endPoint x: 329, endPoint y: 491, distance: 38.6
click at [337, 494] on td "416-276-3690" at bounding box center [385, 517] width 96 height 47
copy link "416-276-3690"
drag, startPoint x: 359, startPoint y: 550, endPoint x: 337, endPoint y: 534, distance: 27.2
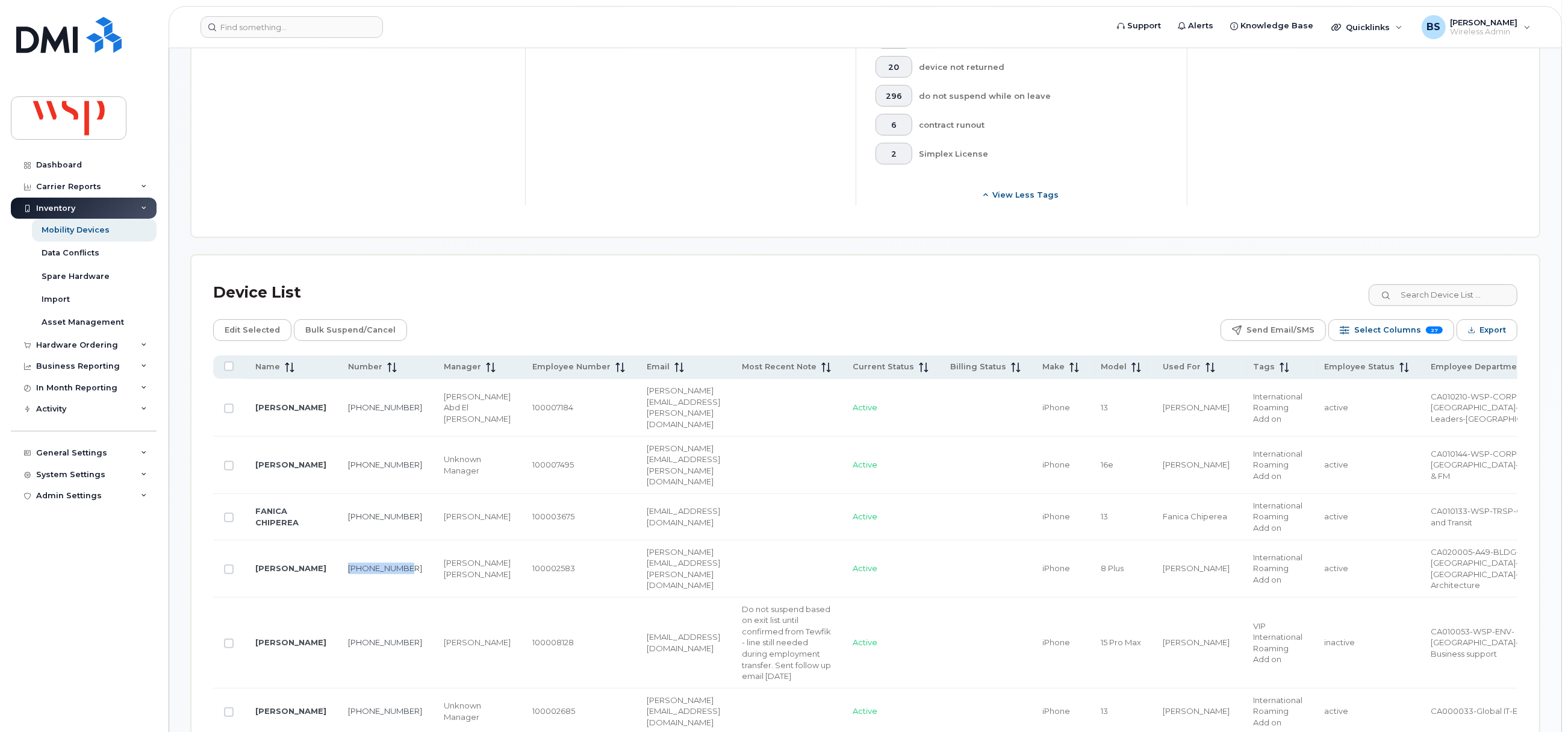
click at [337, 540] on td "416-302-6375" at bounding box center [385, 569] width 96 height 57
copy link "416-302-6375"
drag, startPoint x: 393, startPoint y: 616, endPoint x: 338, endPoint y: 623, distance: 55.4
click at [338, 623] on td "416-316-3105" at bounding box center [385, 643] width 96 height 91
copy link "[PHONE_NUMBER]"
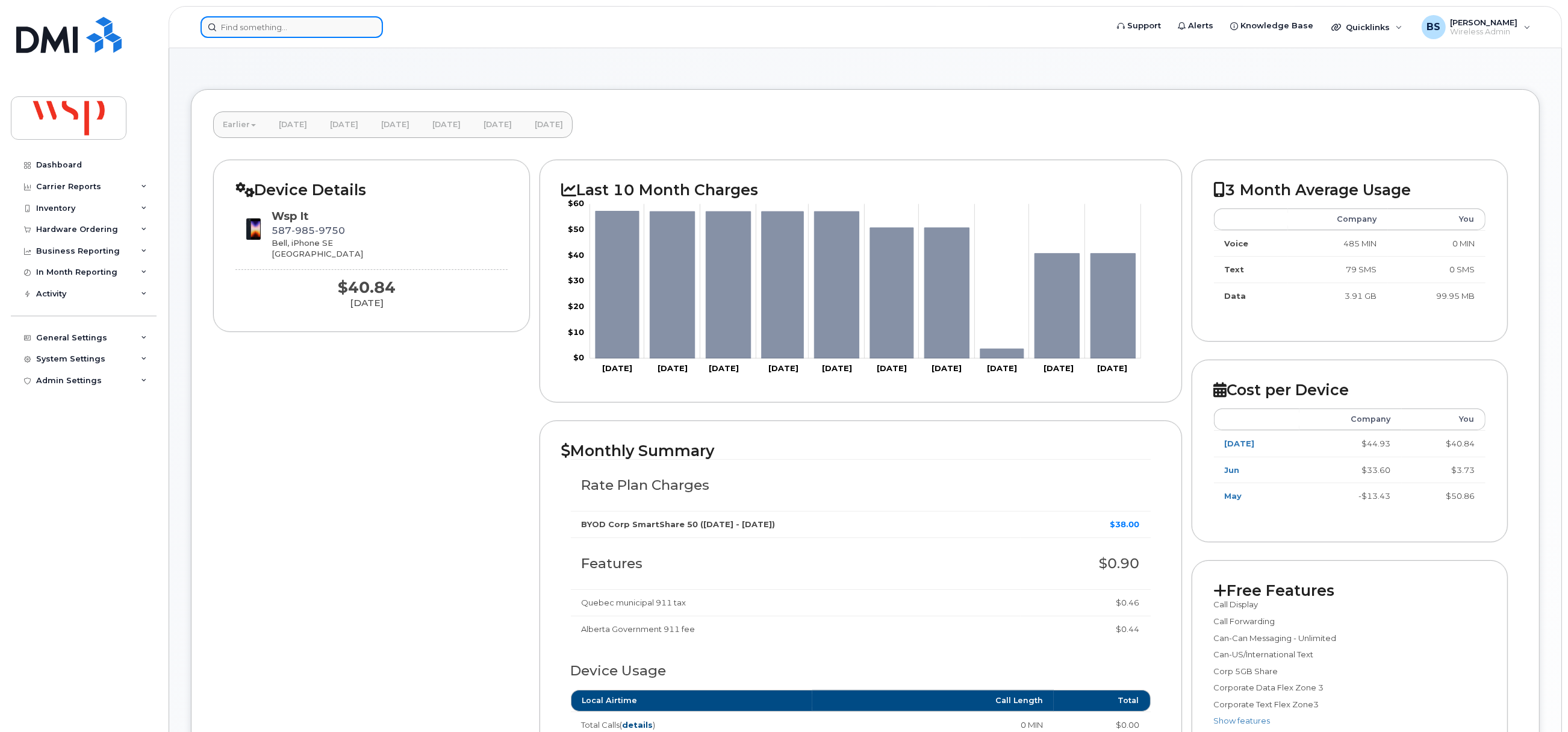
click at [327, 27] on input at bounding box center [292, 27] width 182 height 21
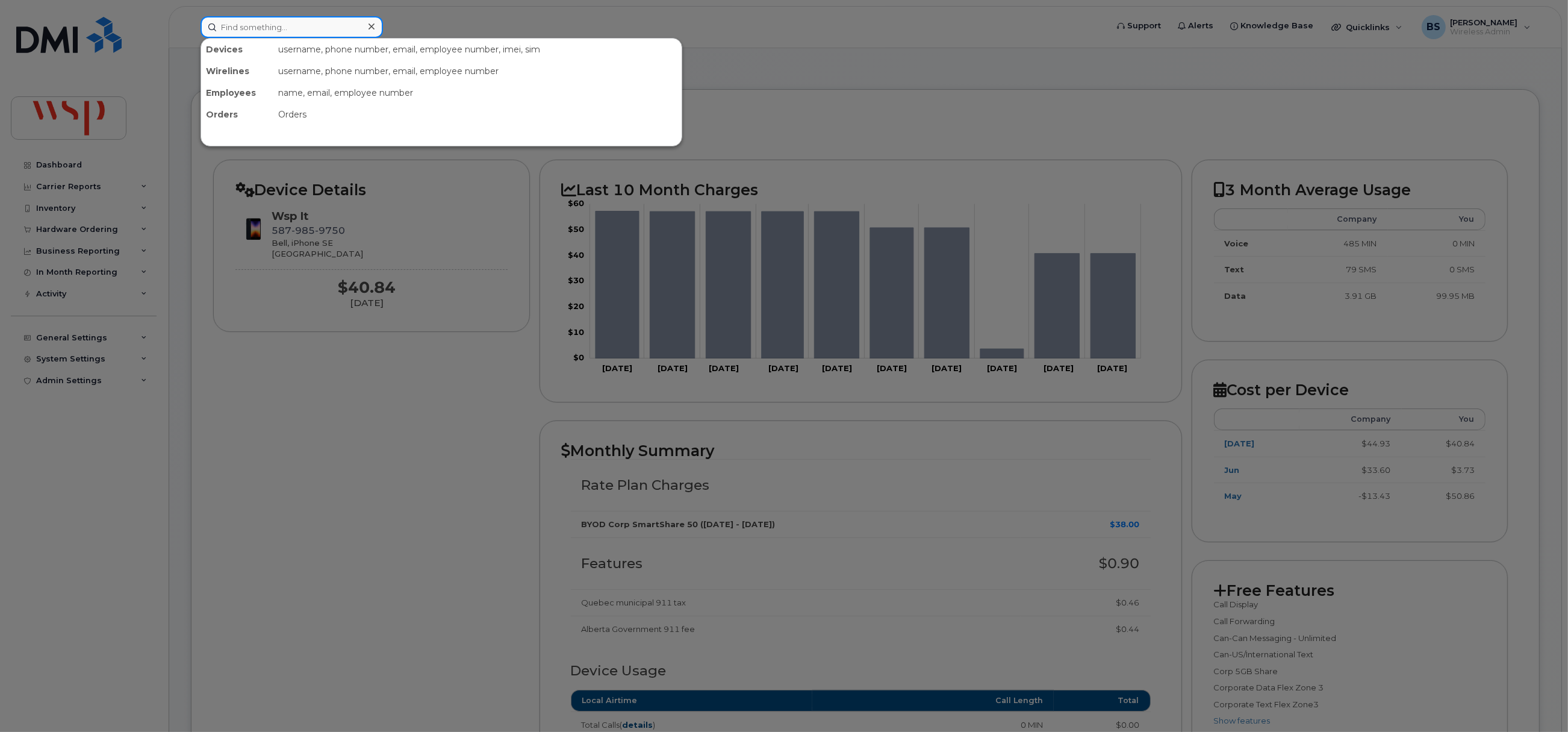
paste input "[PHONE_NUMBER]"
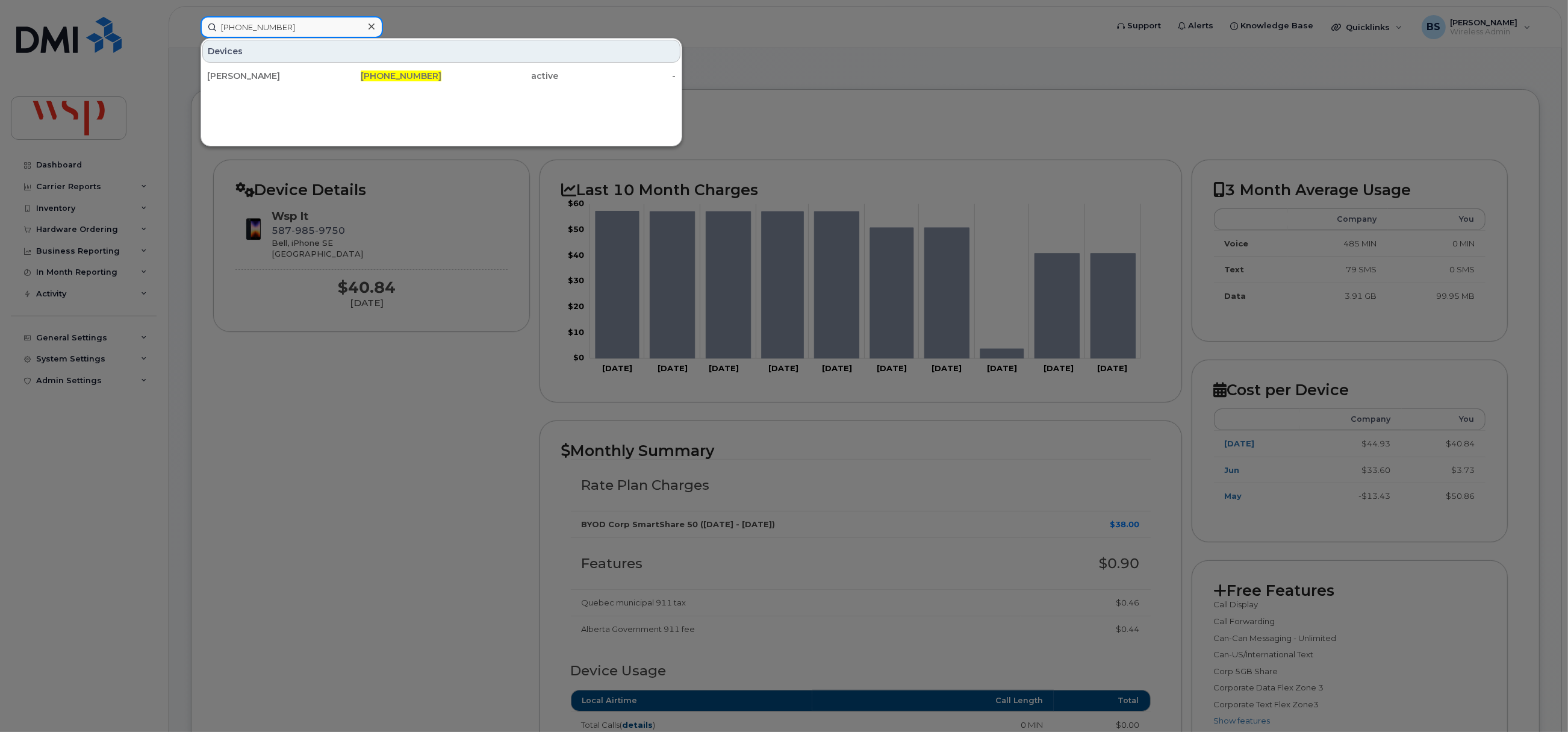
type input "[PHONE_NUMBER]"
drag, startPoint x: 261, startPoint y: 74, endPoint x: 276, endPoint y: 70, distance: 15.5
click at [261, 74] on div "[PERSON_NAME]" at bounding box center [265, 76] width 117 height 12
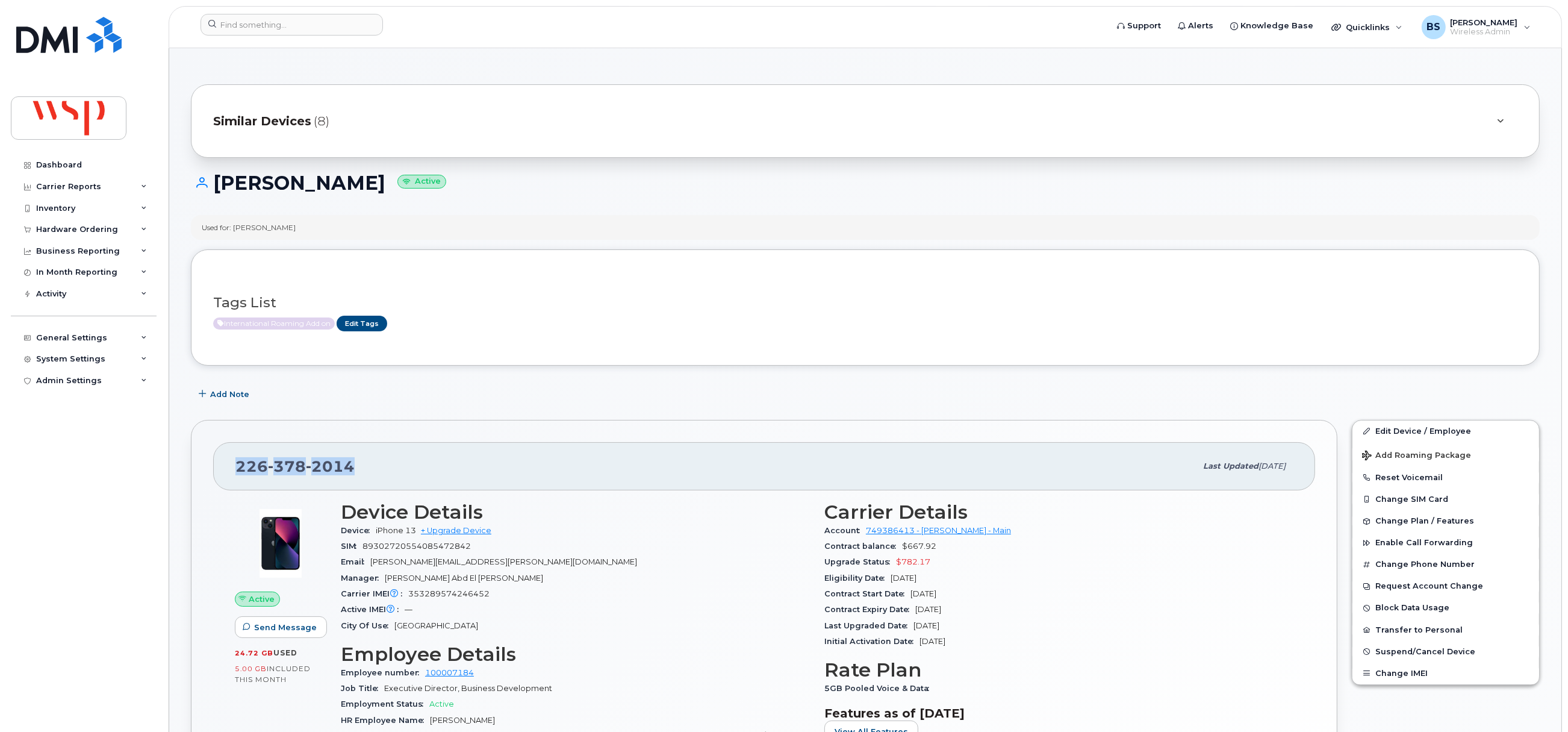
drag, startPoint x: 337, startPoint y: 474, endPoint x: 237, endPoint y: 474, distance: 100.0
click at [237, 474] on div "[PHONE_NUMBER]" at bounding box center [716, 466] width 960 height 25
copy span "[PHONE_NUMBER]"
click at [283, 19] on input at bounding box center [292, 24] width 182 height 21
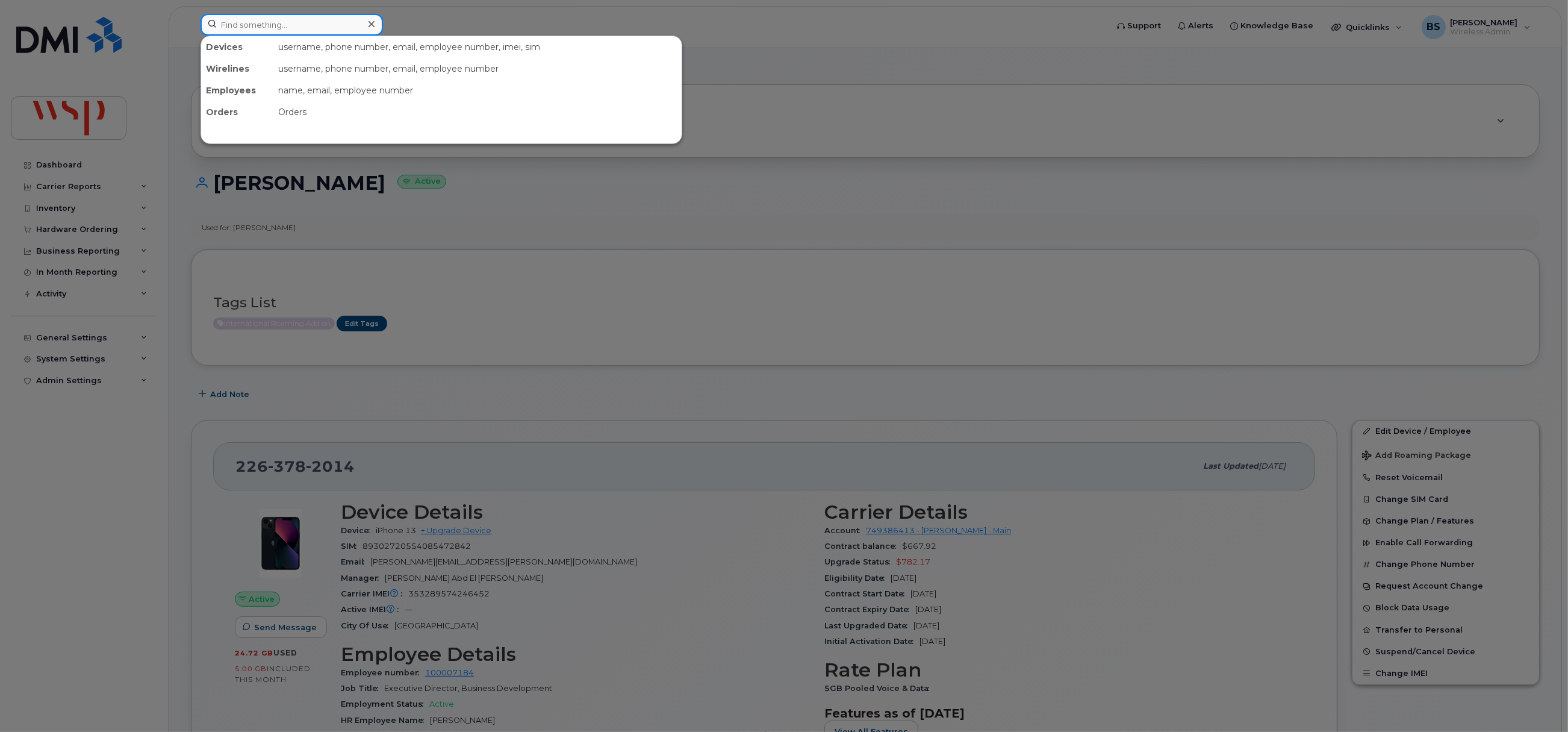
paste input "[PHONE_NUMBER]"
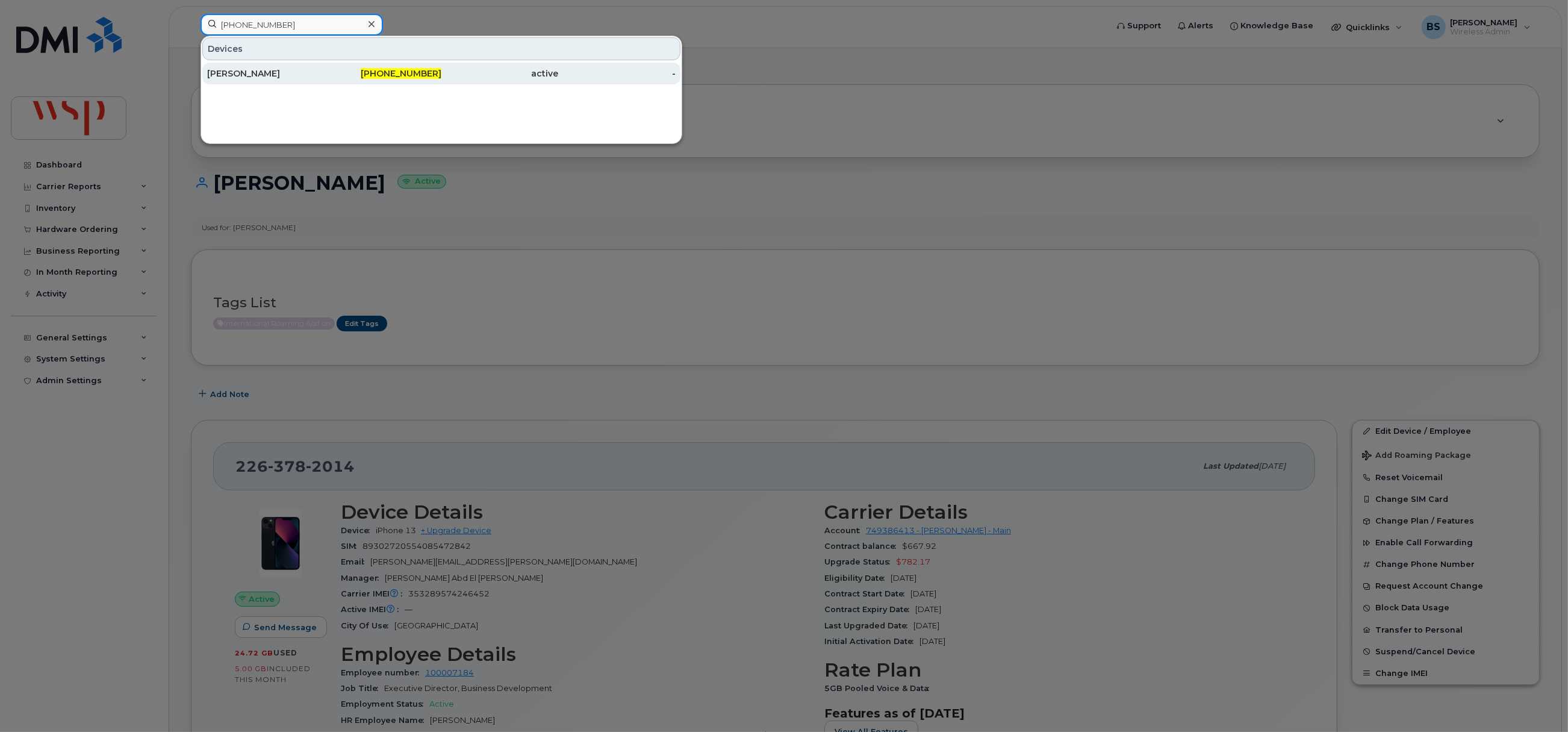
type input "[PHONE_NUMBER]"
drag, startPoint x: 236, startPoint y: 74, endPoint x: 480, endPoint y: 107, distance: 246.2
click at [236, 74] on div "HERMINIO LOPES" at bounding box center [265, 73] width 117 height 12
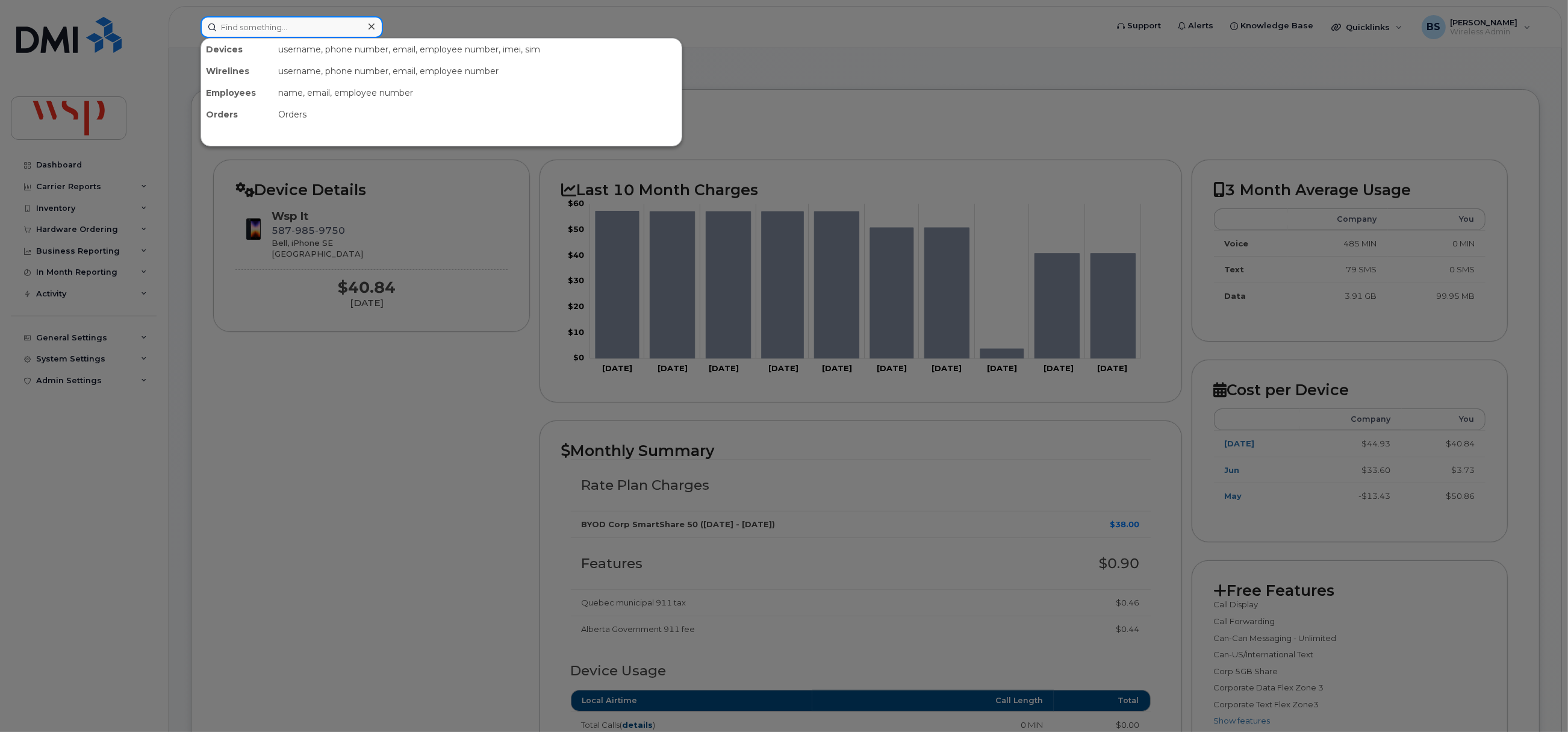
click at [293, 29] on input at bounding box center [292, 27] width 182 height 21
paste input "6476337627"
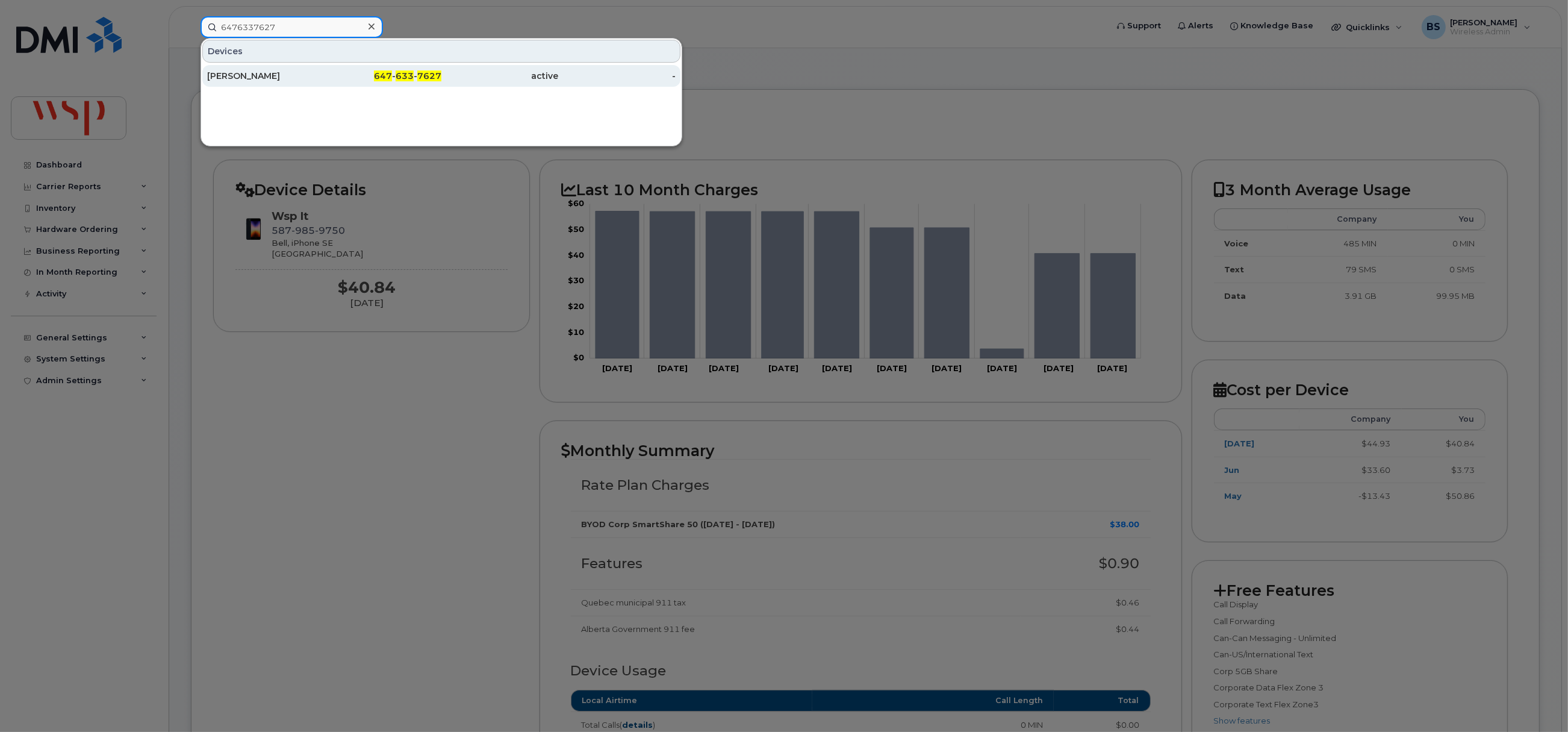
type input "6476337627"
click div "BRIAN YIM"
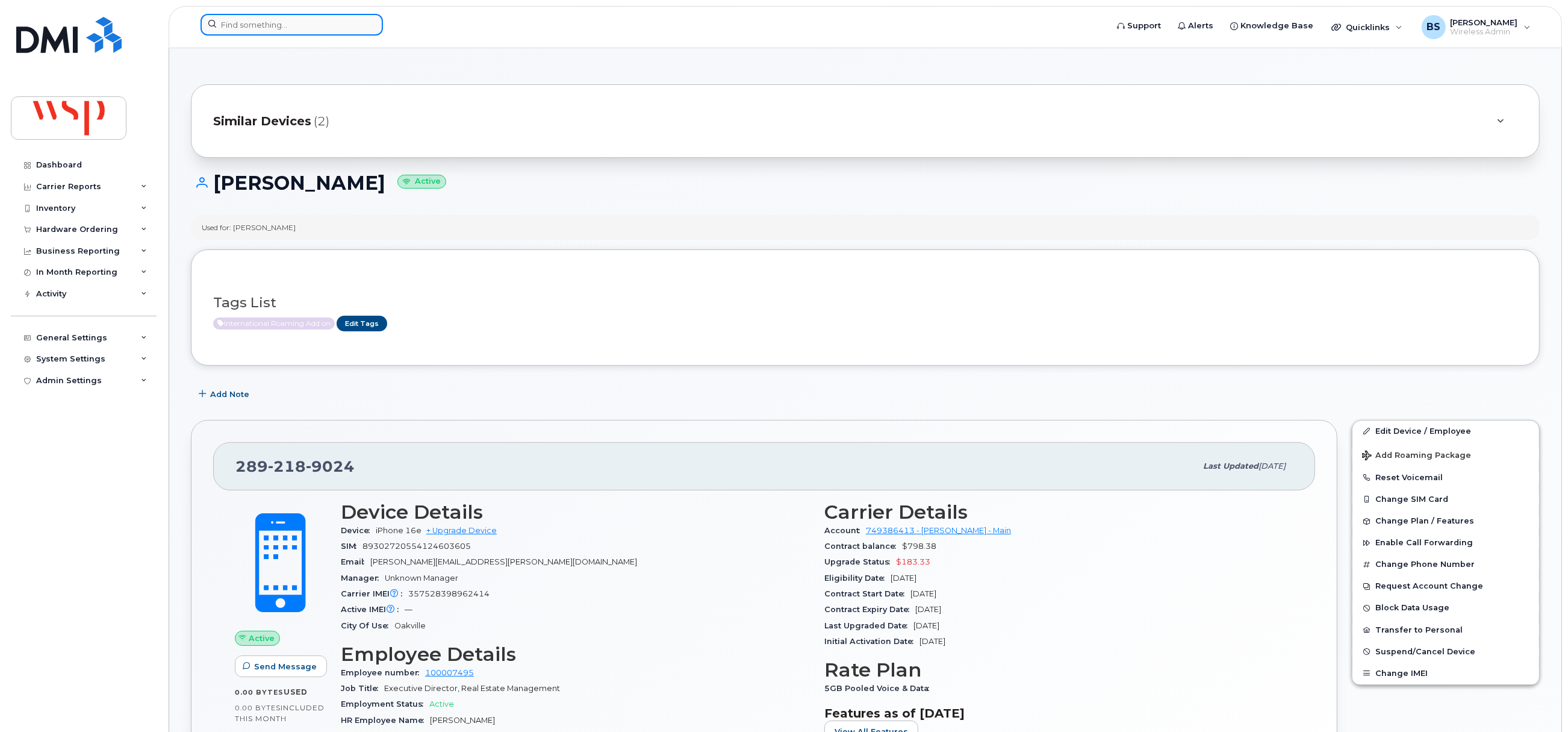
click at [354, 19] on input at bounding box center [292, 24] width 182 height 21
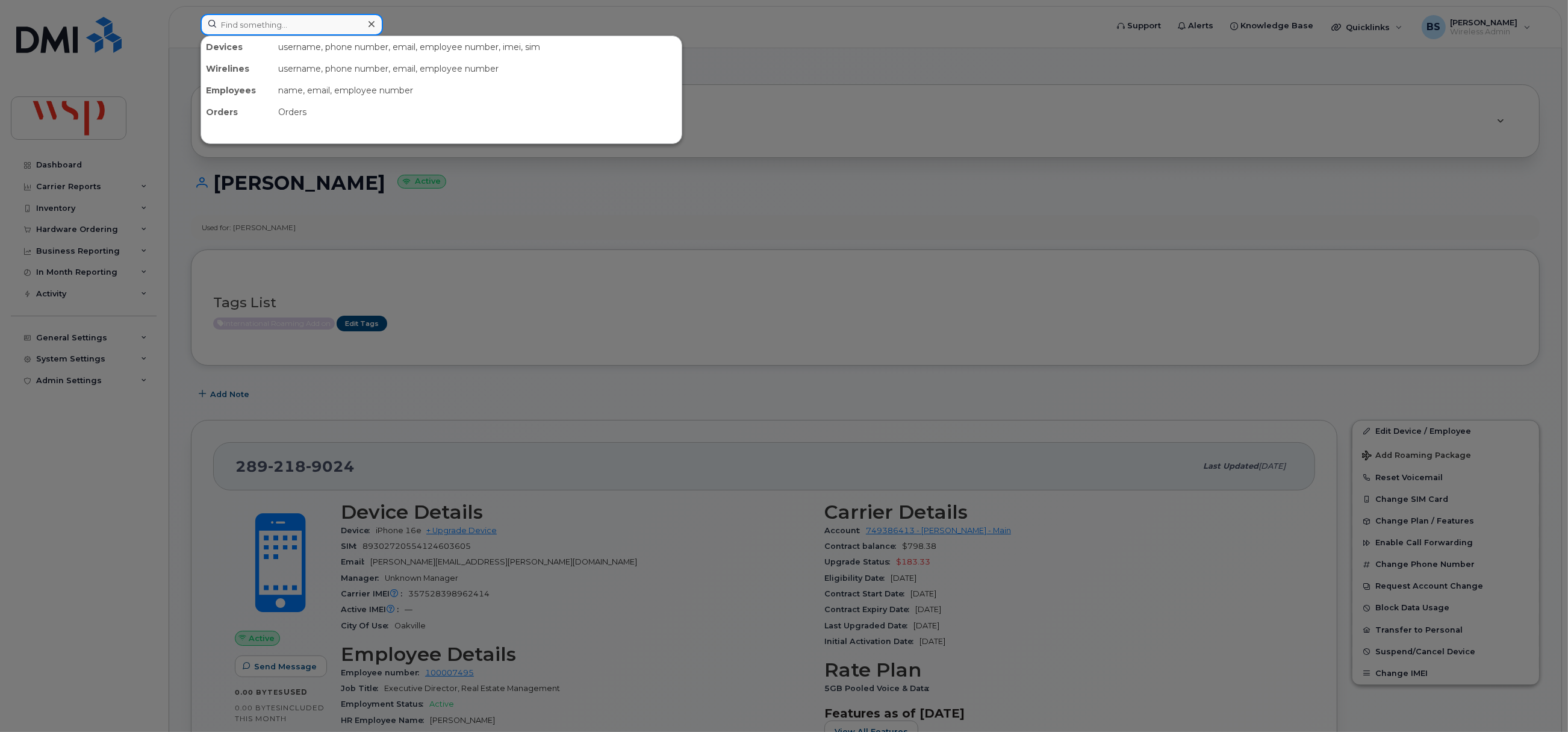
paste input "416-276-3690"
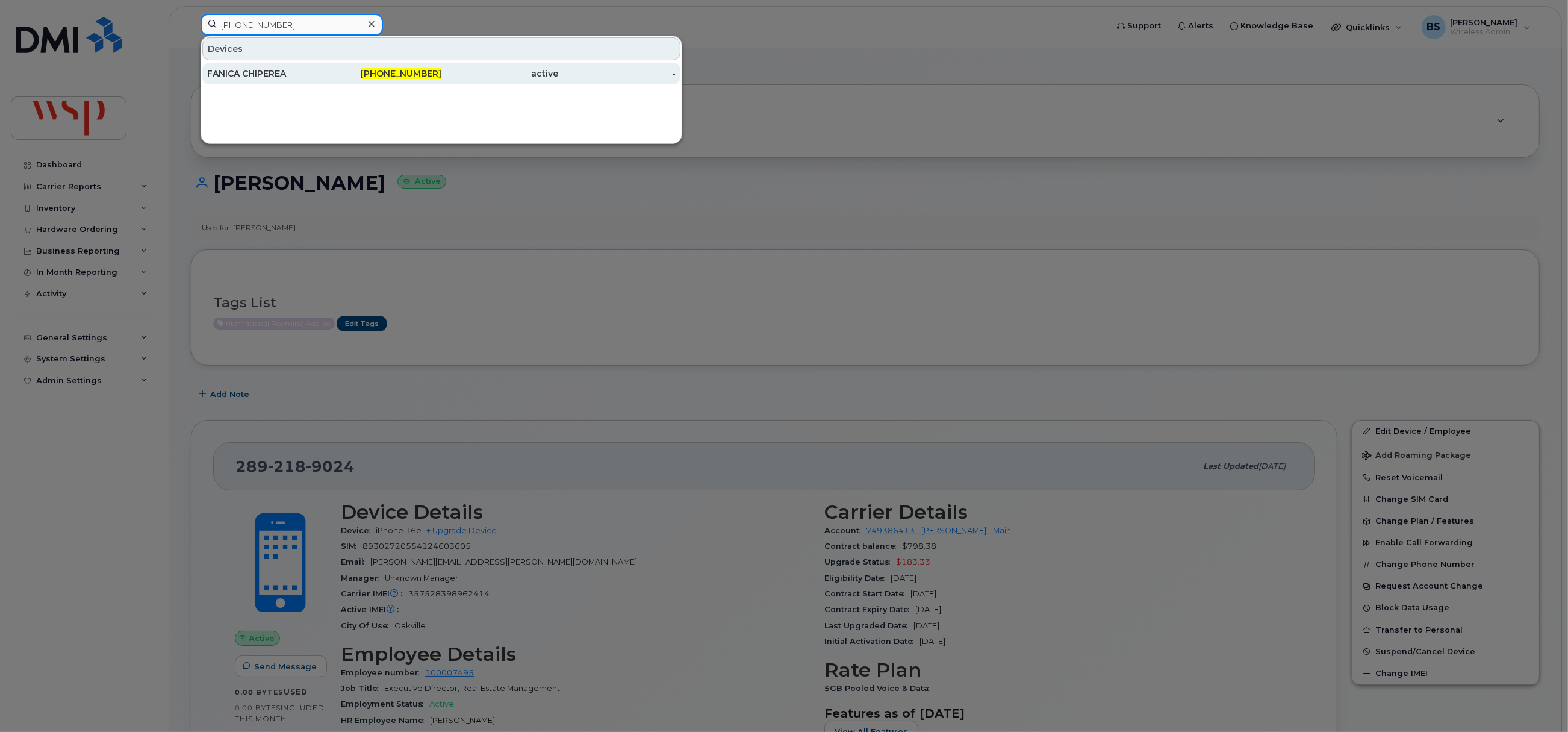
type input "416-276-3690"
drag, startPoint x: 240, startPoint y: 71, endPoint x: 289, endPoint y: 78, distance: 49.5
click at [242, 71] on div "FANICA CHIPEREA" at bounding box center [265, 73] width 117 height 12
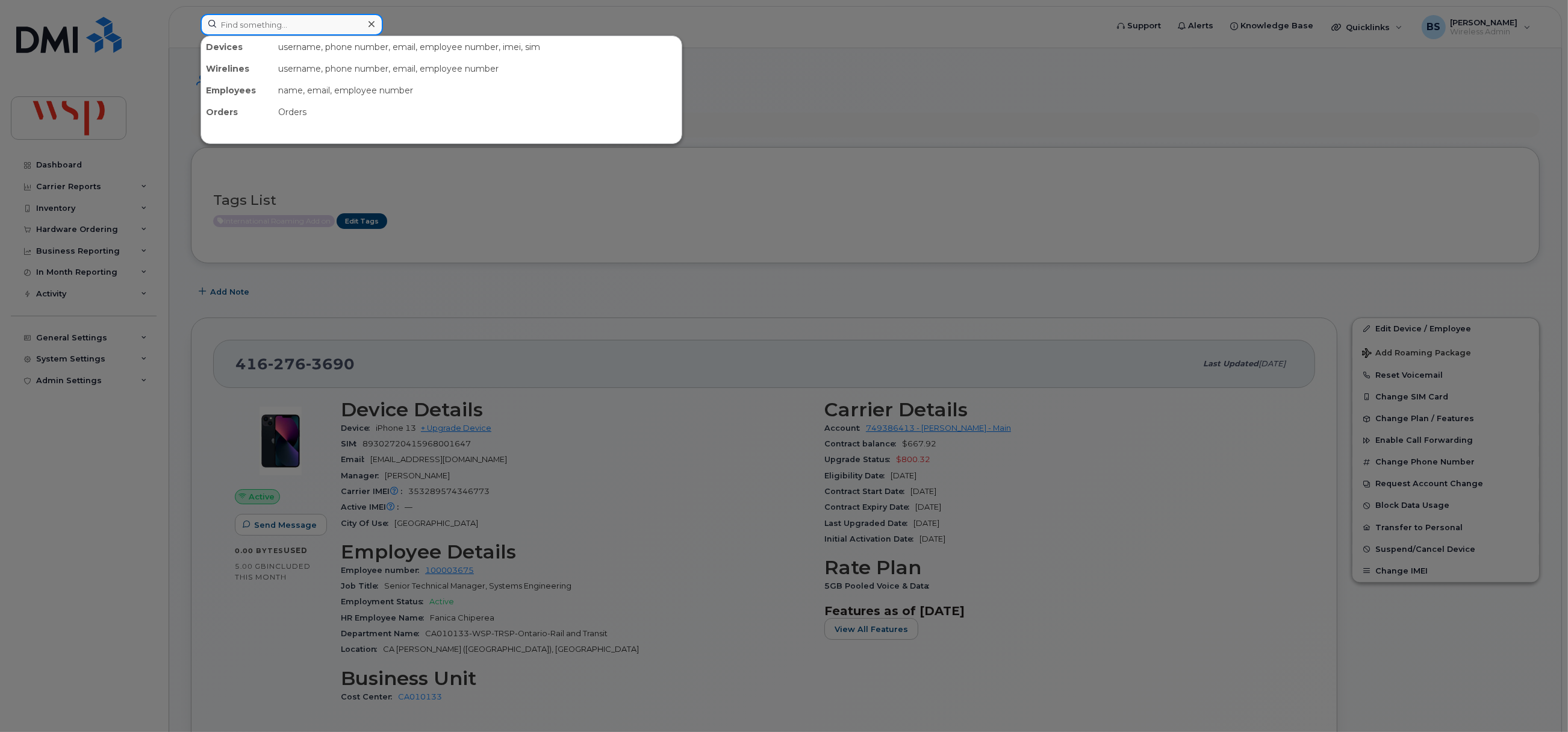
click at [333, 21] on input at bounding box center [292, 24] width 182 height 21
paste input "[PHONE_NUMBER]"
type input "[PHONE_NUMBER]"
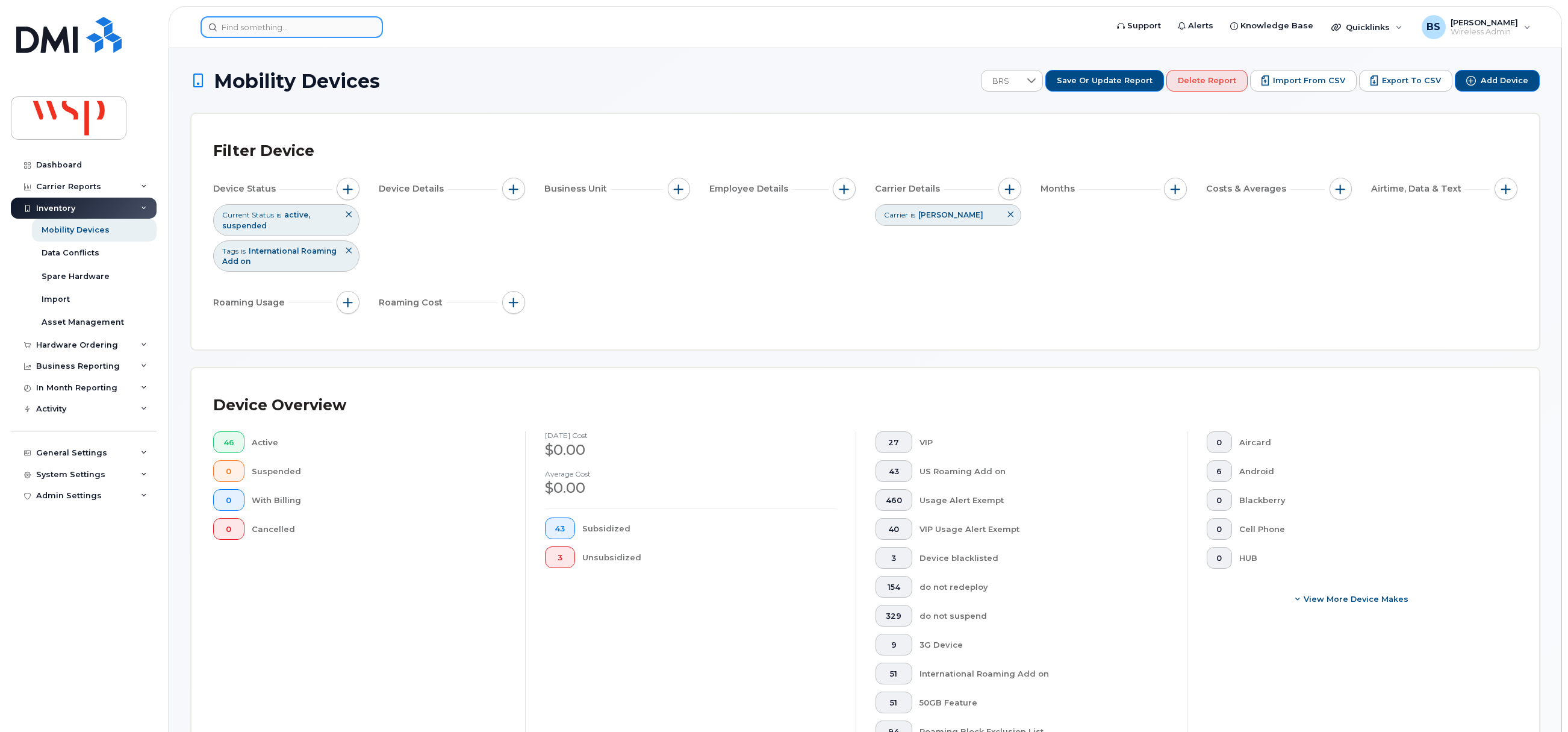
scroll to position [722, 0]
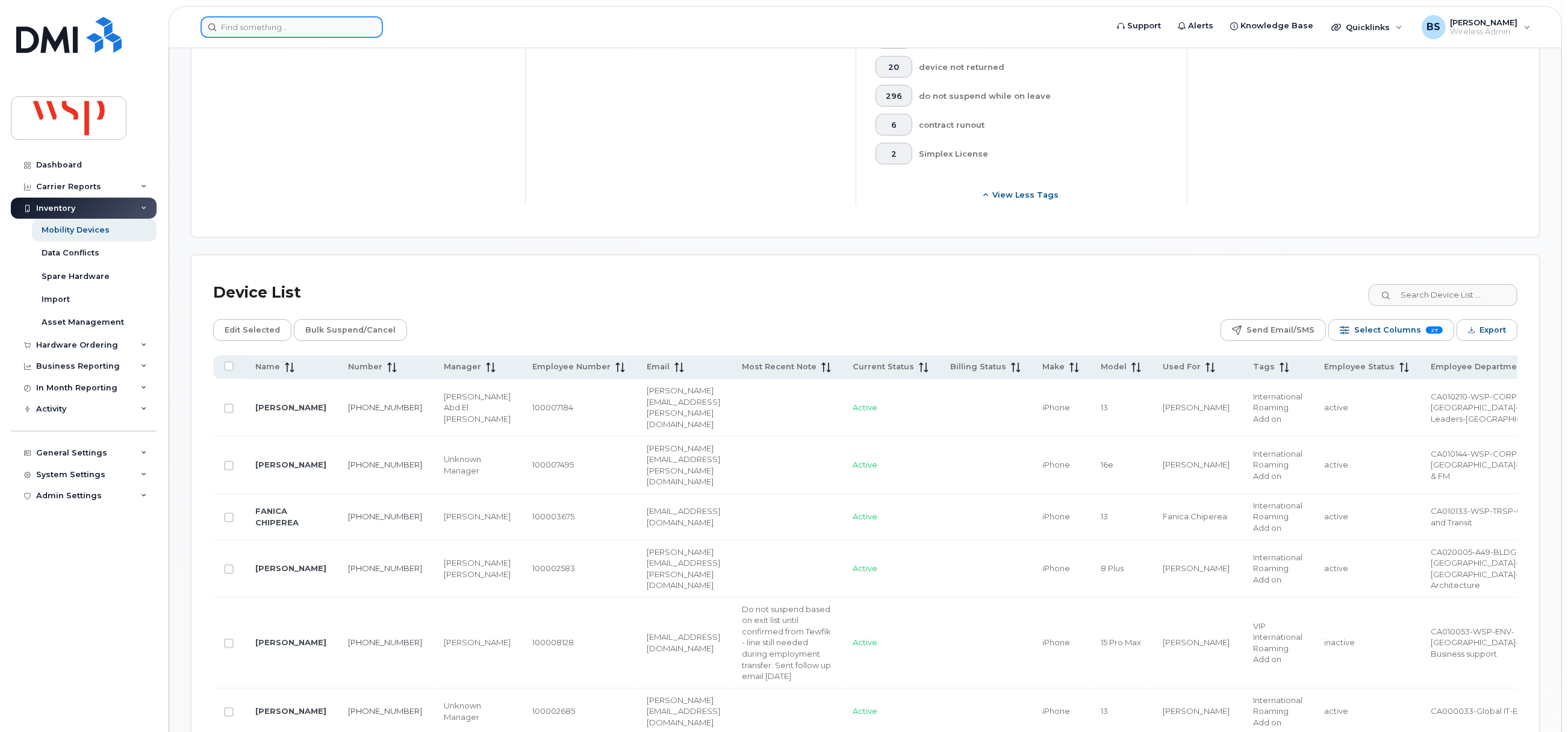
click at [339, 34] on input at bounding box center [292, 27] width 182 height 21
paste input "100035136"
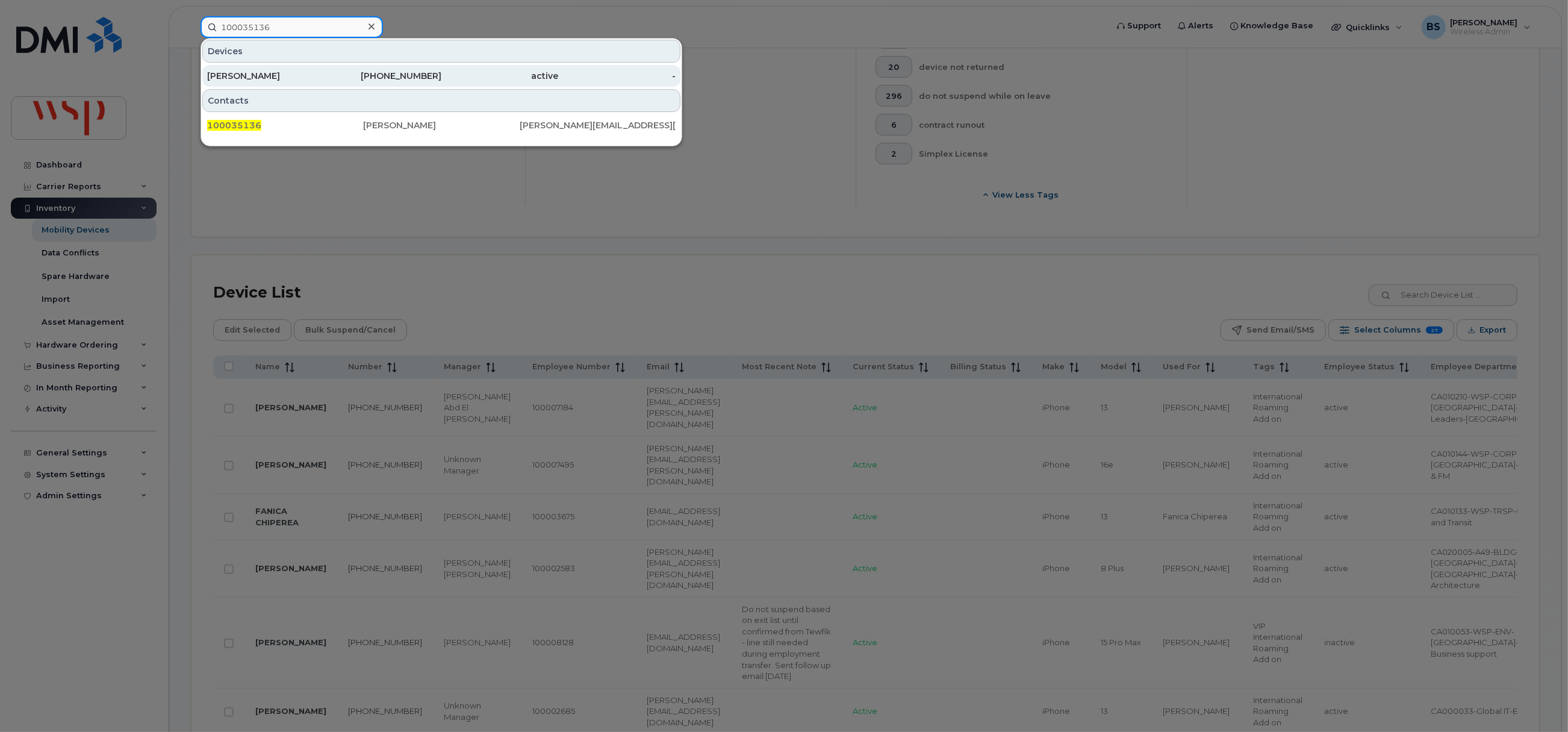
type input "100035136"
drag, startPoint x: 247, startPoint y: 71, endPoint x: 366, endPoint y: 151, distance: 143.4
click at [247, 71] on div "Tiffany Hnatiuk" at bounding box center [265, 76] width 117 height 12
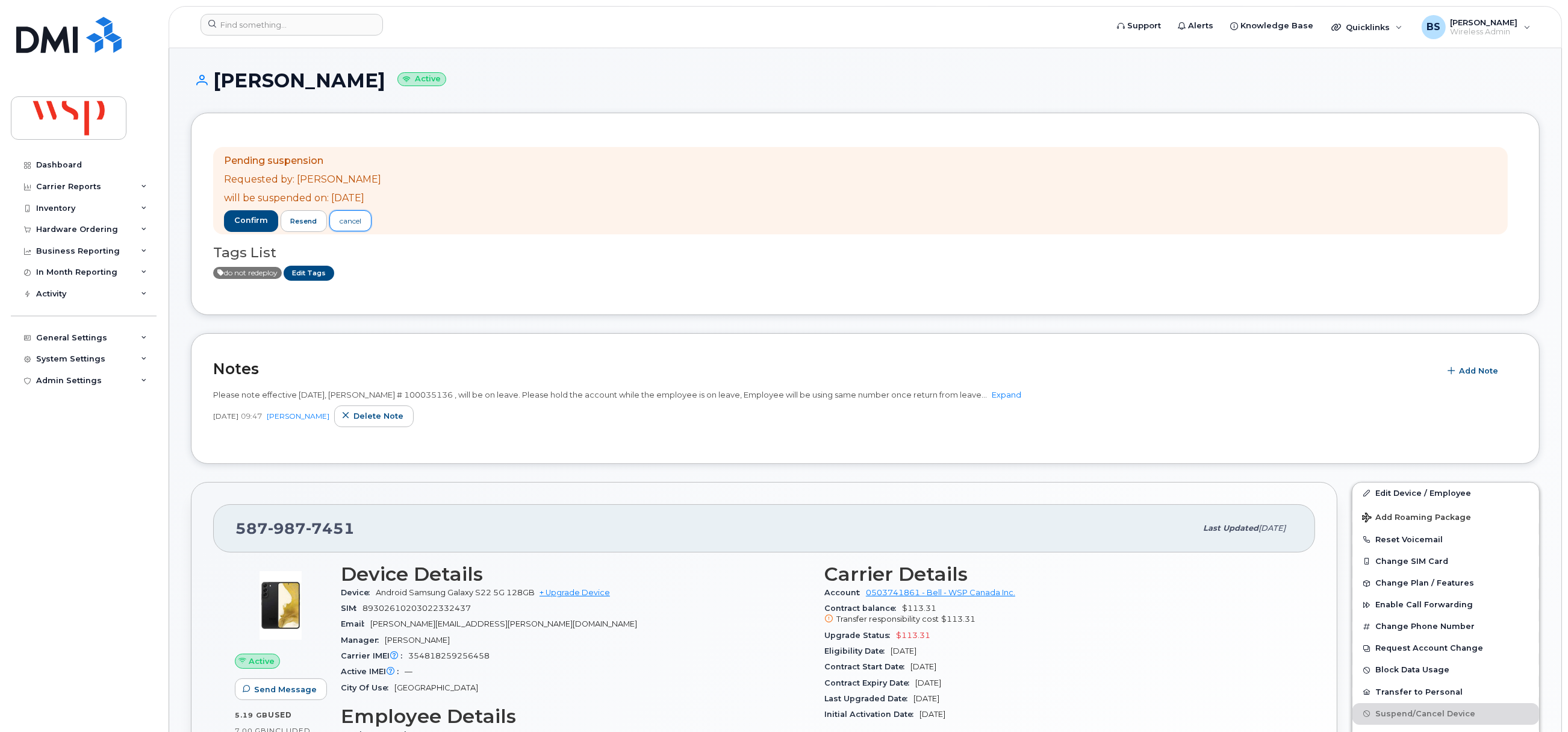
click at [359, 221] on div "cancel" at bounding box center [350, 221] width 21 height 11
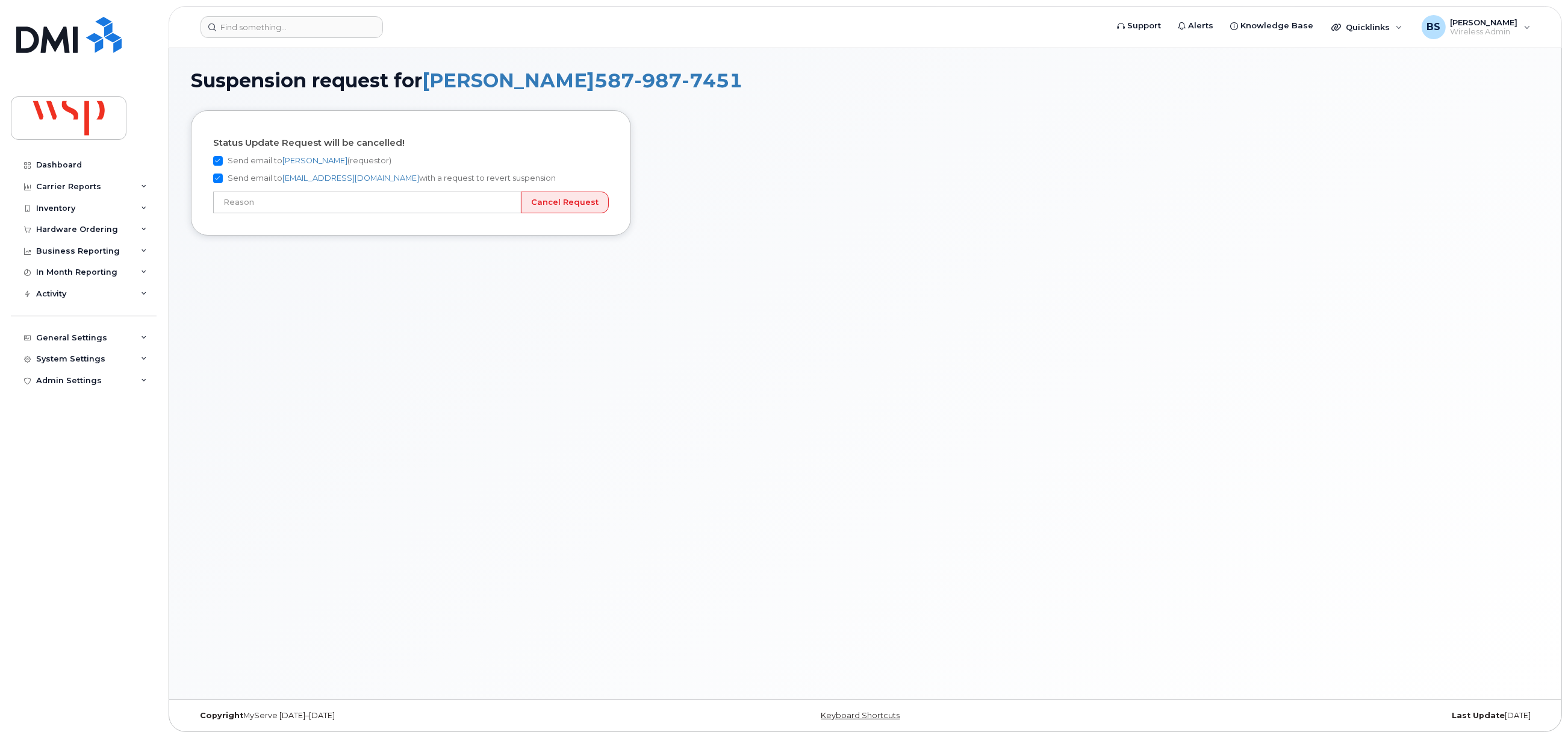
click at [238, 175] on label "Send email to bmaservicesansfil@bell.ca with a request to revert suspension" at bounding box center [384, 178] width 342 height 14
click at [223, 175] on input "Send email to bmaservicesansfil@bell.ca with a request to revert suspension" at bounding box center [217, 178] width 10 height 10
checkbox input "false"
click at [219, 162] on input "Send email to Brian Scott (requestor)" at bounding box center [217, 161] width 10 height 10
checkbox input "false"
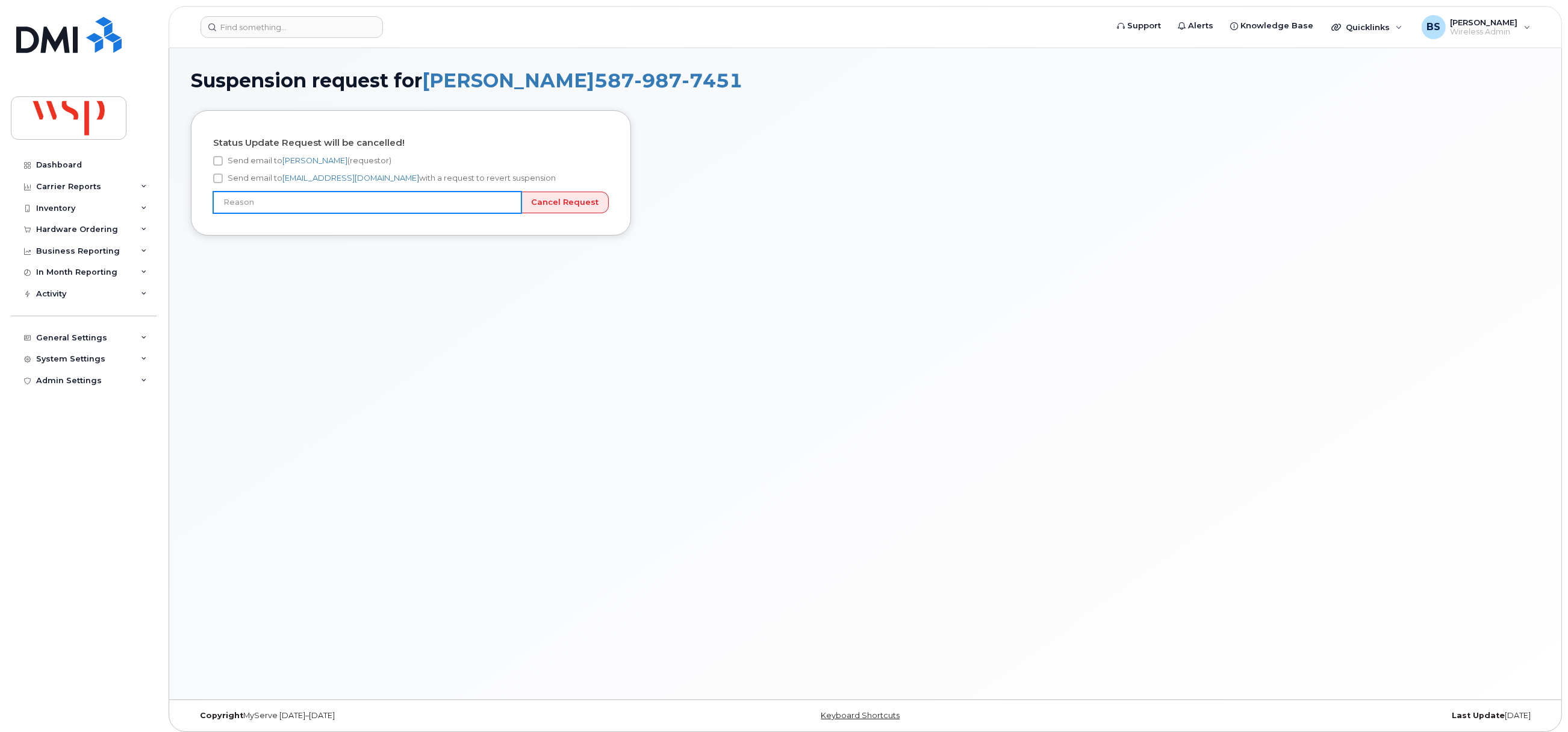
click at [313, 205] on input "text" at bounding box center [367, 202] width 308 height 21
type input "User still using device"
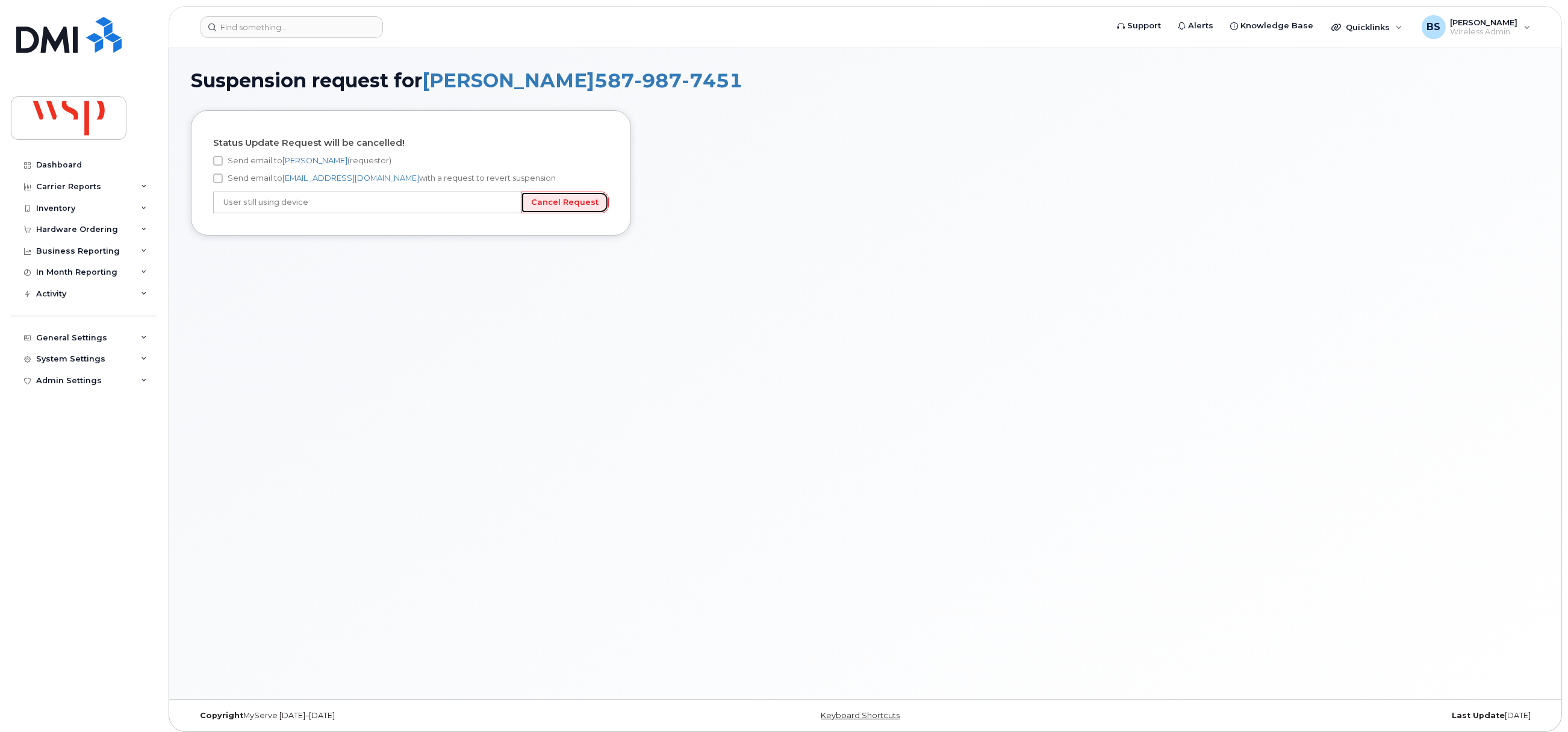
click at [555, 204] on input "Cancel Request" at bounding box center [565, 203] width 88 height 22
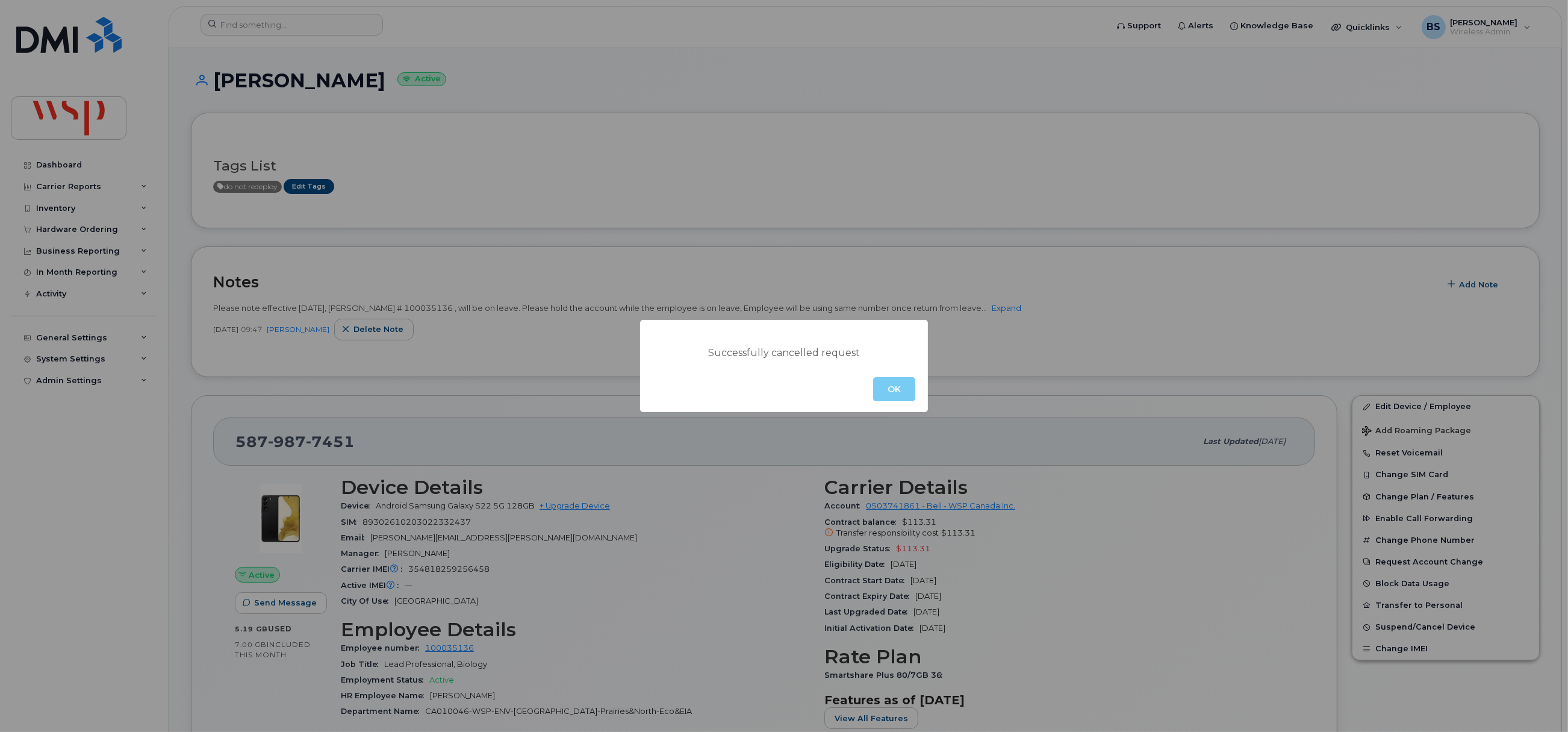
click at [898, 385] on button "OK" at bounding box center [894, 388] width 42 height 24
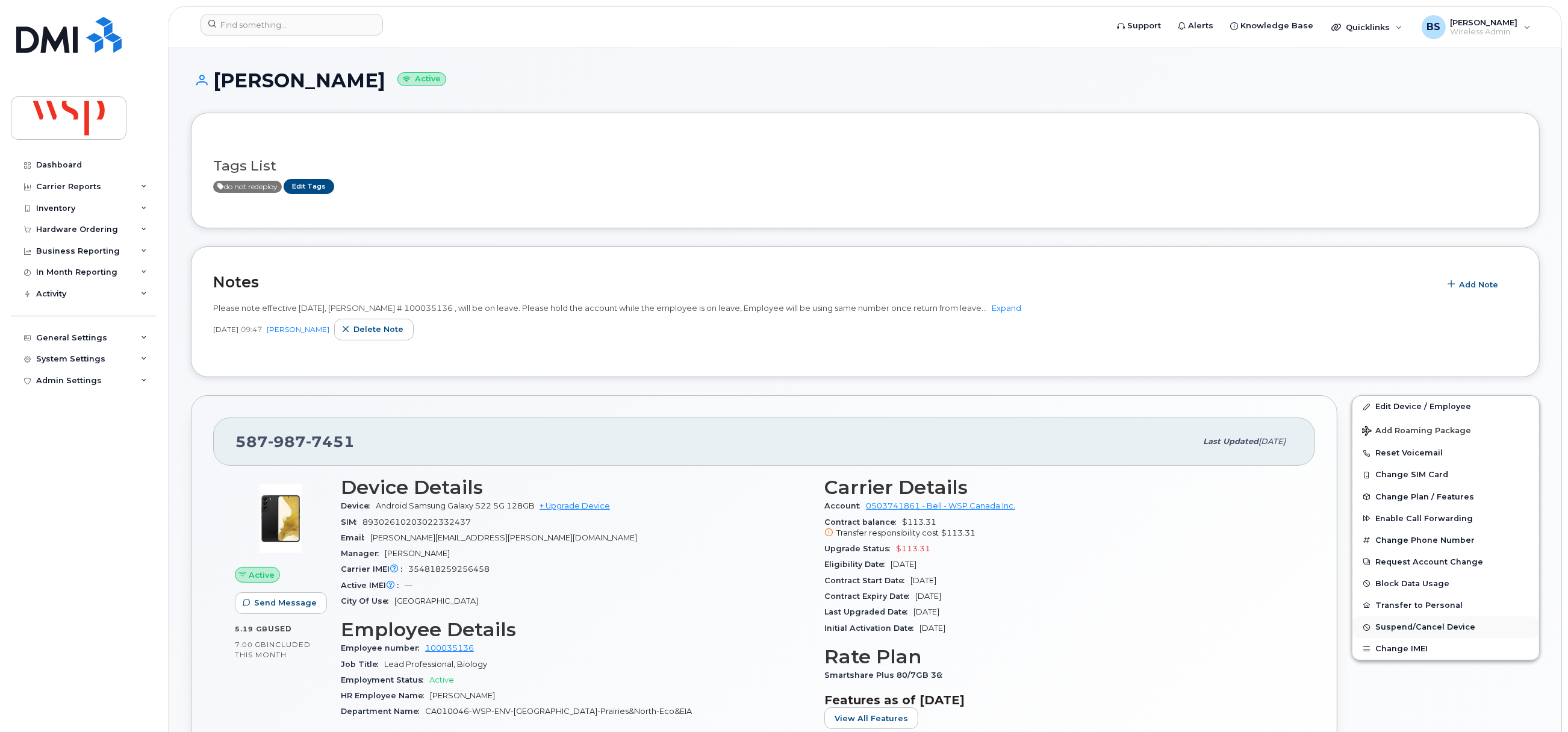
click at [1393, 628] on span "Suspend/Cancel Device" at bounding box center [1425, 627] width 100 height 9
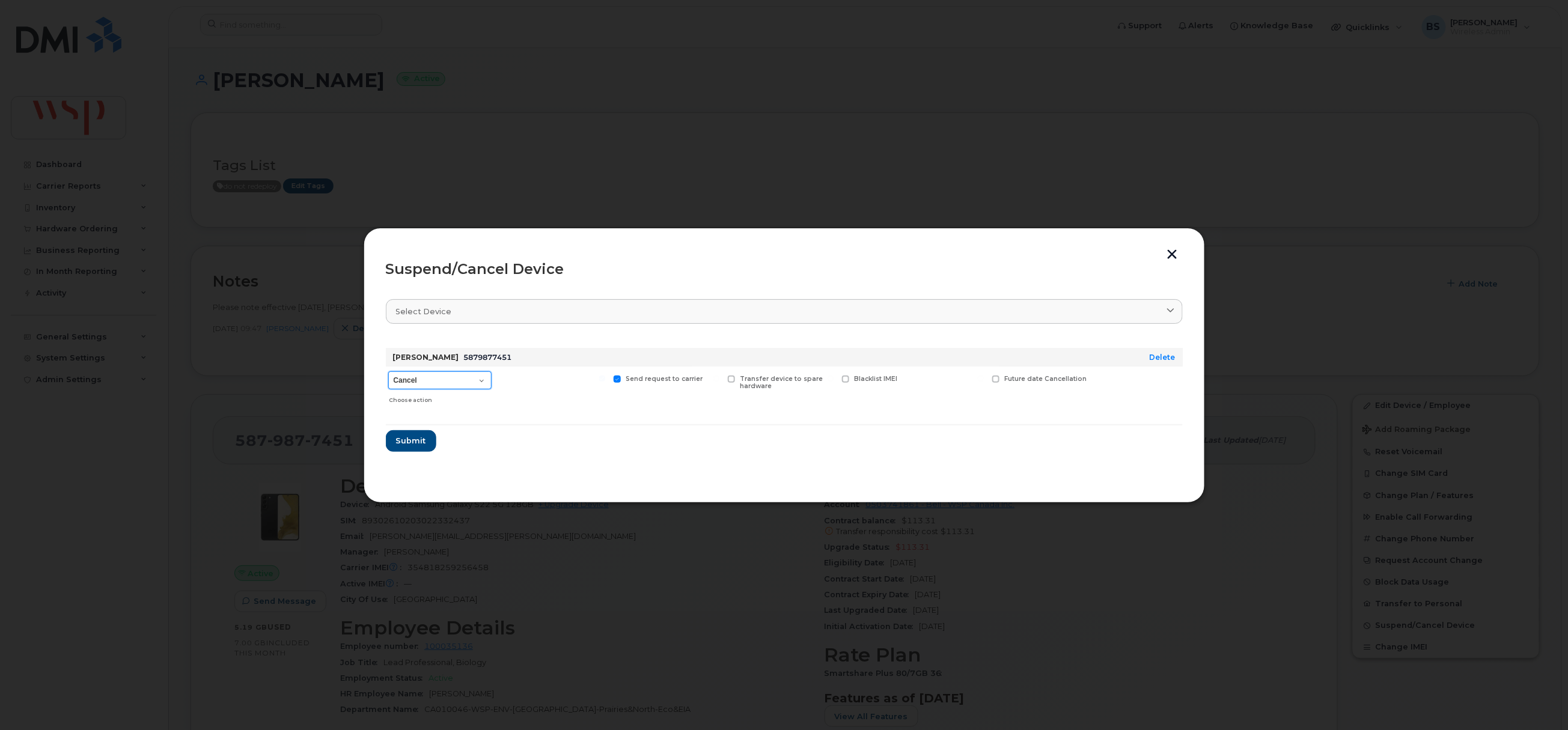
click at [451, 387] on select "Cancel Suspend - Extend Suspension Suspend - Reduced Rate Suspend - Full Rate S…" at bounding box center [440, 380] width 103 height 18
select select "[object Object]"
click at [388, 372] on select "Cancel Suspend - Extend Suspension Suspend - Reduced Rate Suspend - Full Rate S…" at bounding box center [440, 380] width 103 height 18
click at [1005, 380] on span "Future suspend date" at bounding box center [1039, 379] width 70 height 8
click at [984, 380] on input "Future suspend date" at bounding box center [980, 378] width 6 height 6
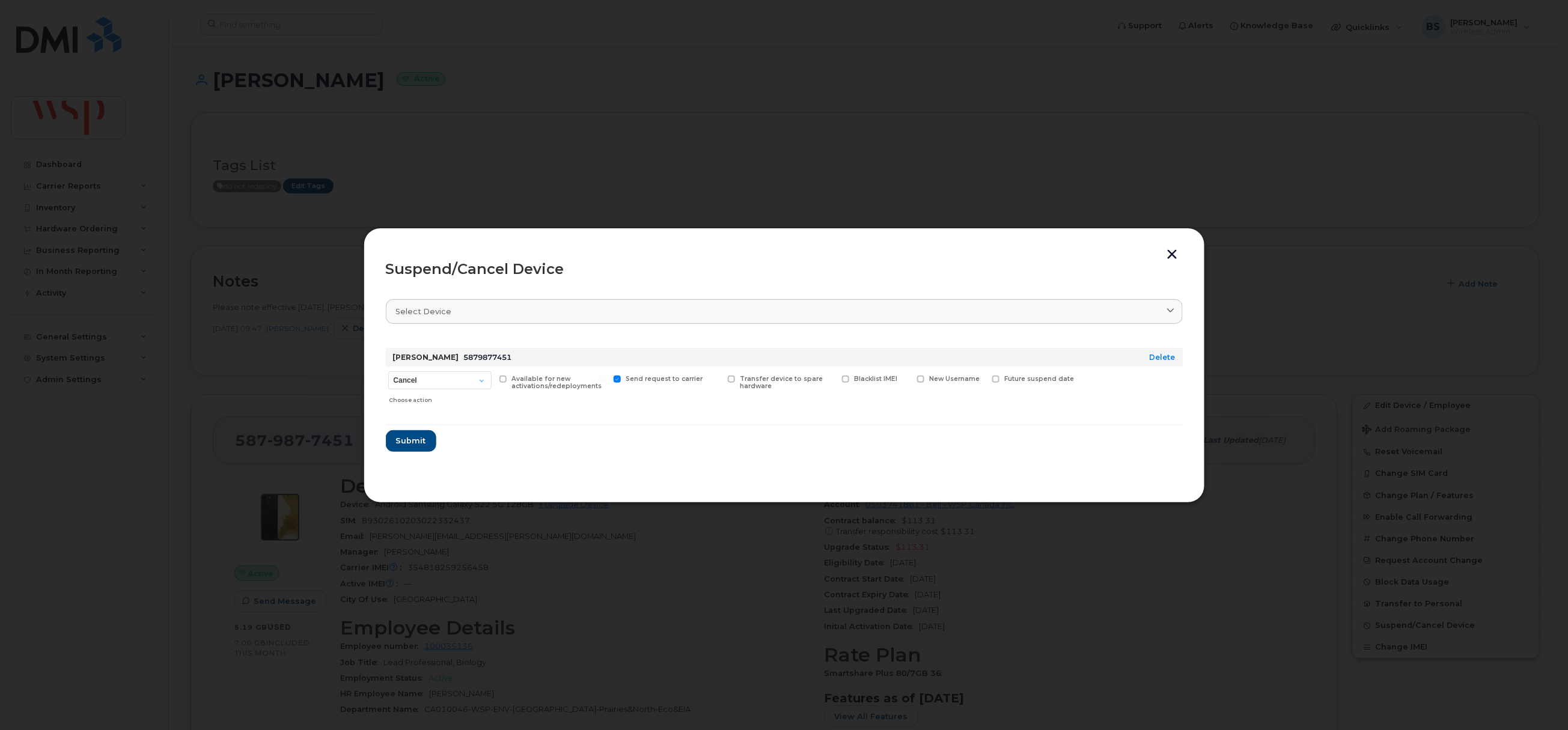
checkbox input "true"
click at [1024, 398] on input "date" at bounding box center [1040, 397] width 98 height 21
click at [1078, 403] on input "date" at bounding box center [1040, 397] width 98 height 21
click at [1075, 391] on input "date" at bounding box center [1040, 397] width 98 height 21
click at [1071, 399] on input "date" at bounding box center [1040, 397] width 98 height 21
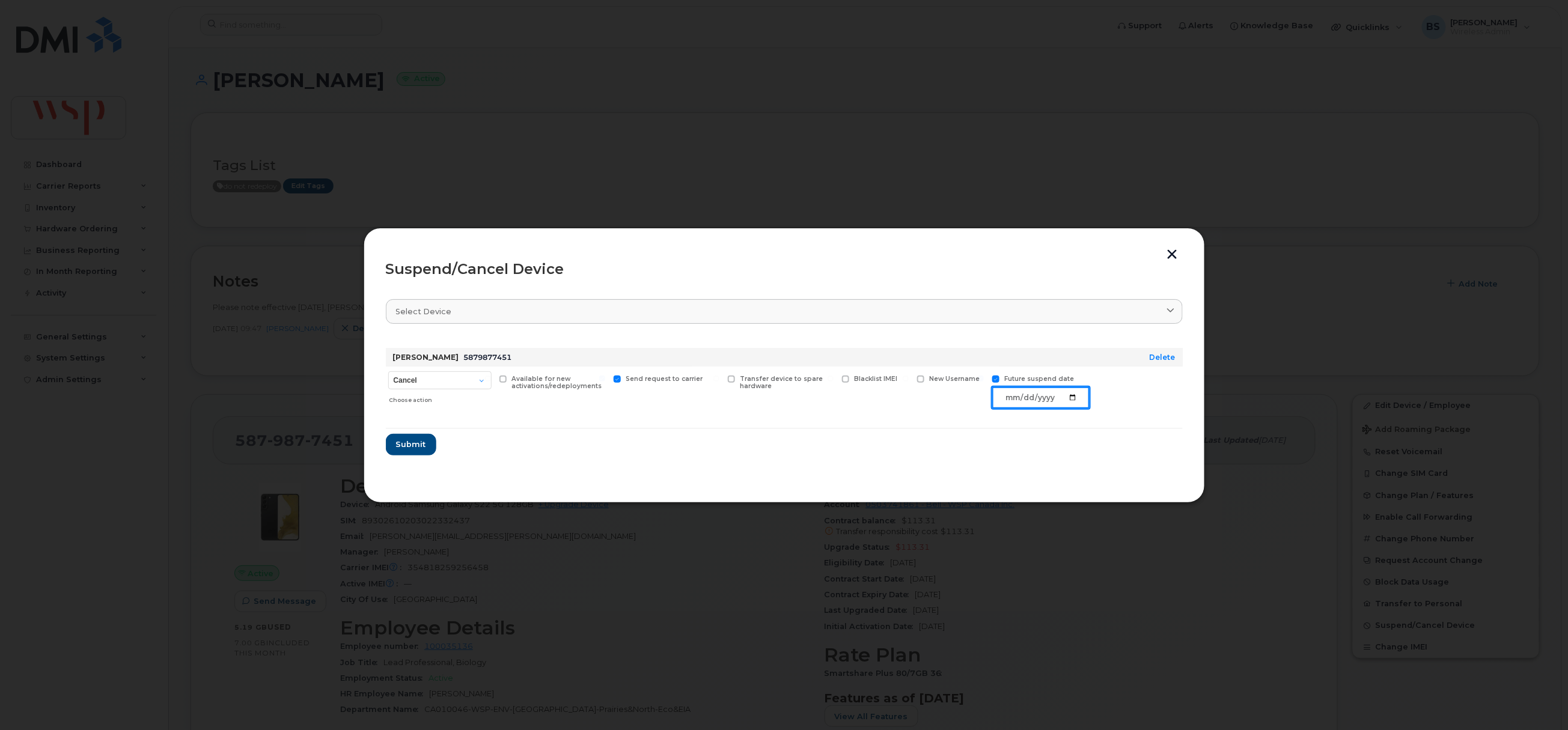
type input "2025-10-18"
click at [416, 444] on span "Submit" at bounding box center [410, 444] width 30 height 12
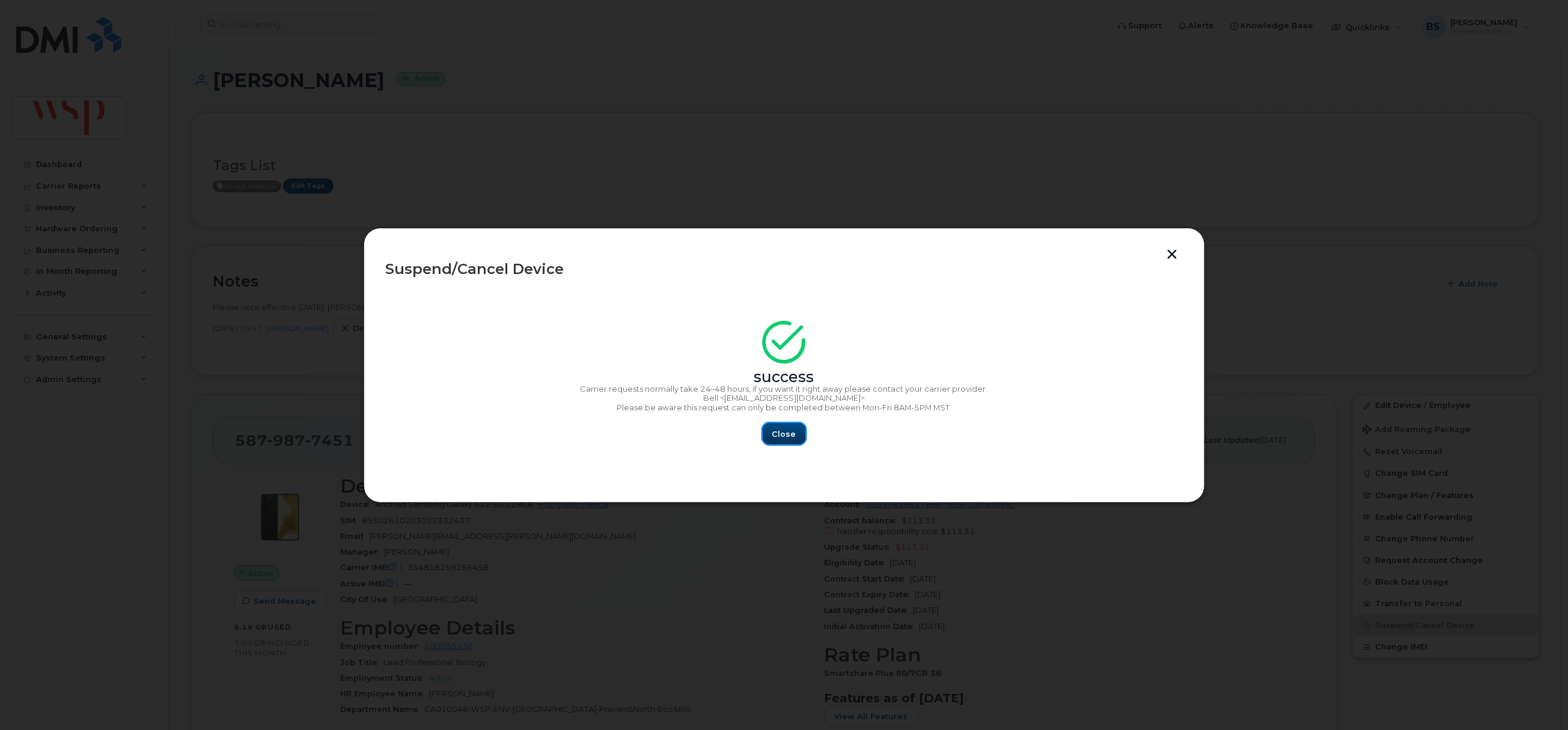
click at [784, 425] on button "Close" at bounding box center [784, 433] width 43 height 21
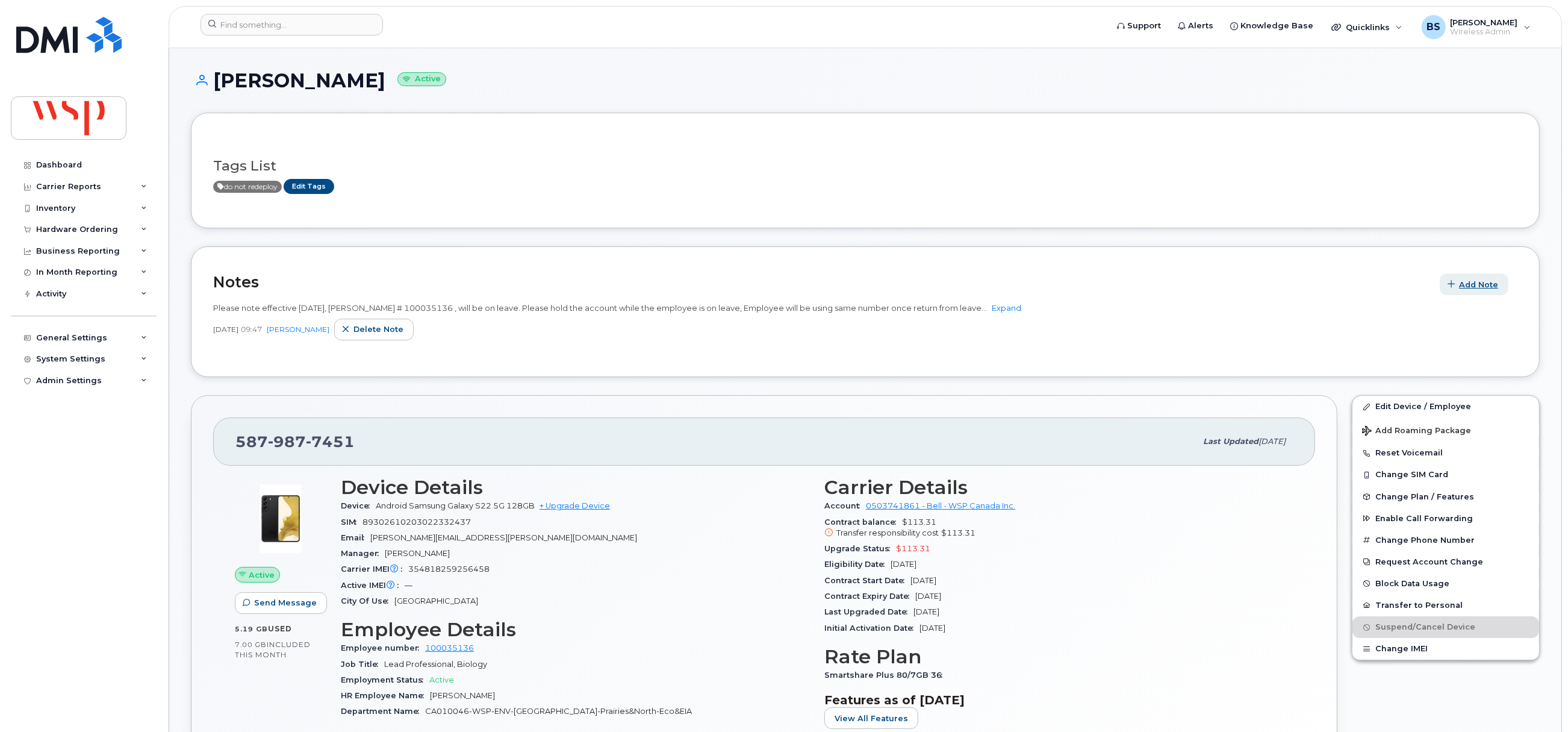
click at [1473, 280] on span "Add Note" at bounding box center [1479, 285] width 39 height 12
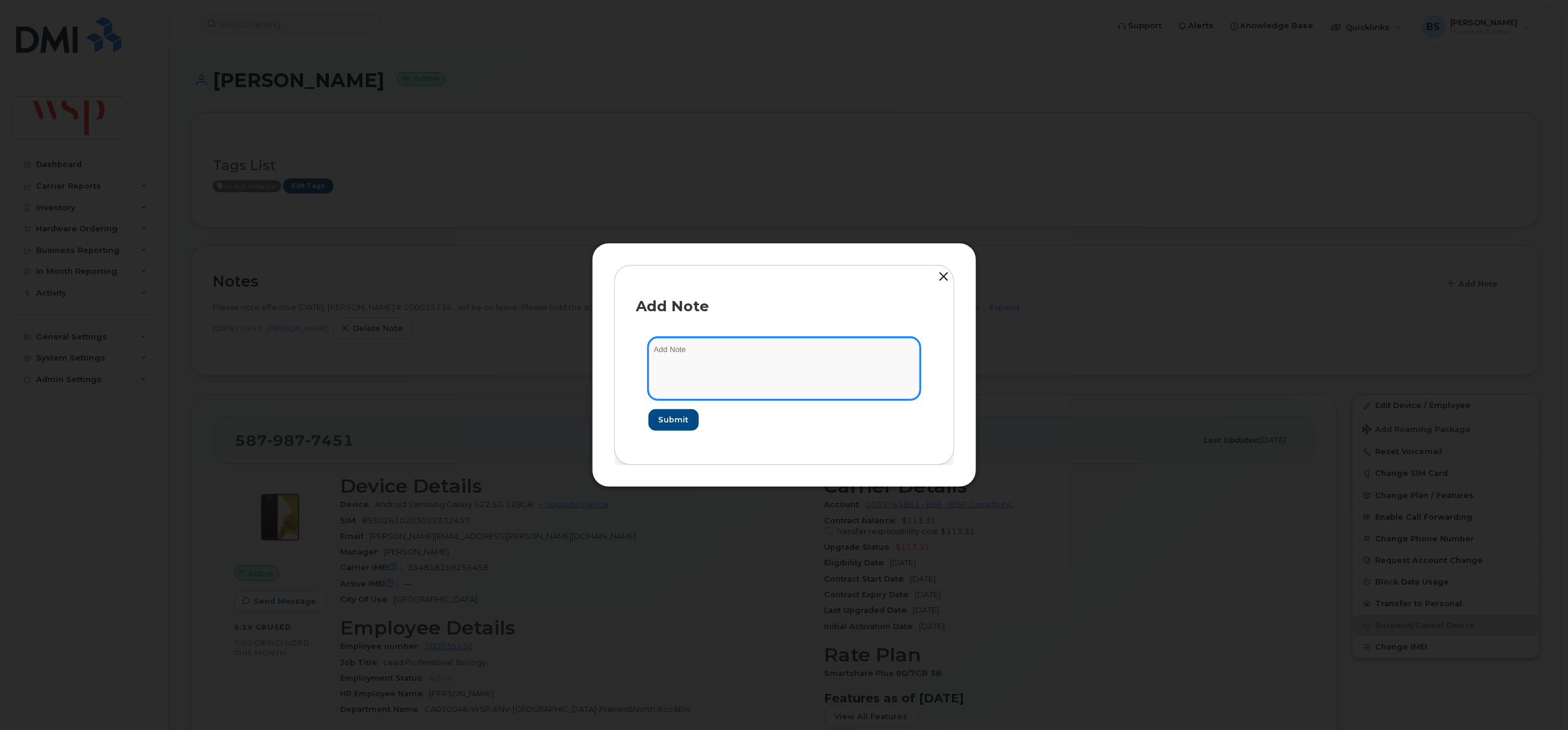
click at [800, 385] on textarea at bounding box center [784, 368] width 272 height 61
paste textarea "FYI, Tiffany Fregoe’s leave start date is changed to Oct 18, 2025."
type textarea "FYI, Tiffany Fregoe’s leave start date is changed to Oct 18, 2025."
click at [672, 417] on span "Submit" at bounding box center [673, 420] width 30 height 12
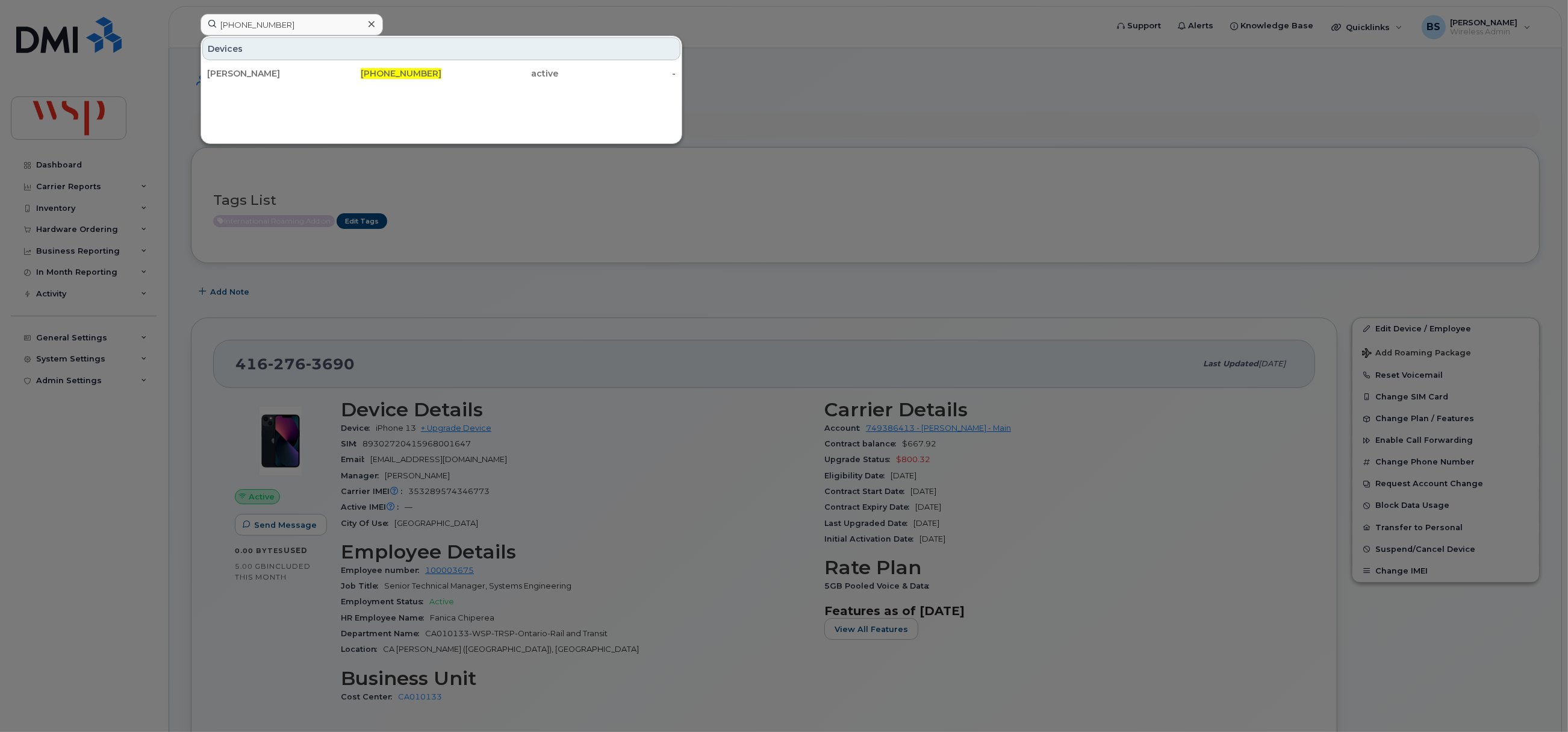
click at [1103, 374] on div at bounding box center [784, 366] width 1568 height 732
